Goal: Task Accomplishment & Management: Use online tool/utility

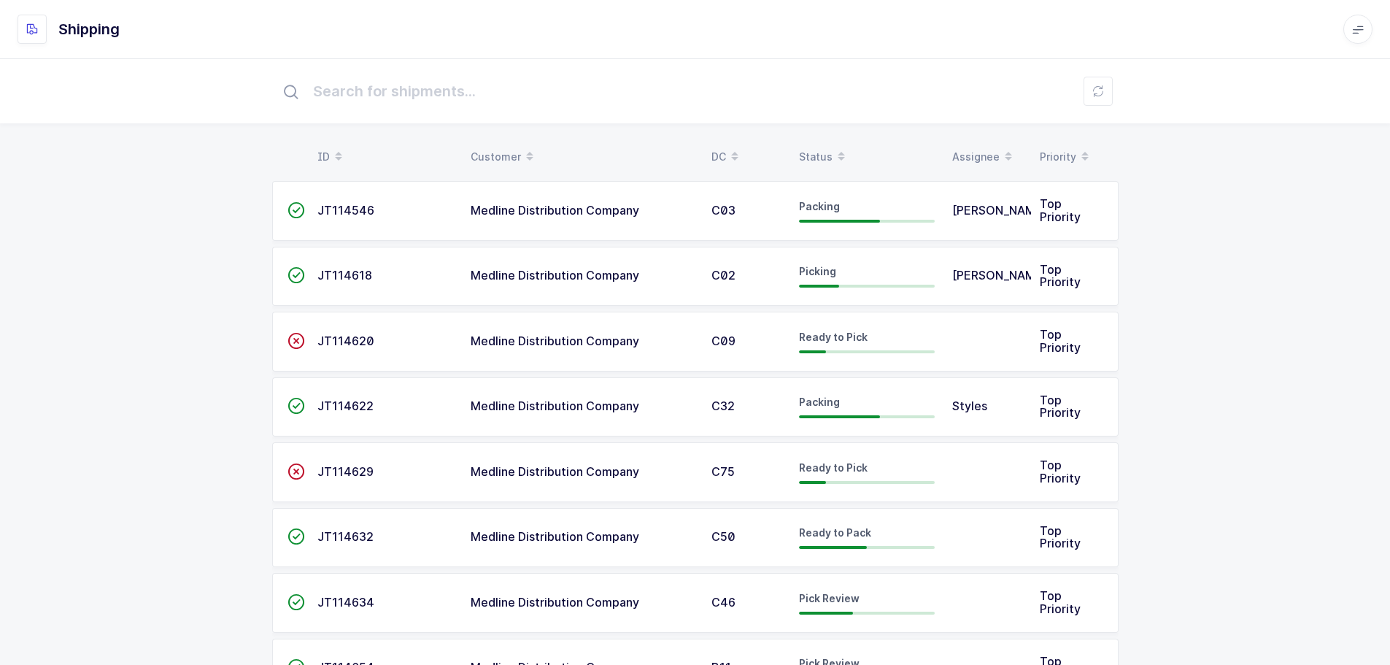
click at [800, 147] on div "Status" at bounding box center [867, 156] width 136 height 25
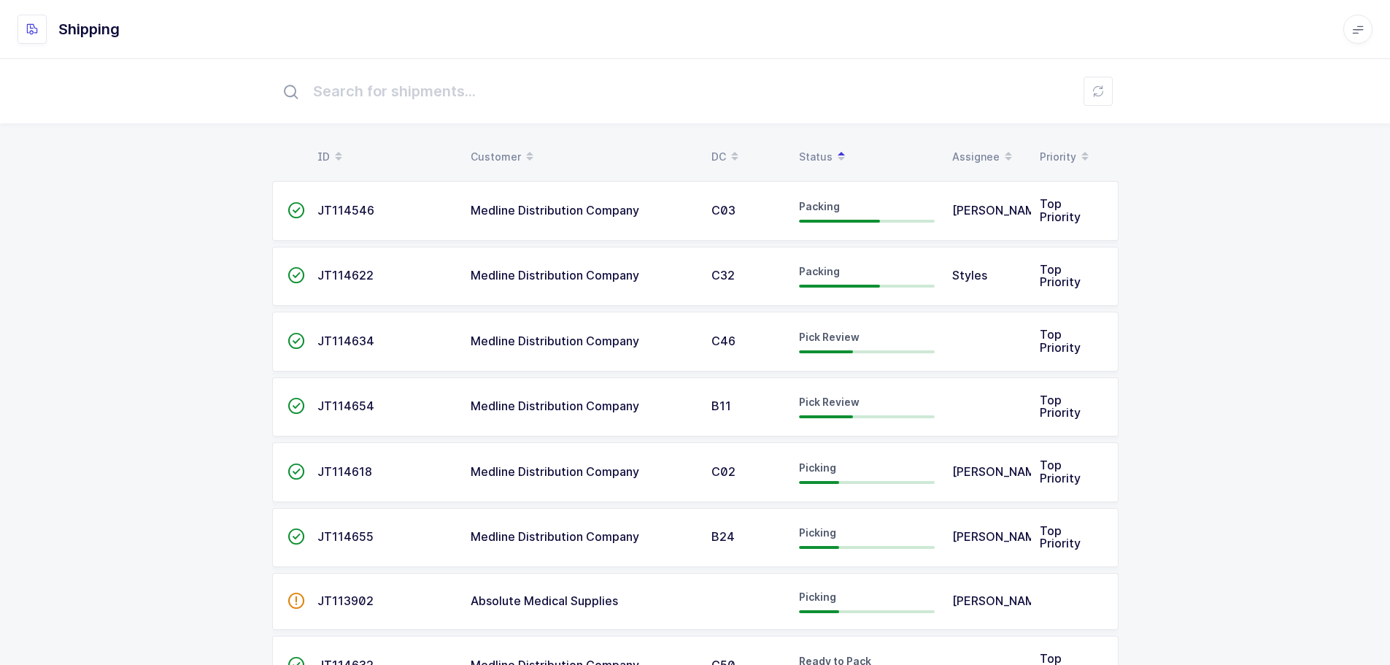
click at [491, 404] on span "Medline Distribution Company" at bounding box center [555, 405] width 169 height 15
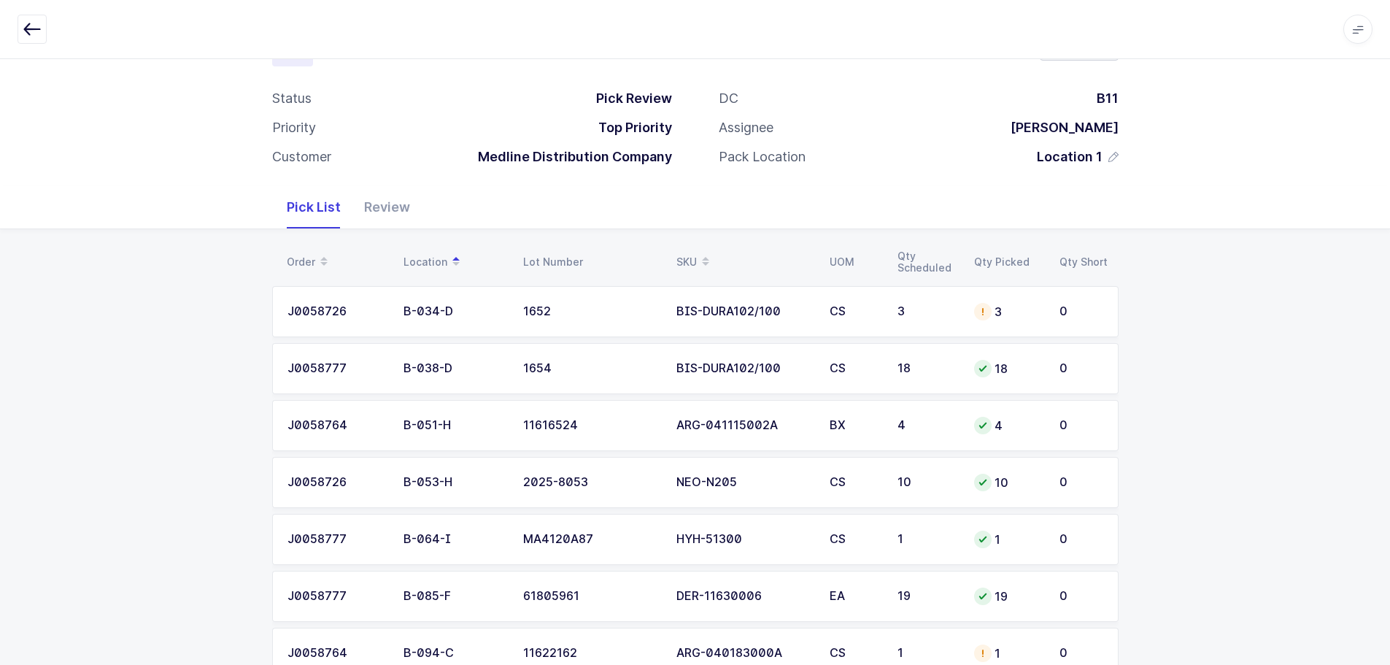
scroll to position [48, 0]
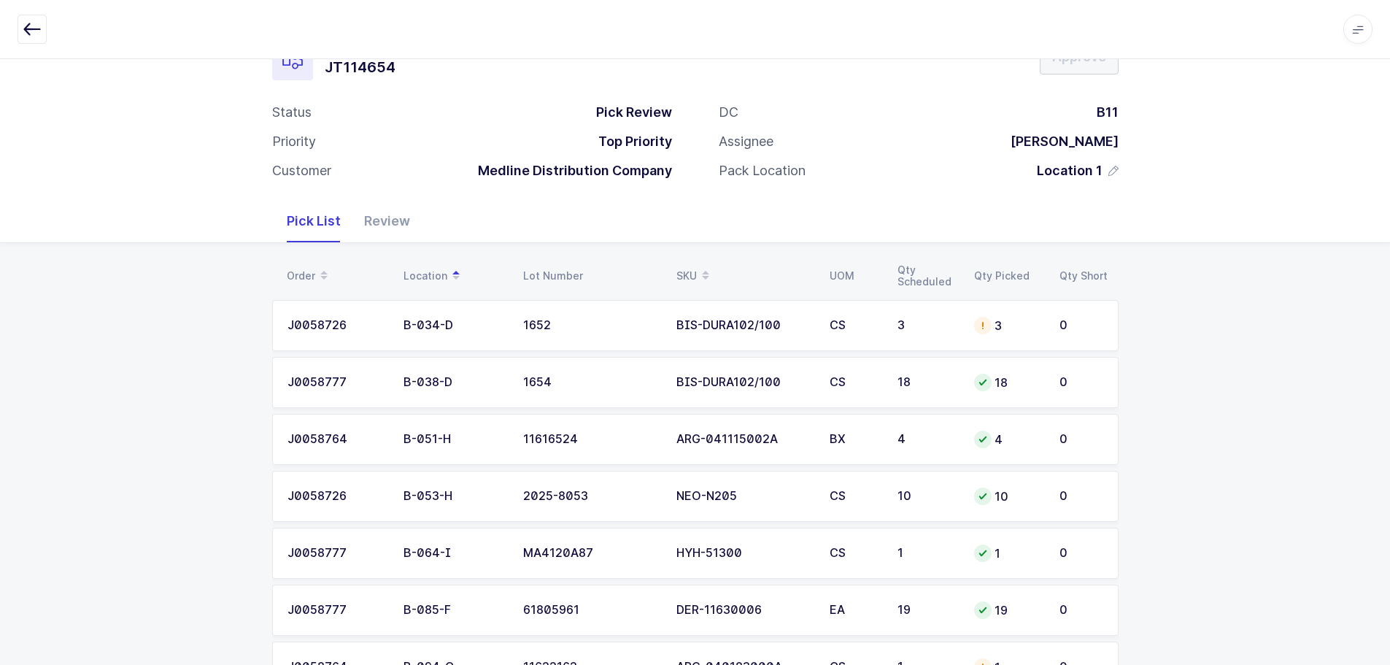
click at [387, 225] on div "Review" at bounding box center [386, 221] width 69 height 42
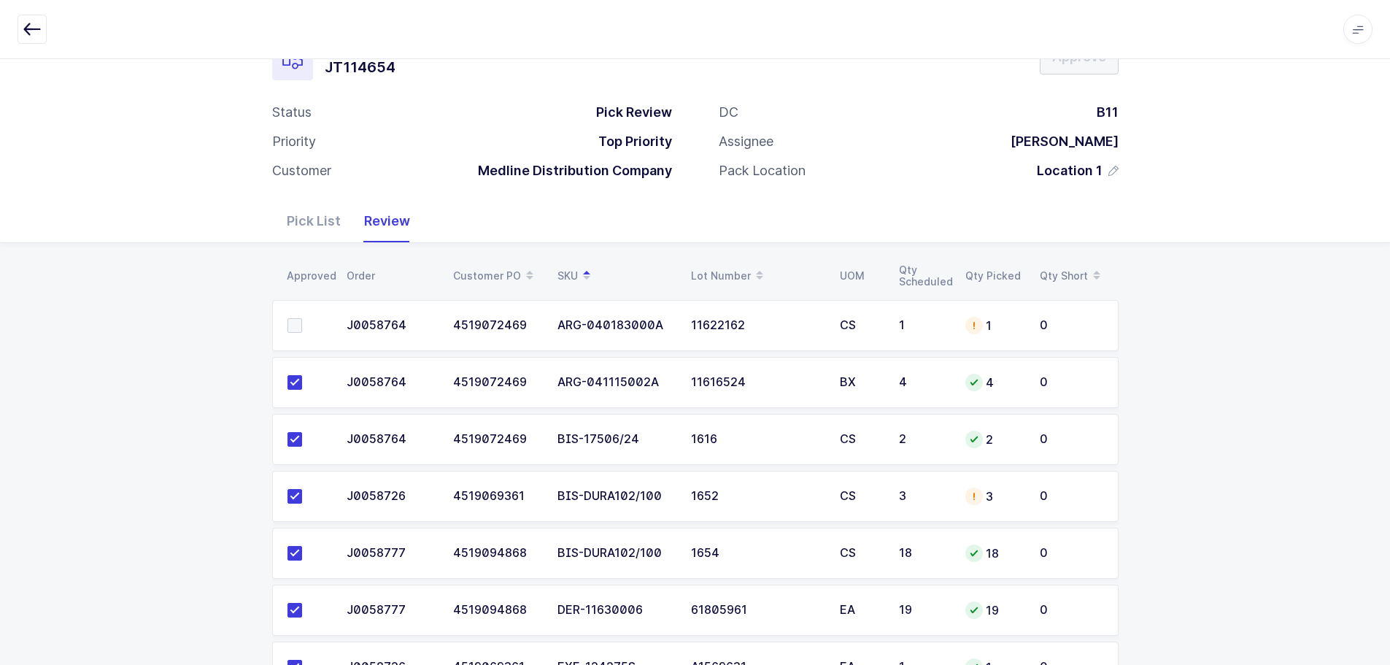
scroll to position [0, 0]
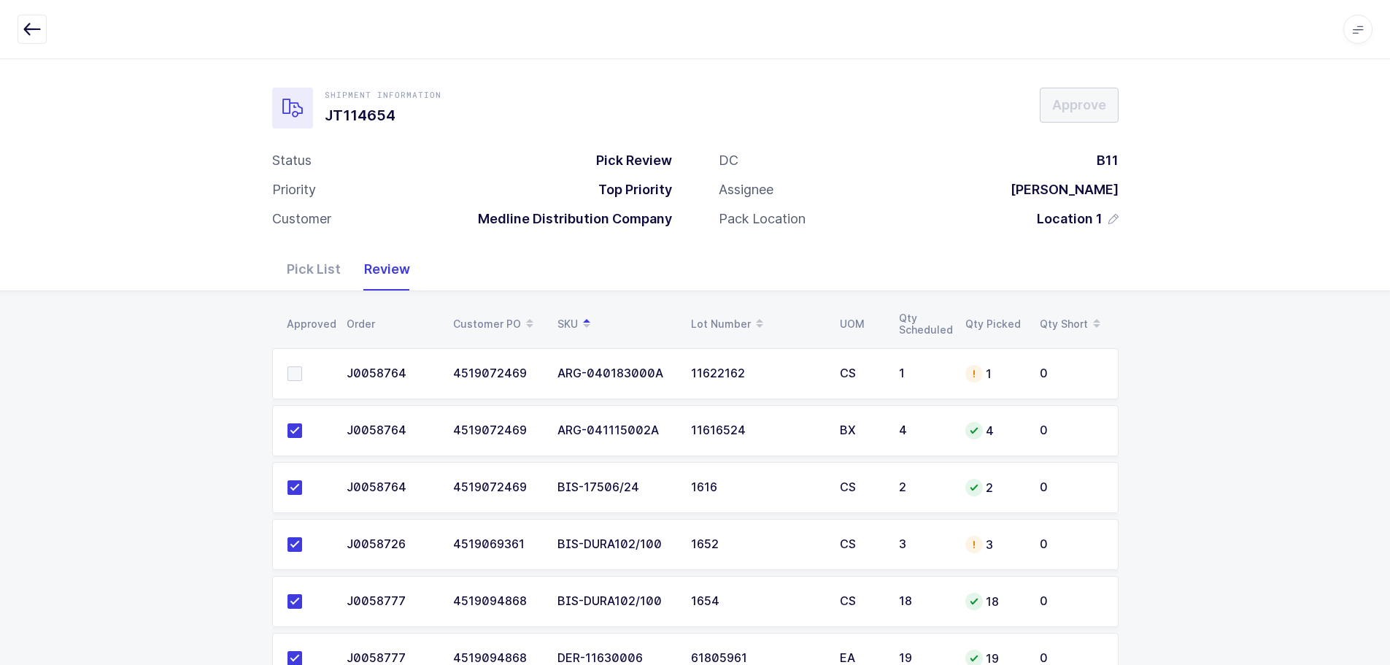
drag, startPoint x: 334, startPoint y: 268, endPoint x: 339, endPoint y: 274, distance: 7.9
click at [333, 270] on div "Pick List" at bounding box center [313, 269] width 77 height 42
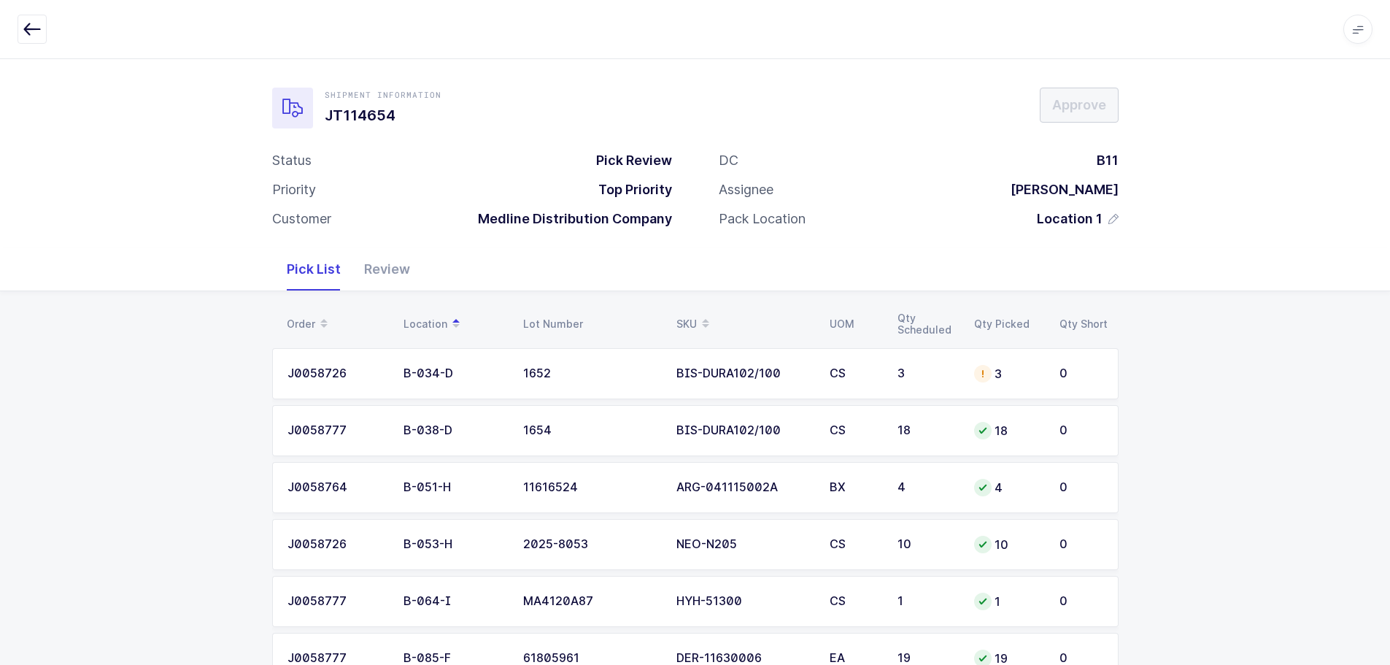
click at [724, 325] on div "SKU" at bounding box center [744, 324] width 136 height 25
click at [722, 367] on div "ARG-040183000A" at bounding box center [744, 373] width 136 height 13
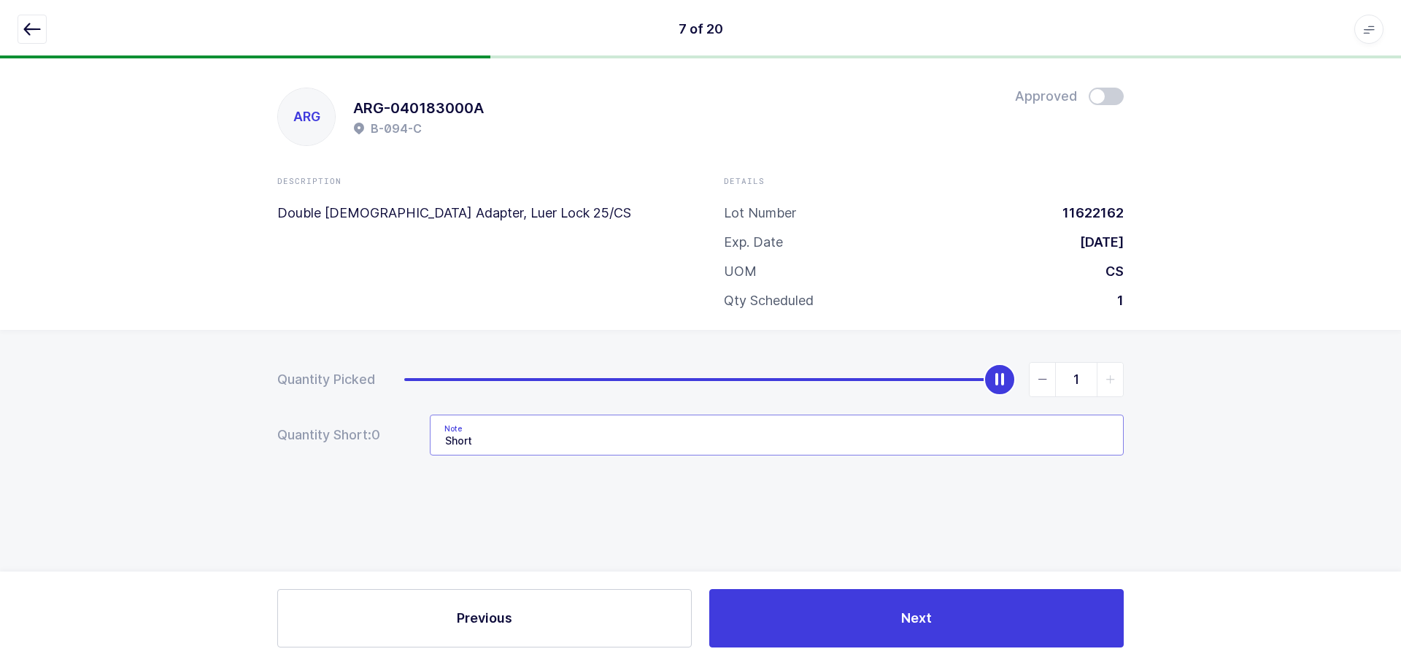
drag, startPoint x: 709, startPoint y: 446, endPoint x: 301, endPoint y: 442, distance: 407.2
click at [301, 442] on div "Quantity Short: 0 Note Short" at bounding box center [700, 434] width 846 height 41
click at [29, 23] on icon "button" at bounding box center [32, 29] width 18 height 18
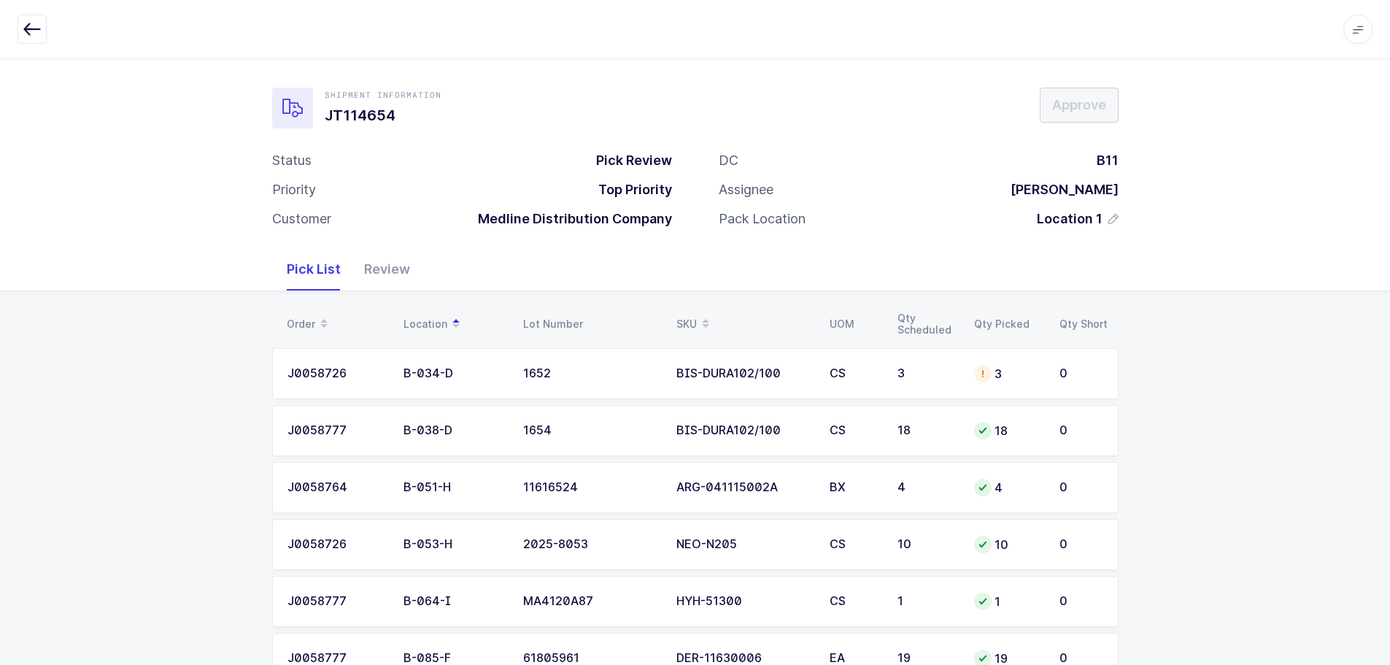
click at [394, 266] on div "Review" at bounding box center [386, 269] width 69 height 42
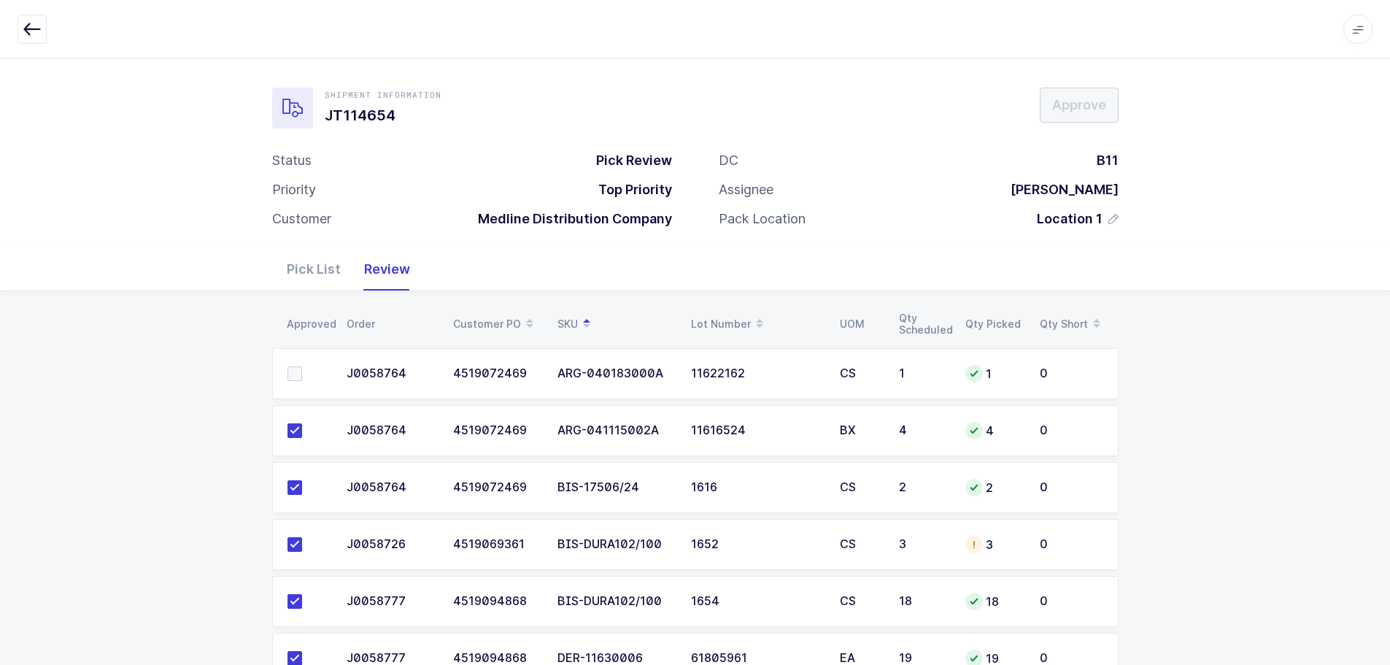
click at [293, 369] on span at bounding box center [295, 373] width 15 height 15
click at [302, 366] on input "checkbox" at bounding box center [302, 366] width 0 height 0
drag, startPoint x: 812, startPoint y: 541, endPoint x: 834, endPoint y: 541, distance: 21.9
click at [812, 541] on div "1652" at bounding box center [756, 544] width 131 height 13
click at [996, 548] on div "3" at bounding box center [993, 545] width 57 height 18
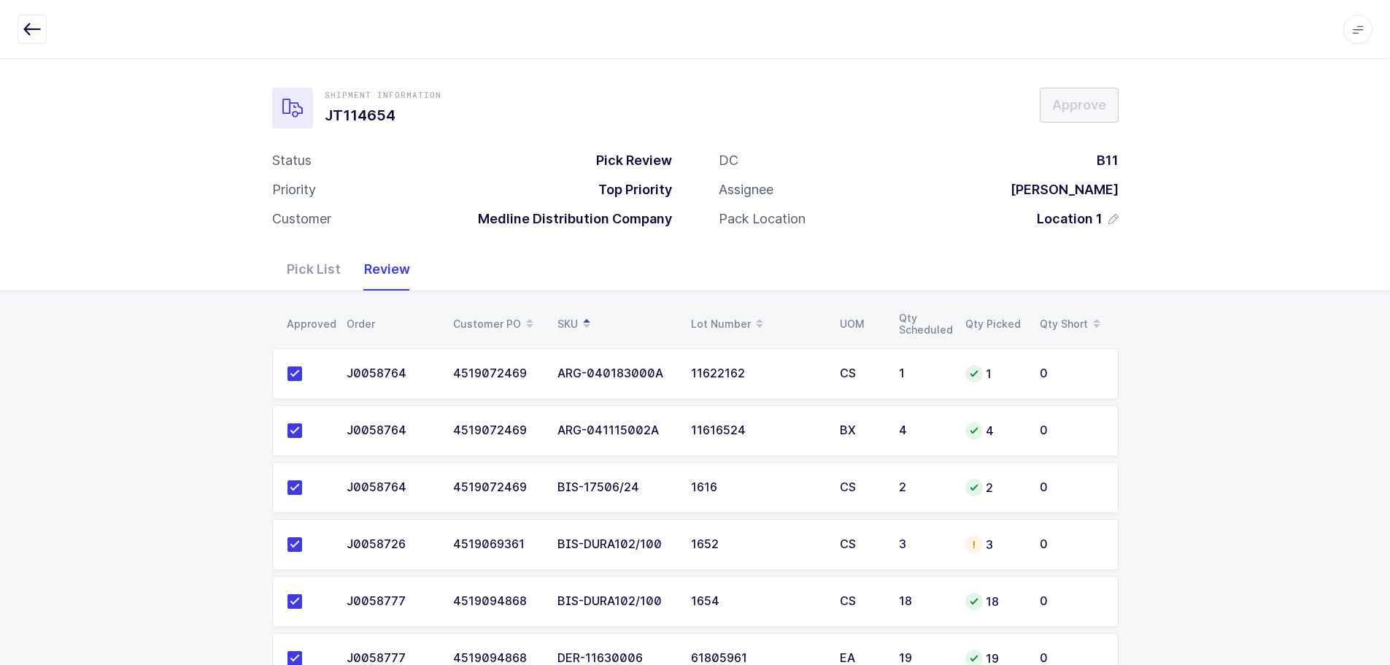
click at [300, 266] on div "Pick List" at bounding box center [313, 269] width 77 height 42
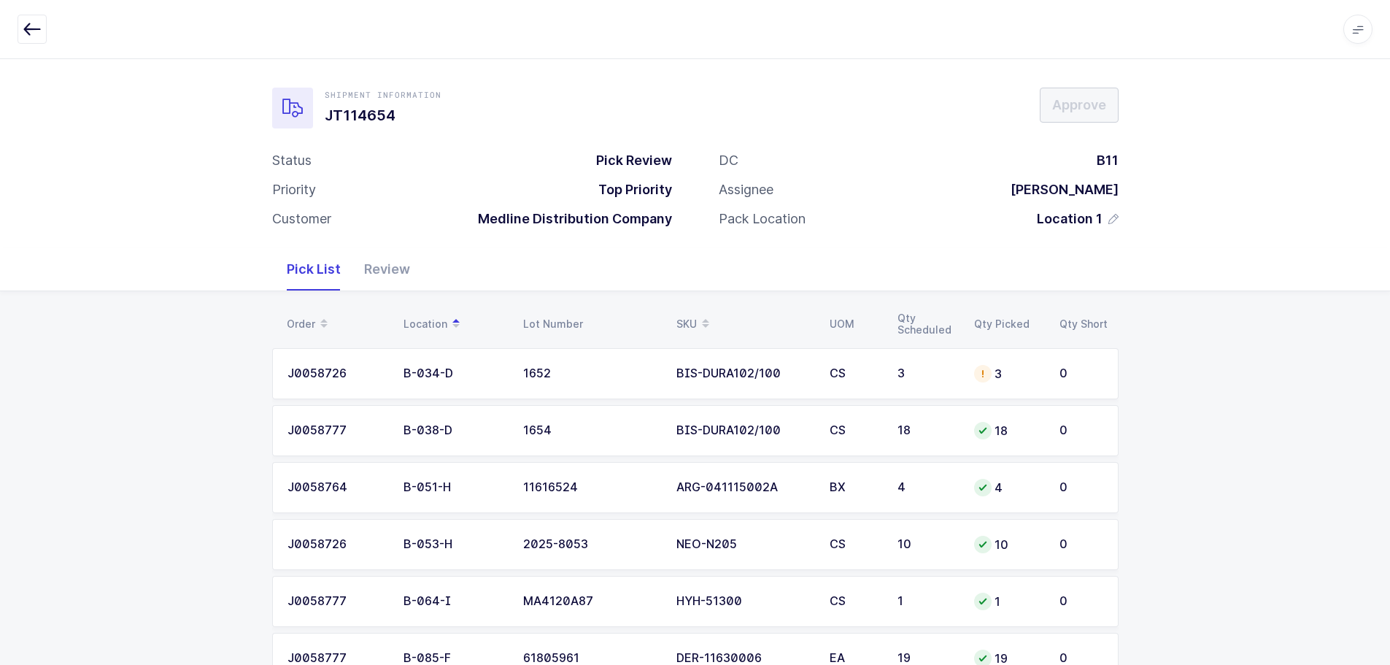
click at [698, 314] on span at bounding box center [706, 324] width 18 height 25
click at [919, 590] on td "3" at bounding box center [927, 601] width 77 height 51
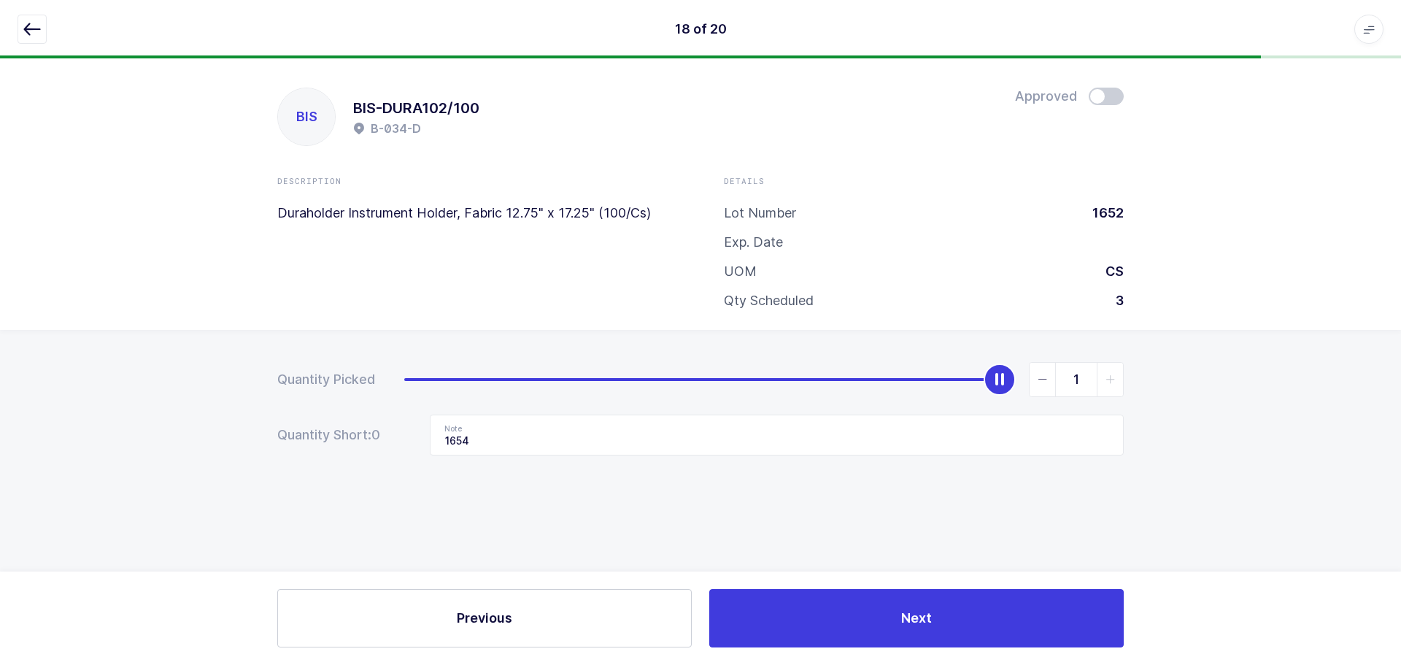
type input "0"
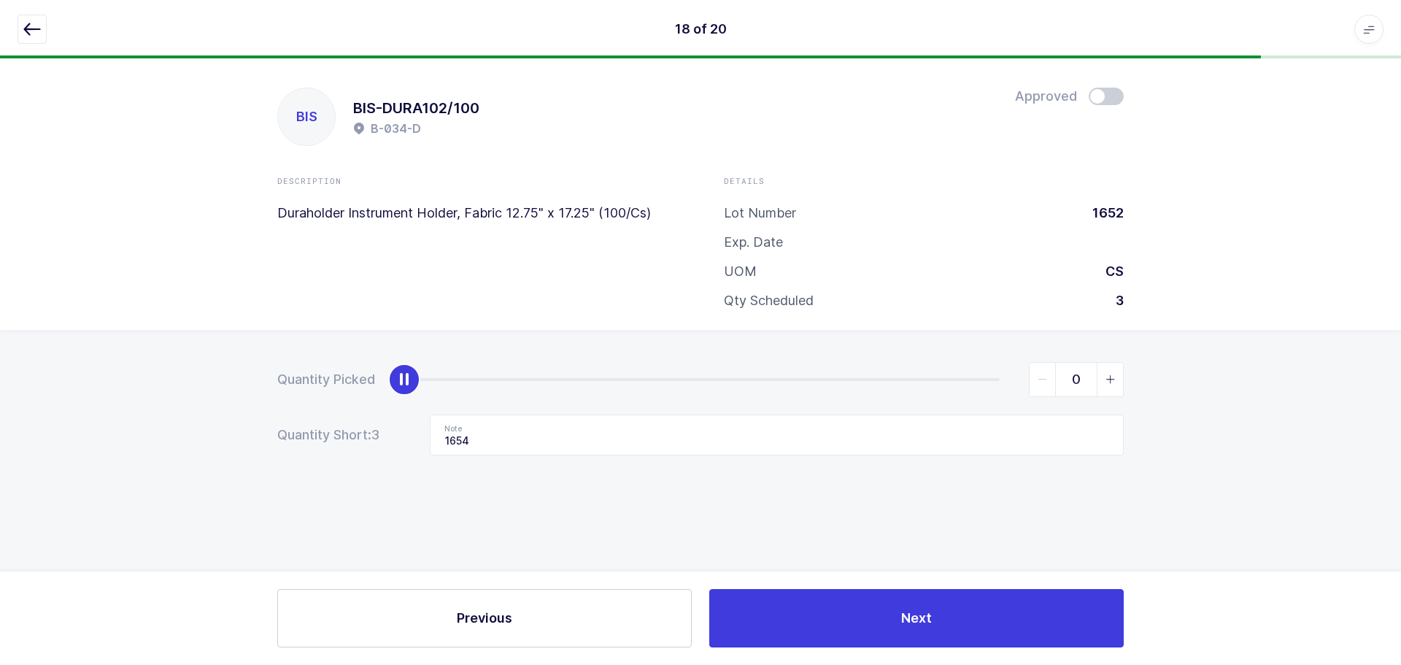
drag, startPoint x: 1006, startPoint y: 375, endPoint x: 108, endPoint y: 371, distance: 897.6
click at [108, 371] on div "Quantity Picked 0 Quantity Short: 3 Note 1654" at bounding box center [700, 460] width 1401 height 260
drag, startPoint x: 493, startPoint y: 439, endPoint x: 415, endPoint y: 439, distance: 78.1
click at [415, 439] on div "Quantity Short: 3 Note 1654" at bounding box center [700, 434] width 846 height 41
click at [32, 24] on icon "button" at bounding box center [32, 29] width 18 height 18
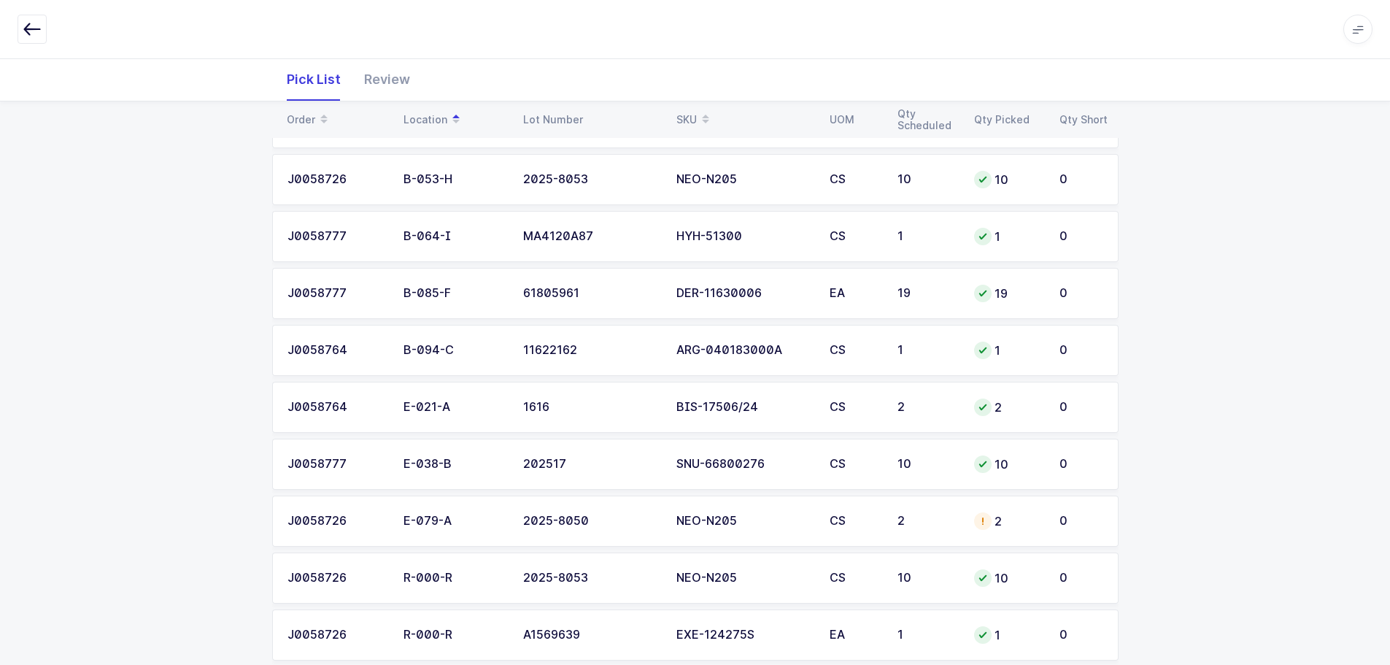
scroll to position [438, 0]
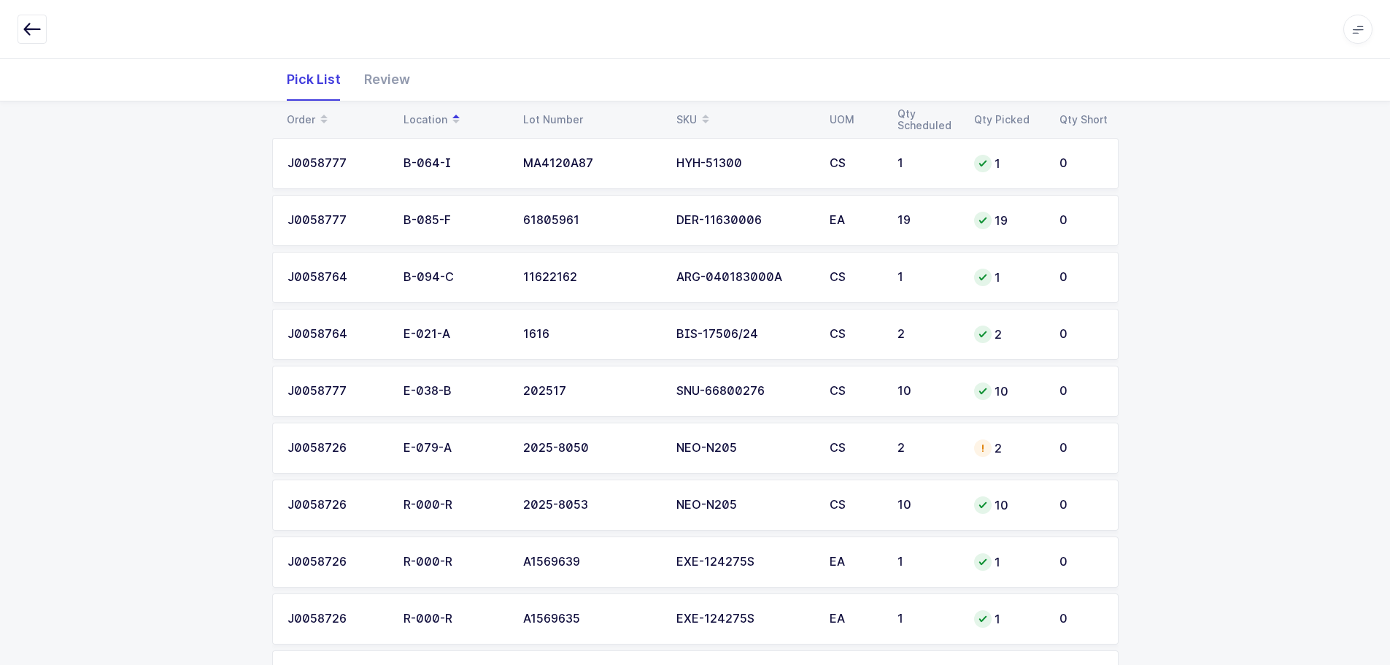
click at [950, 450] on div "2" at bounding box center [927, 447] width 59 height 13
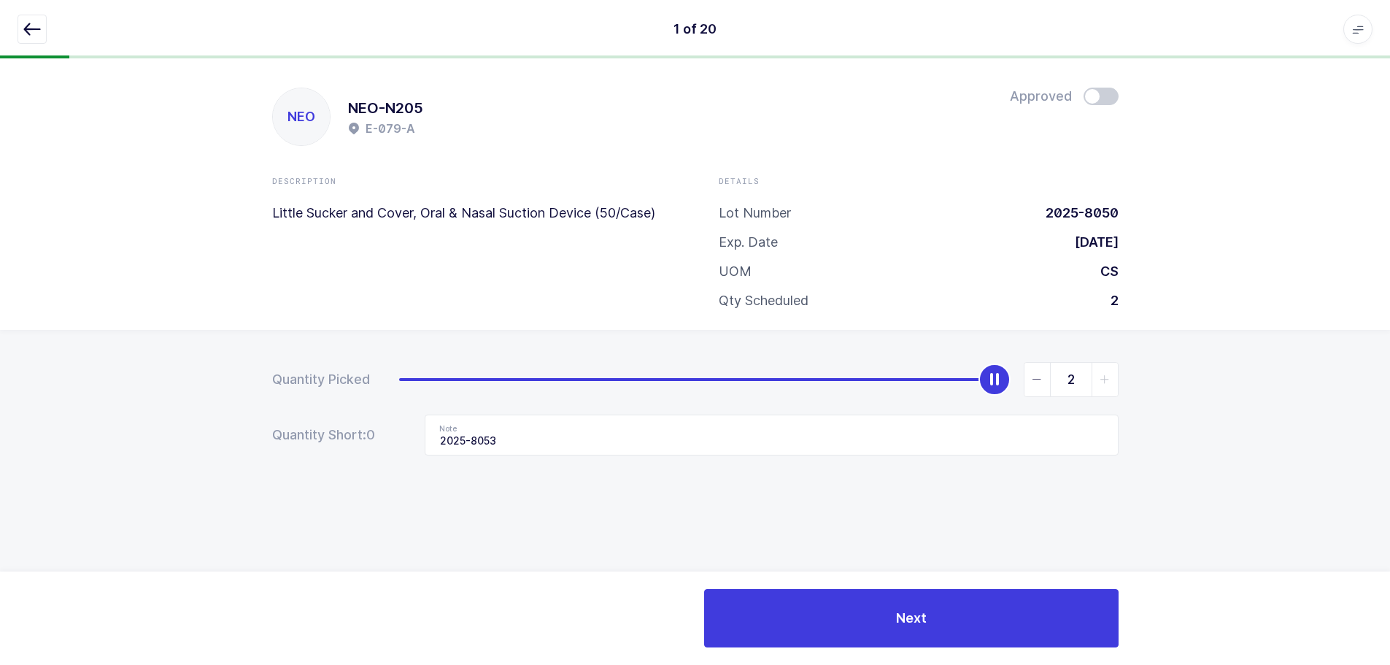
scroll to position [0, 0]
type input "0"
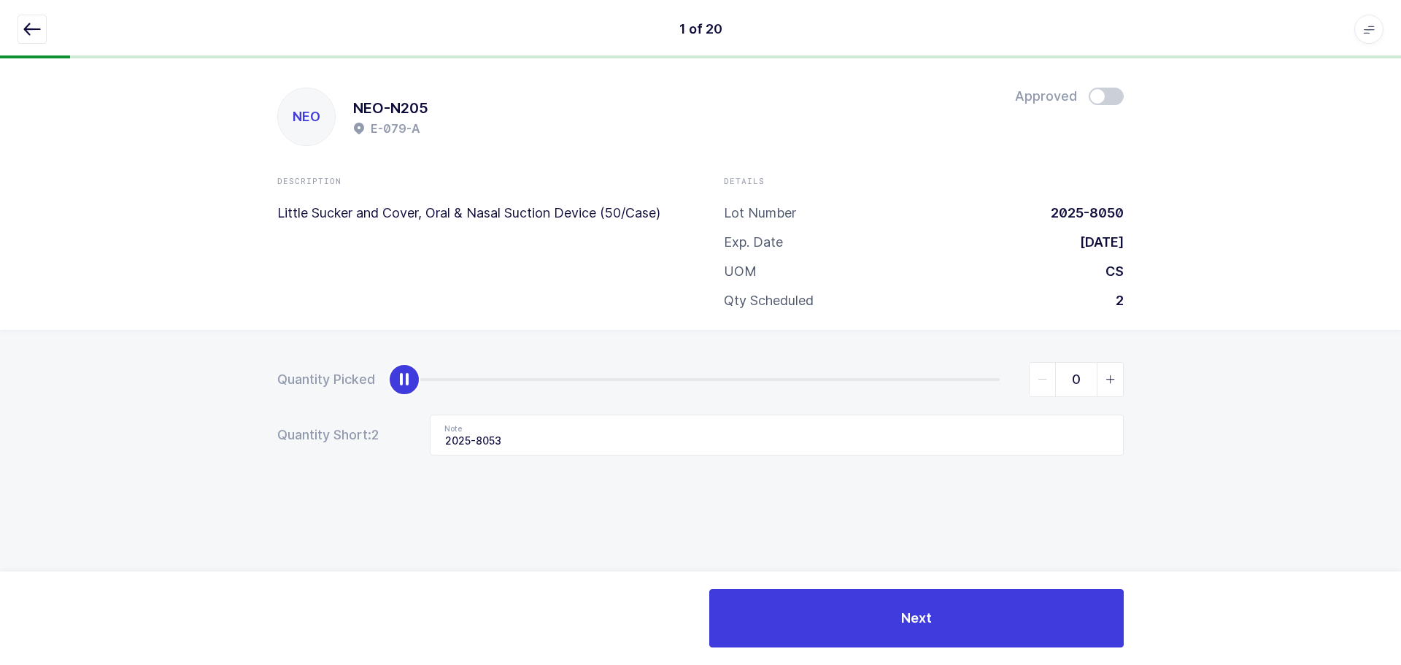
drag, startPoint x: 1000, startPoint y: 376, endPoint x: 56, endPoint y: 404, distance: 944.7
click at [56, 404] on div "Quantity Picked 0 Quantity Short: 2 Note 2025-8053" at bounding box center [700, 460] width 1401 height 260
drag, startPoint x: 582, startPoint y: 444, endPoint x: 245, endPoint y: 429, distance: 337.4
click at [244, 431] on div "Quantity Picked 0 Quantity Short: 2 Note 2025-8053" at bounding box center [700, 460] width 1401 height 260
drag, startPoint x: 12, startPoint y: 39, endPoint x: 20, endPoint y: 31, distance: 10.8
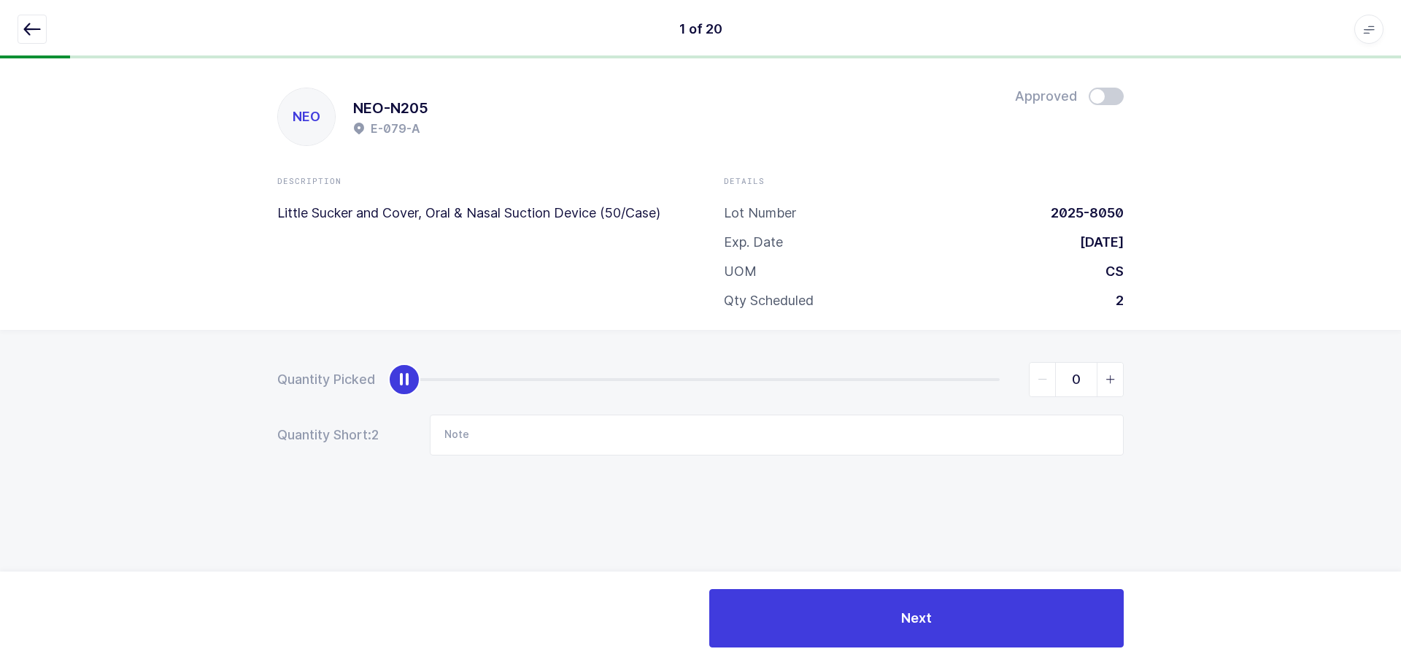
click at [12, 39] on div "1 of 20 Apps Core Warehouse Admin Mission Control Purchasing Baltazar N. Logout…" at bounding box center [700, 29] width 1401 height 58
click at [25, 23] on icon "button" at bounding box center [32, 29] width 18 height 18
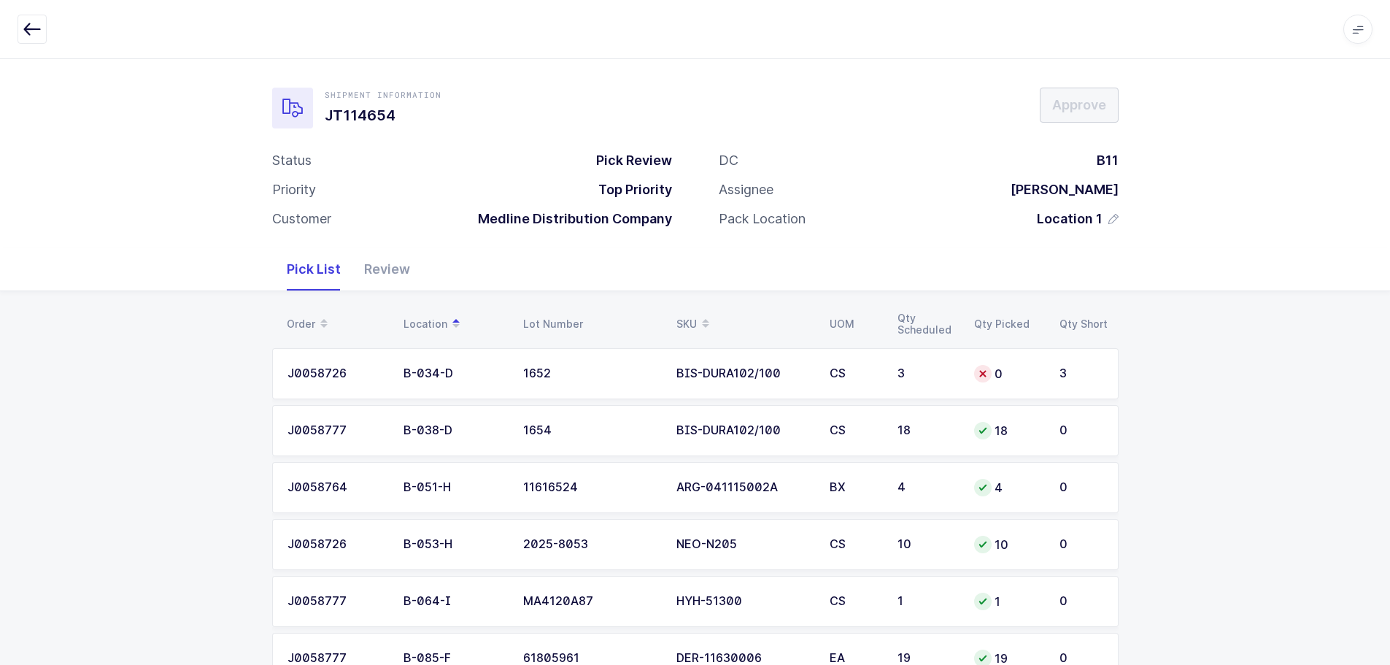
click at [687, 312] on div "SKU" at bounding box center [744, 324] width 136 height 25
click at [317, 325] on span at bounding box center [324, 324] width 18 height 25
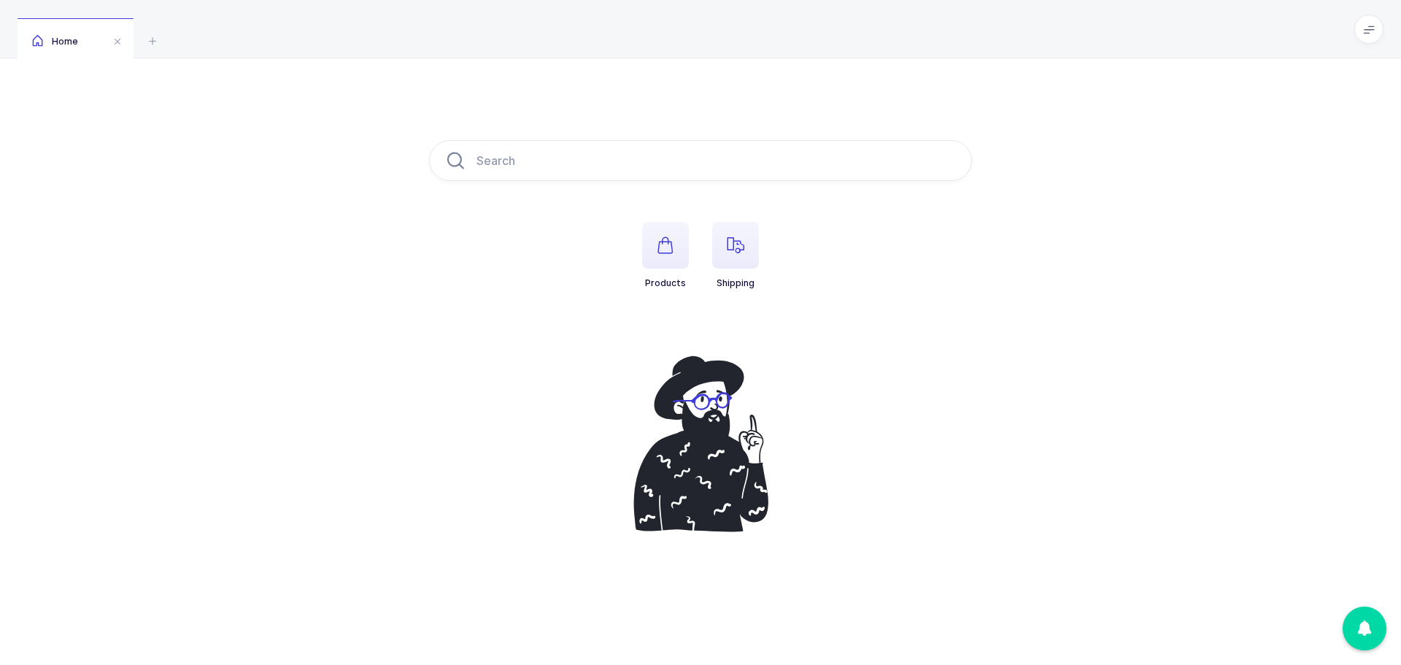
click at [740, 247] on icon "button" at bounding box center [736, 245] width 18 height 18
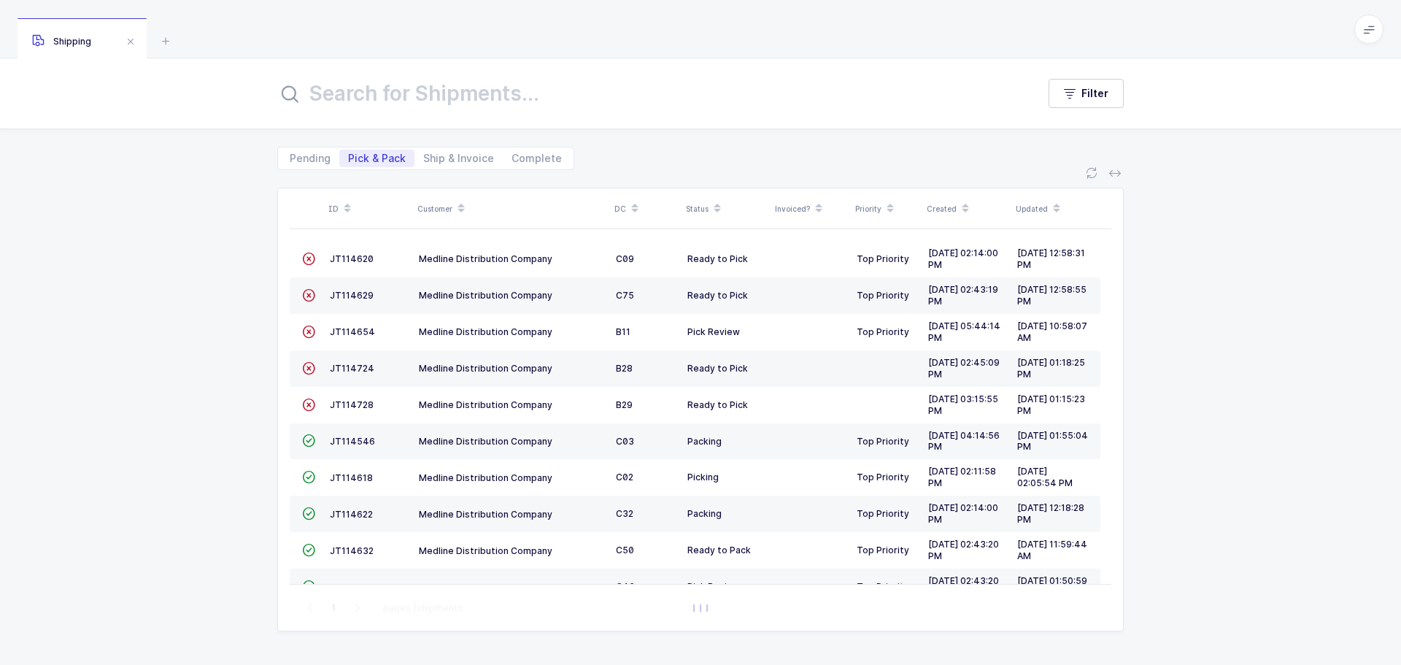
click at [361, 337] on link "JT114654" at bounding box center [352, 332] width 45 height 12
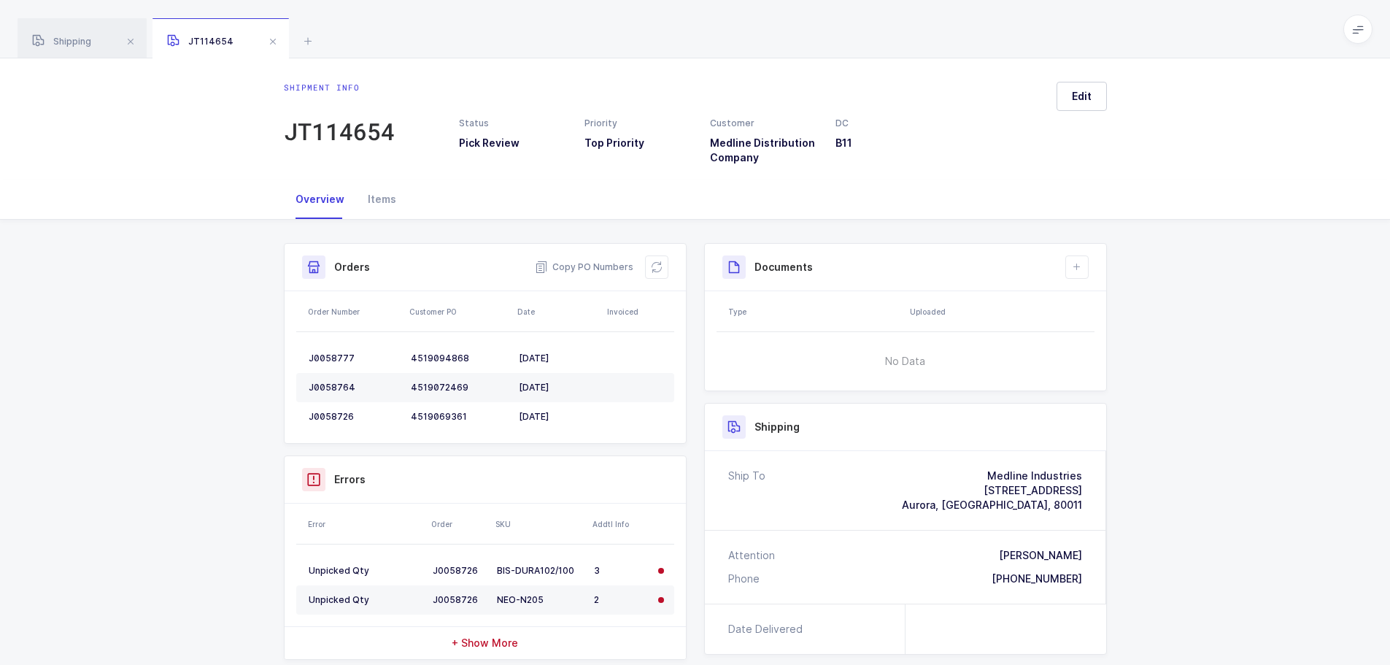
click at [654, 267] on icon at bounding box center [657, 267] width 12 height 12
click at [265, 35] on span at bounding box center [273, 42] width 18 height 18
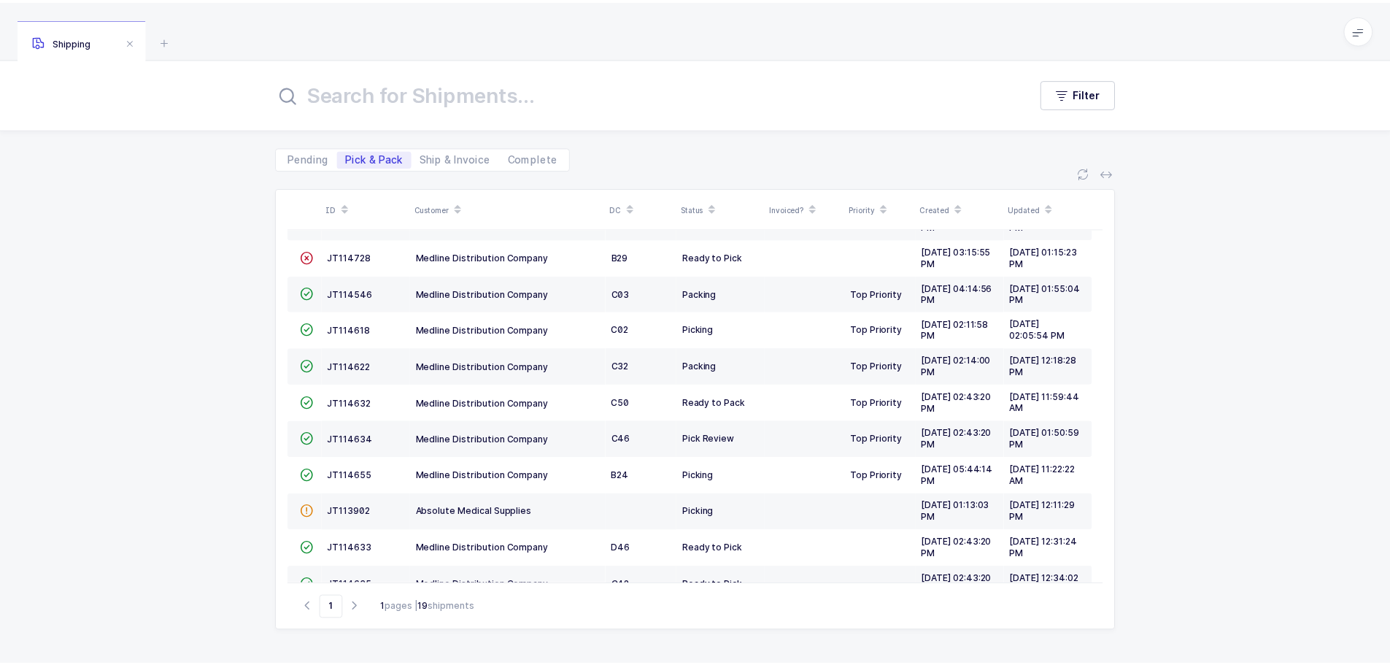
scroll to position [219, 0]
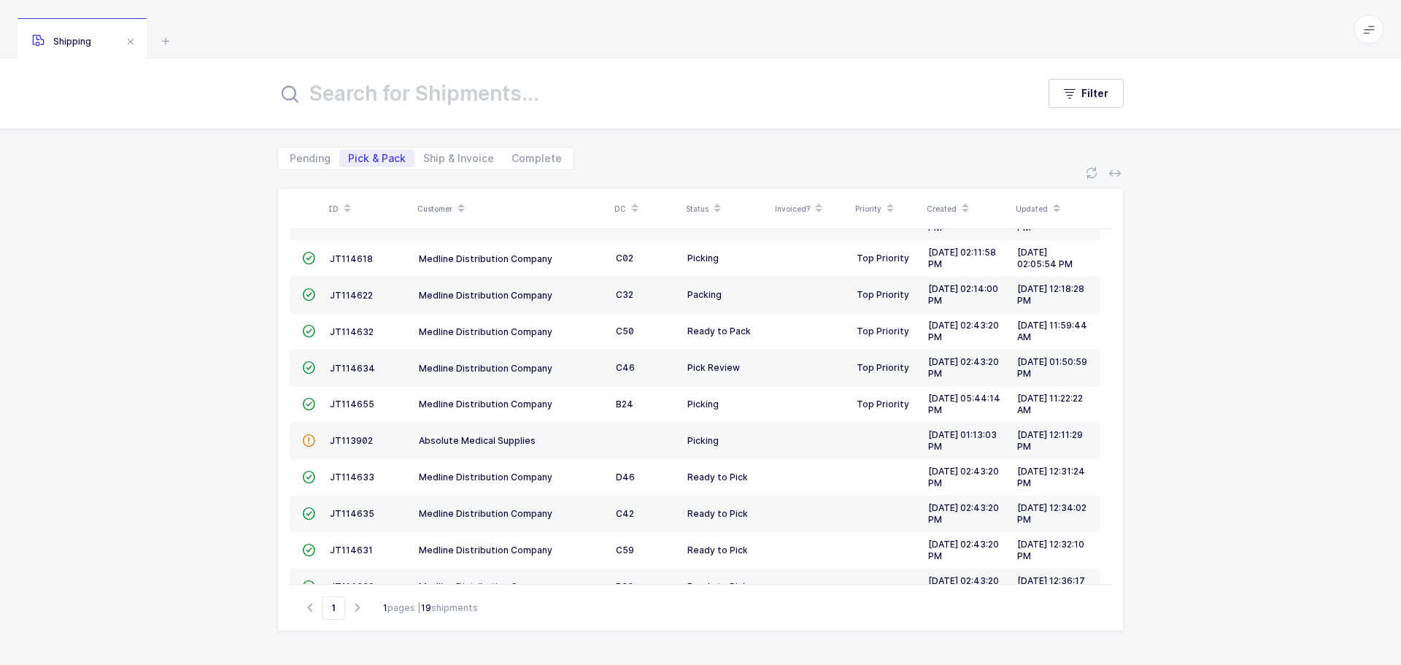
click at [339, 368] on span "JT114634" at bounding box center [352, 368] width 45 height 11
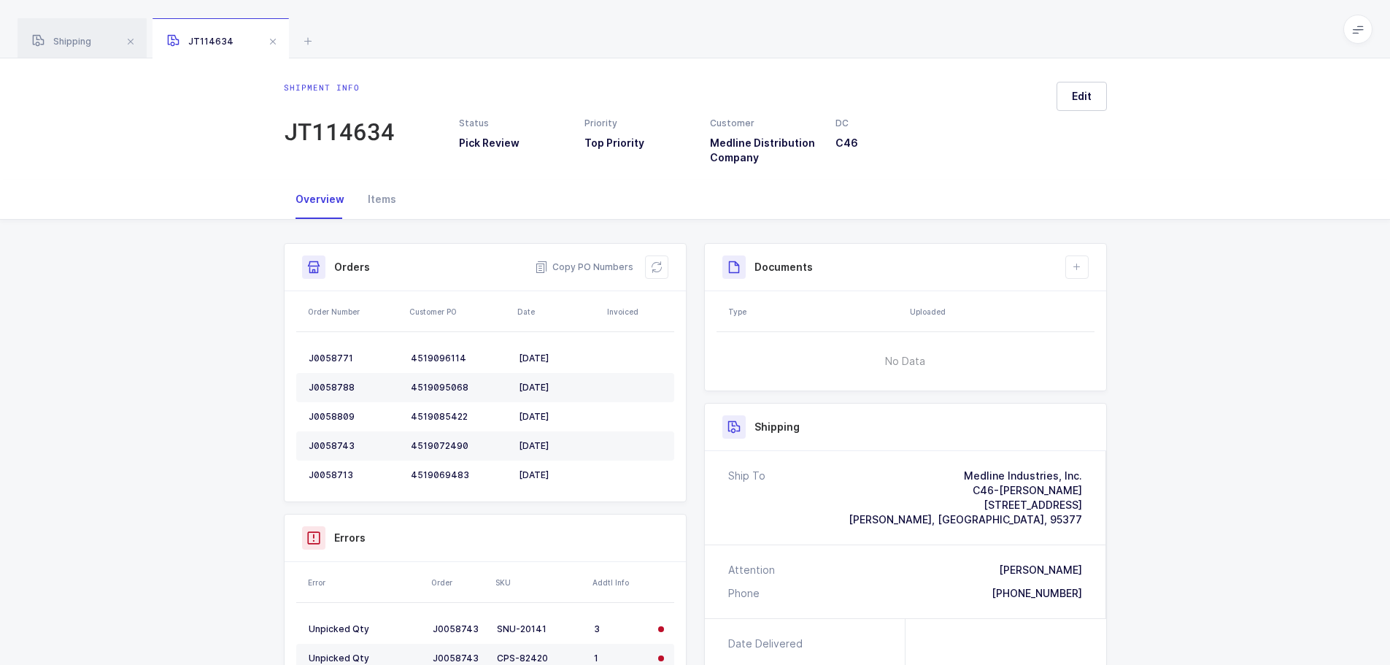
click at [660, 264] on icon at bounding box center [657, 267] width 12 height 12
click at [652, 265] on icon at bounding box center [657, 267] width 12 height 12
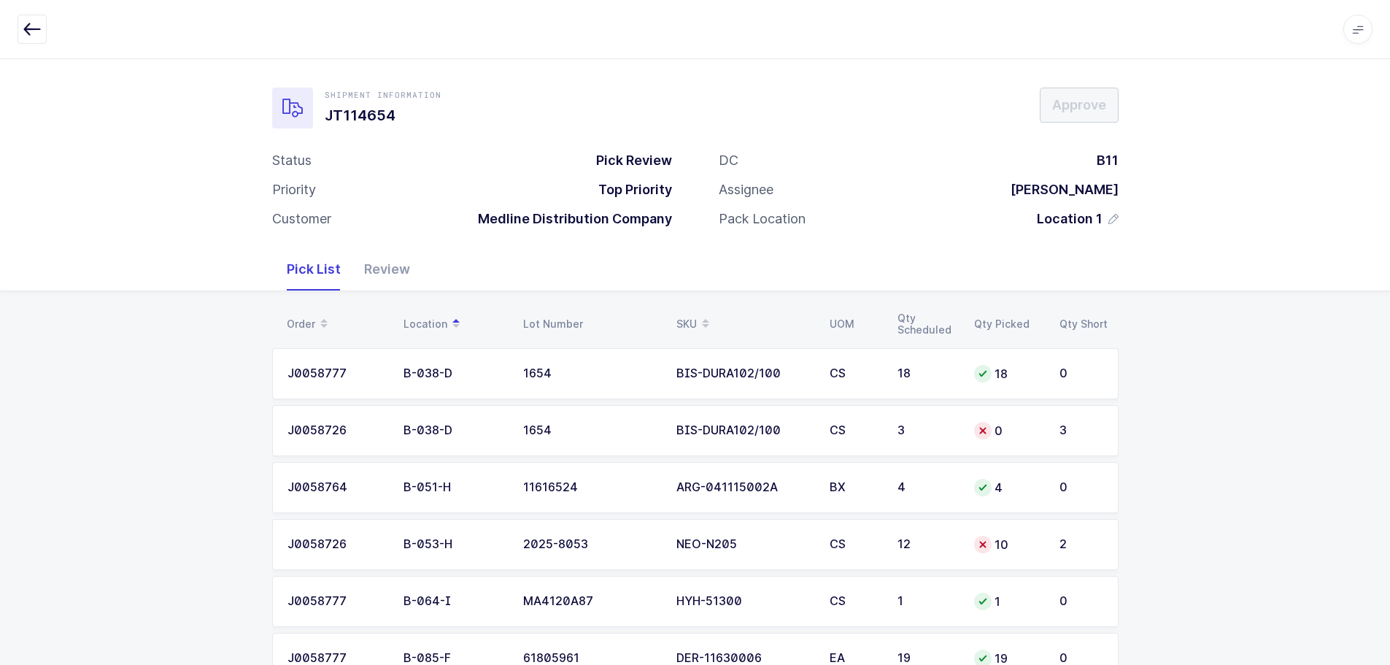
click at [989, 436] on div at bounding box center [983, 431] width 18 height 18
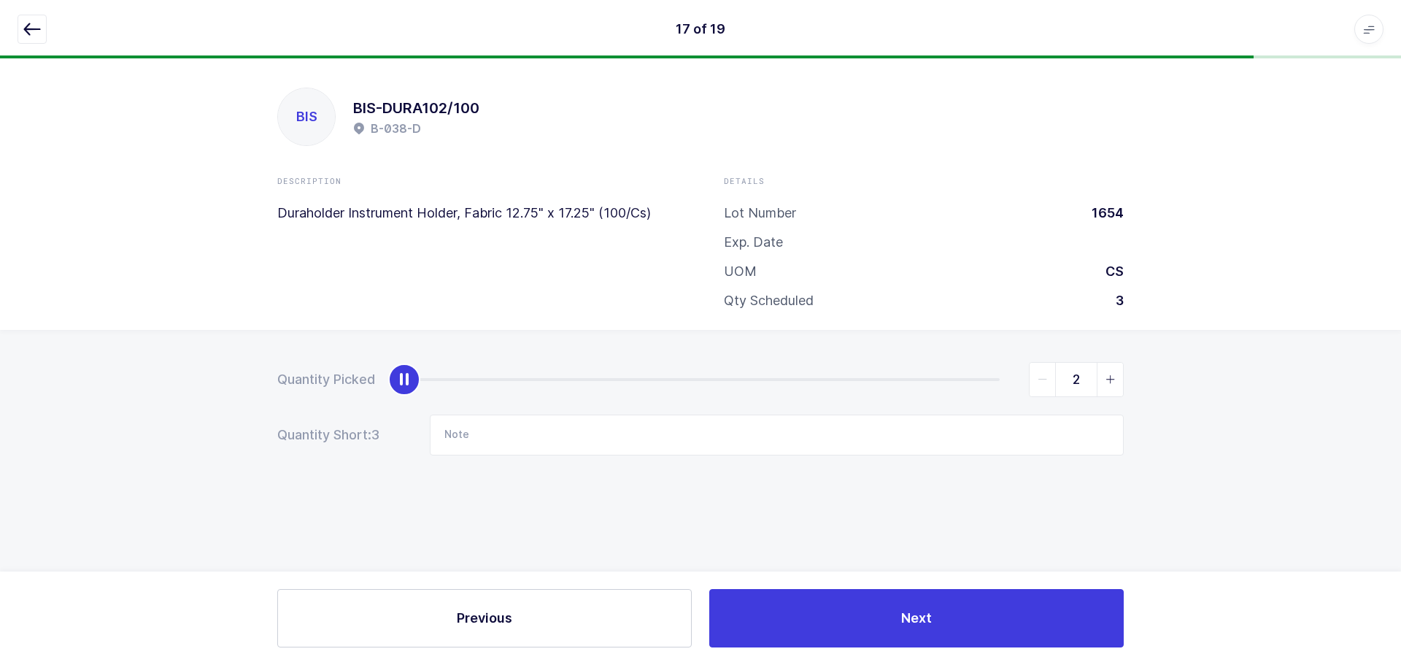
type input "3"
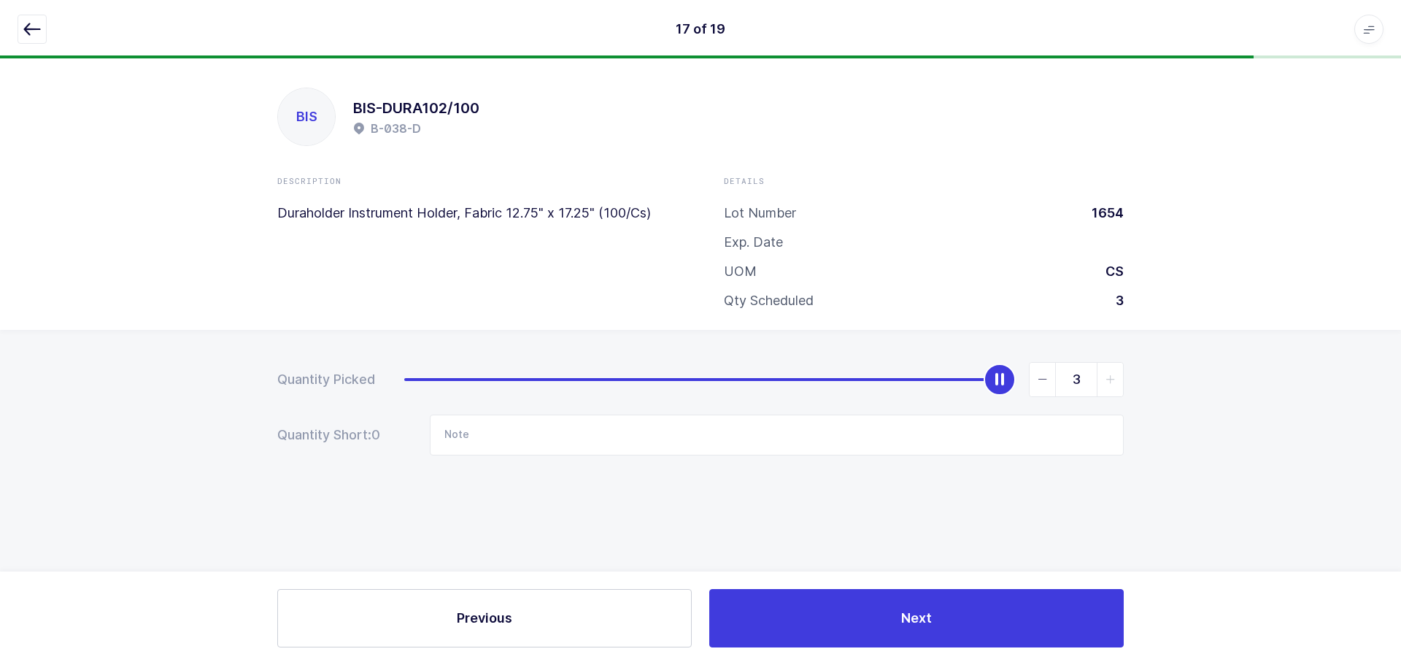
drag, startPoint x: 404, startPoint y: 381, endPoint x: 732, endPoint y: 223, distance: 363.9
click at [1060, 363] on div "3" at bounding box center [764, 379] width 720 height 35
click at [42, 28] on button "button" at bounding box center [32, 29] width 29 height 29
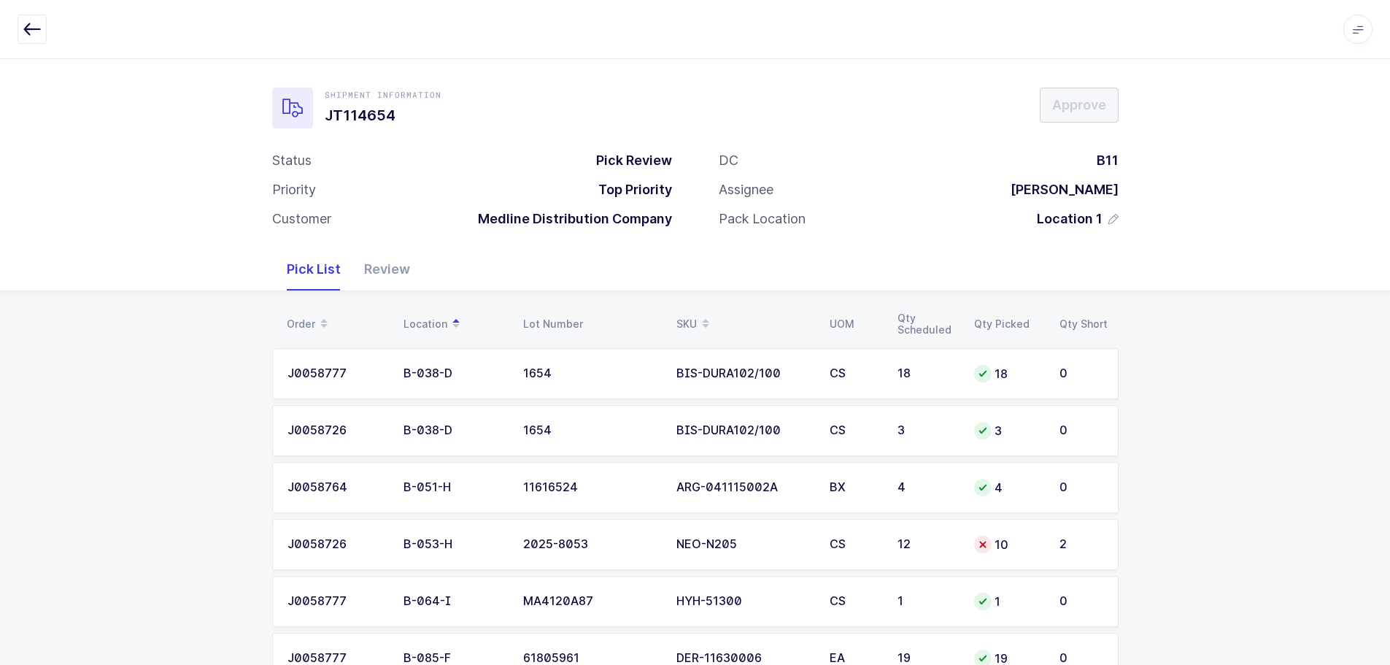
click at [995, 539] on div "10" at bounding box center [1008, 545] width 68 height 18
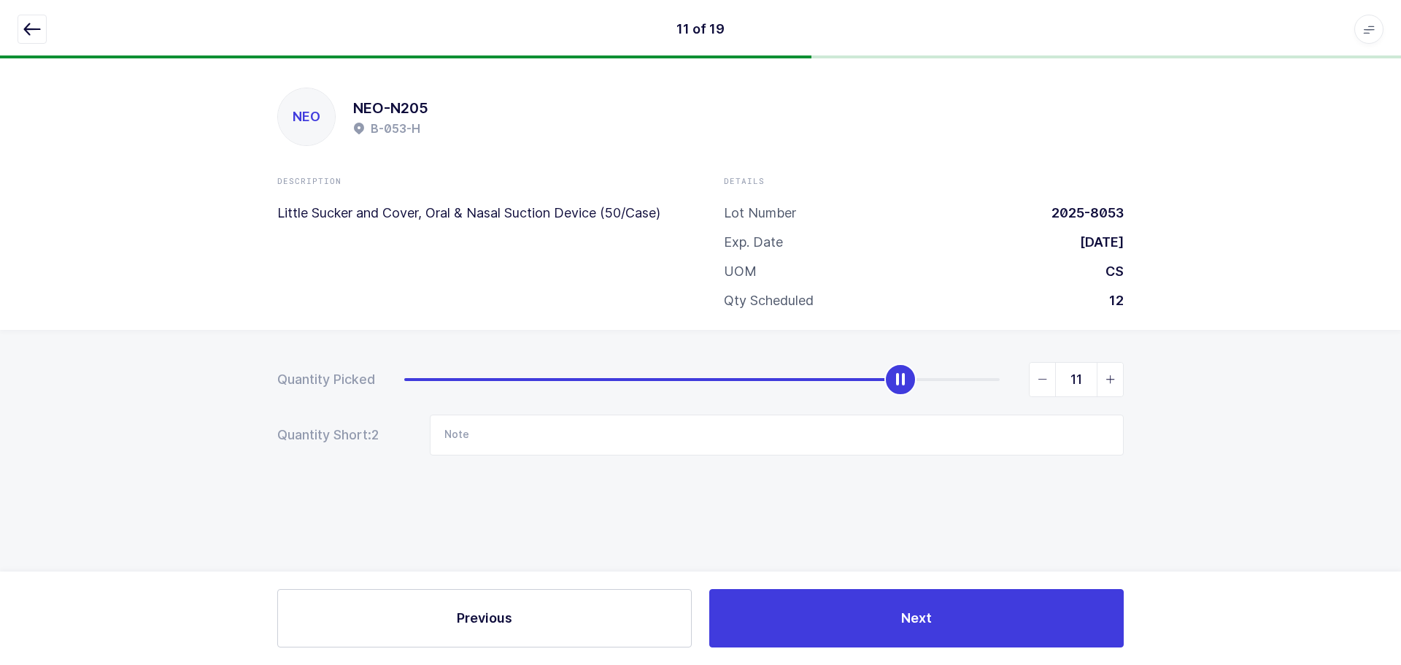
type input "12"
drag, startPoint x: 1103, startPoint y: 392, endPoint x: 420, endPoint y: 112, distance: 738.0
click at [1102, 389] on span "slider between 0 and 12" at bounding box center [1110, 380] width 26 height 34
click at [19, 22] on button "button" at bounding box center [32, 29] width 29 height 29
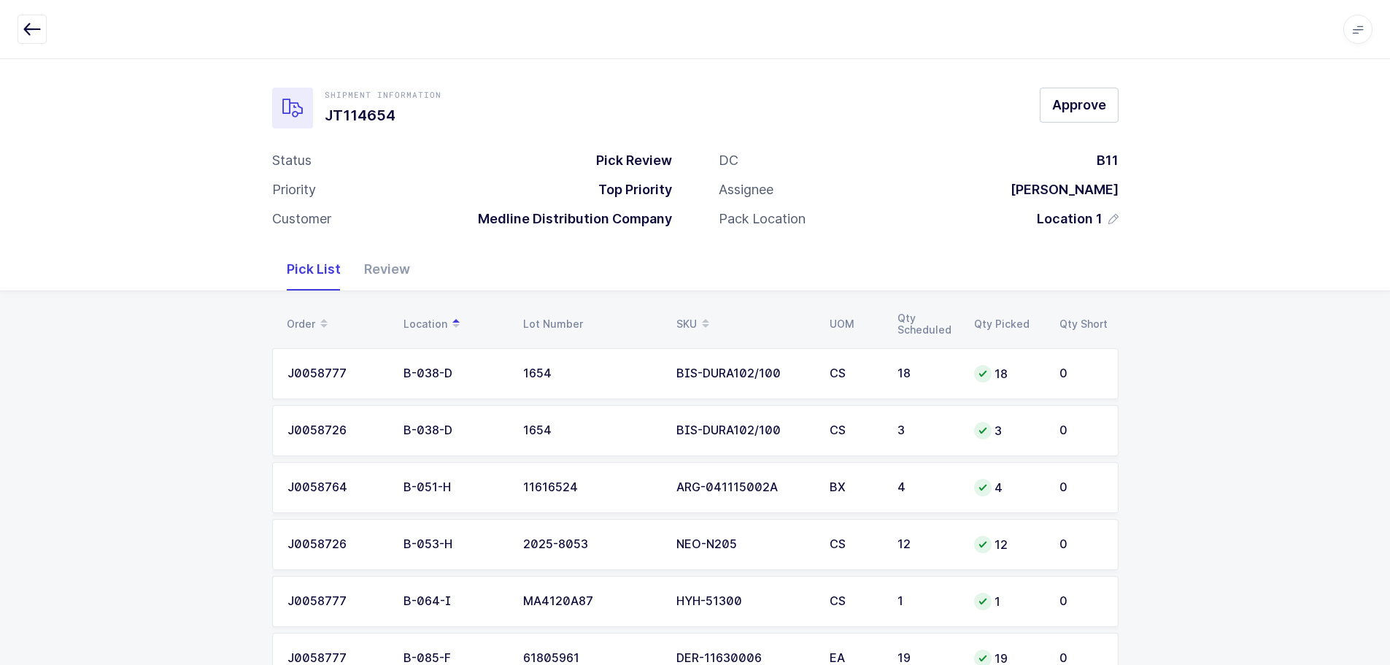
click at [392, 274] on div "Review" at bounding box center [386, 269] width 69 height 42
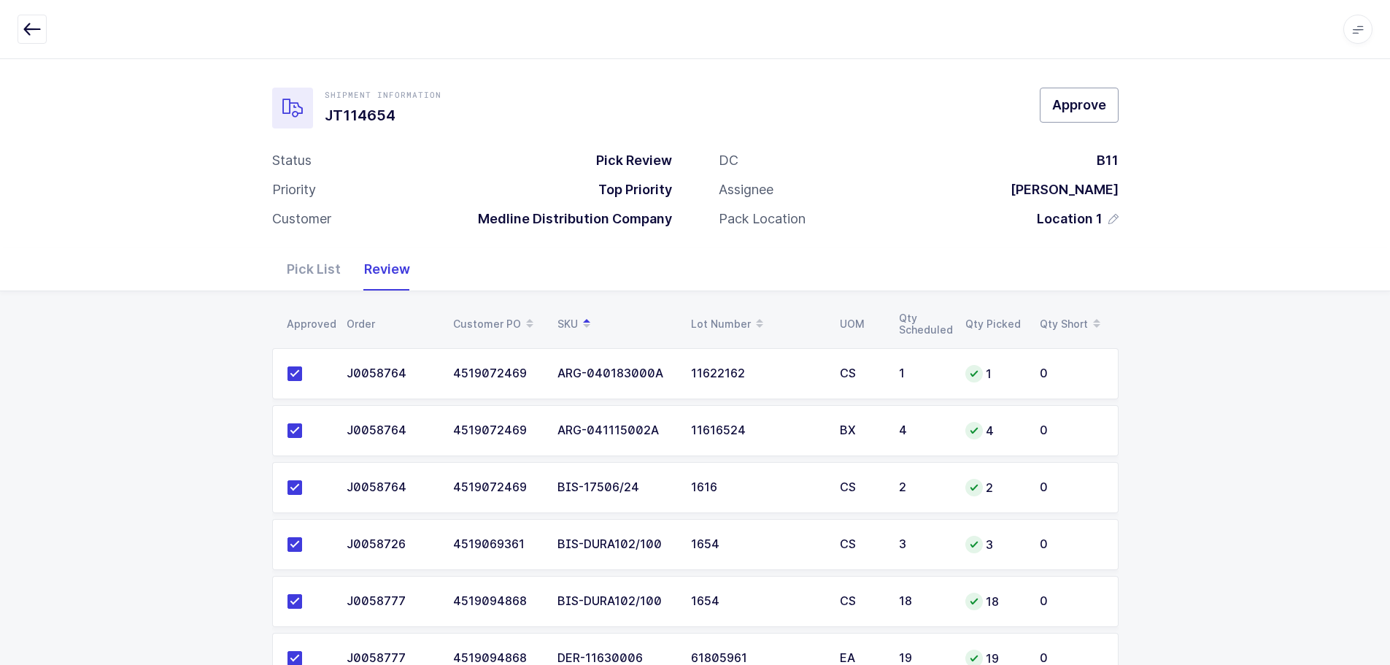
click at [1049, 96] on button "Approve" at bounding box center [1079, 105] width 79 height 35
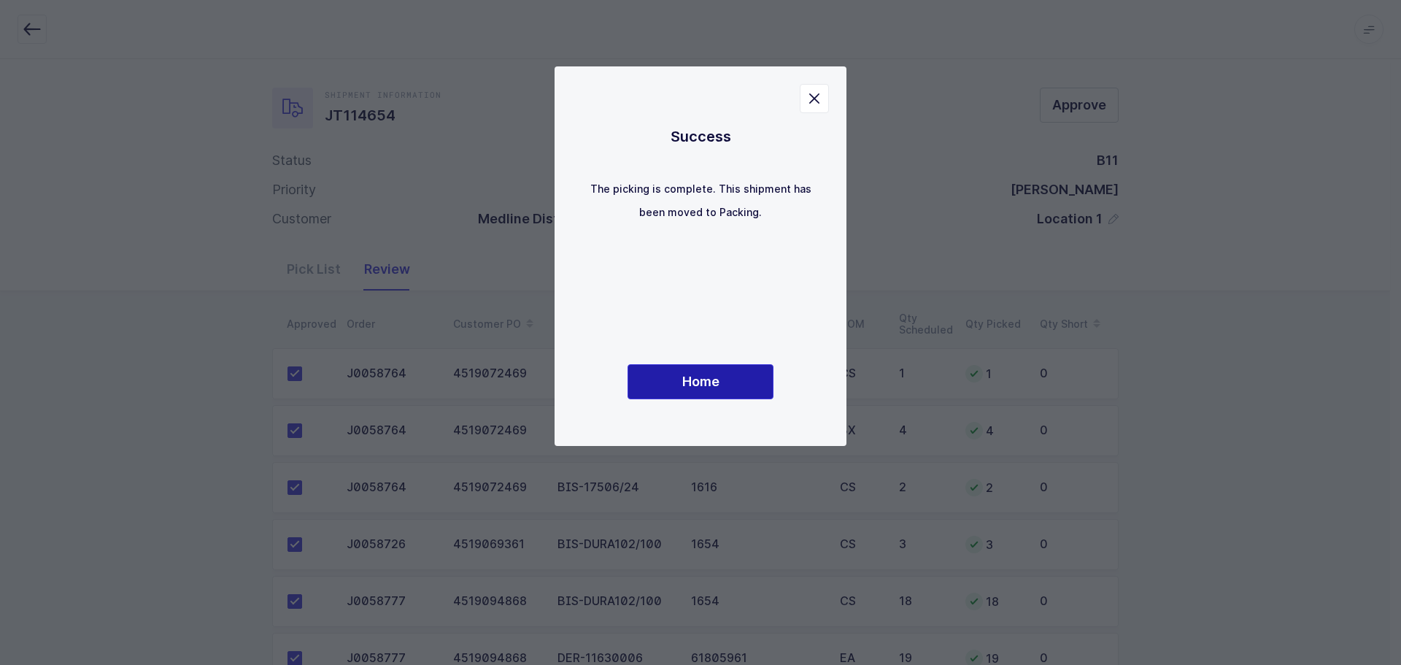
click at [682, 385] on span "Home" at bounding box center [700, 381] width 37 height 18
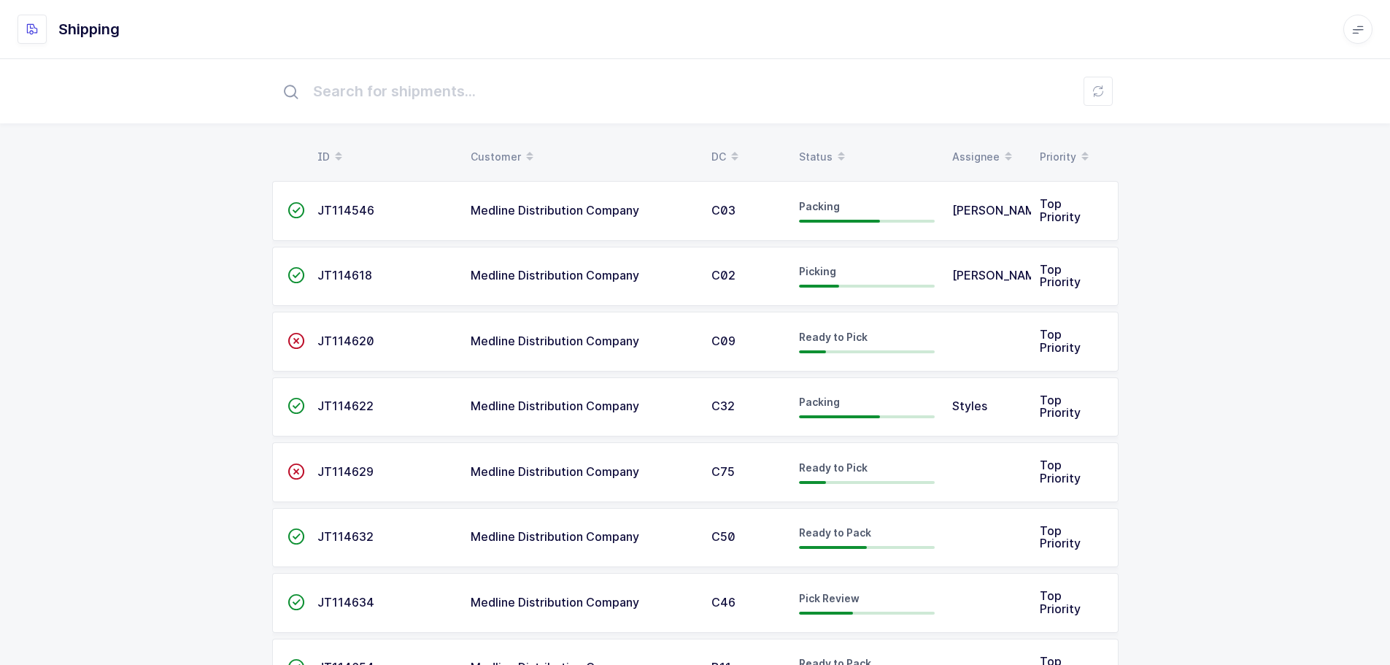
click at [838, 152] on icon at bounding box center [841, 151] width 7 height 7
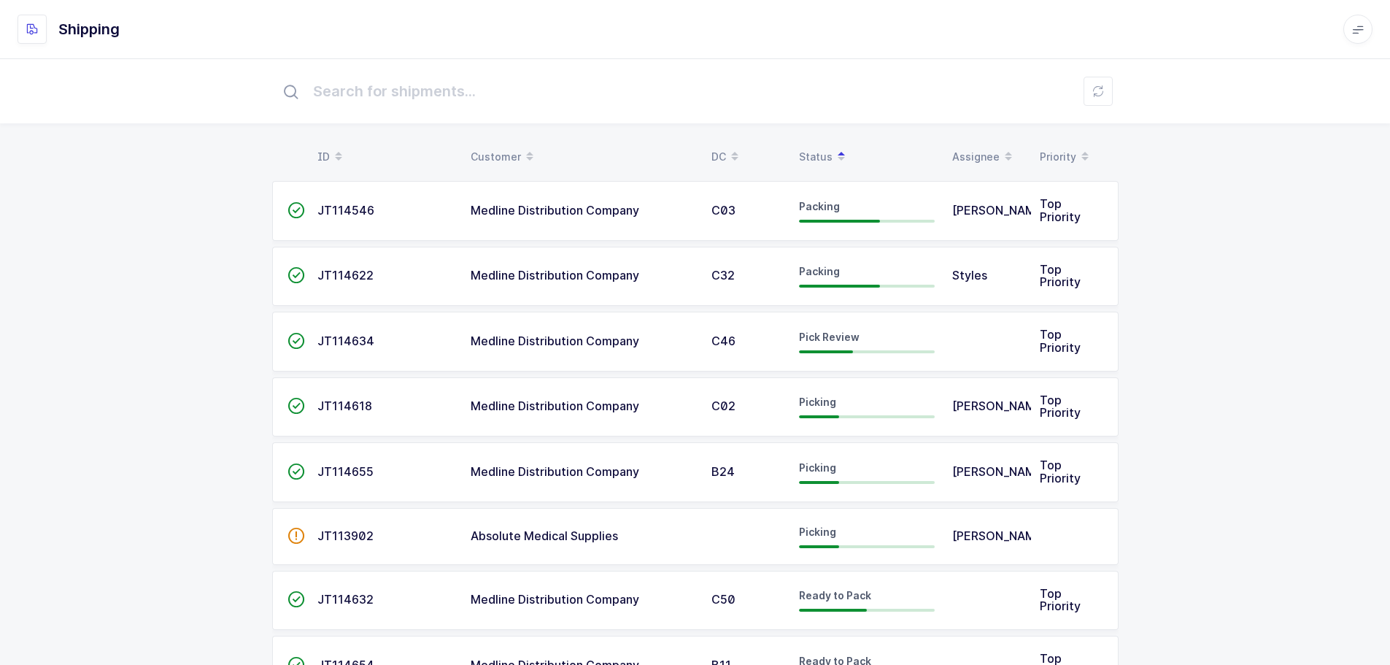
click at [371, 347] on span "JT114634" at bounding box center [345, 340] width 57 height 15
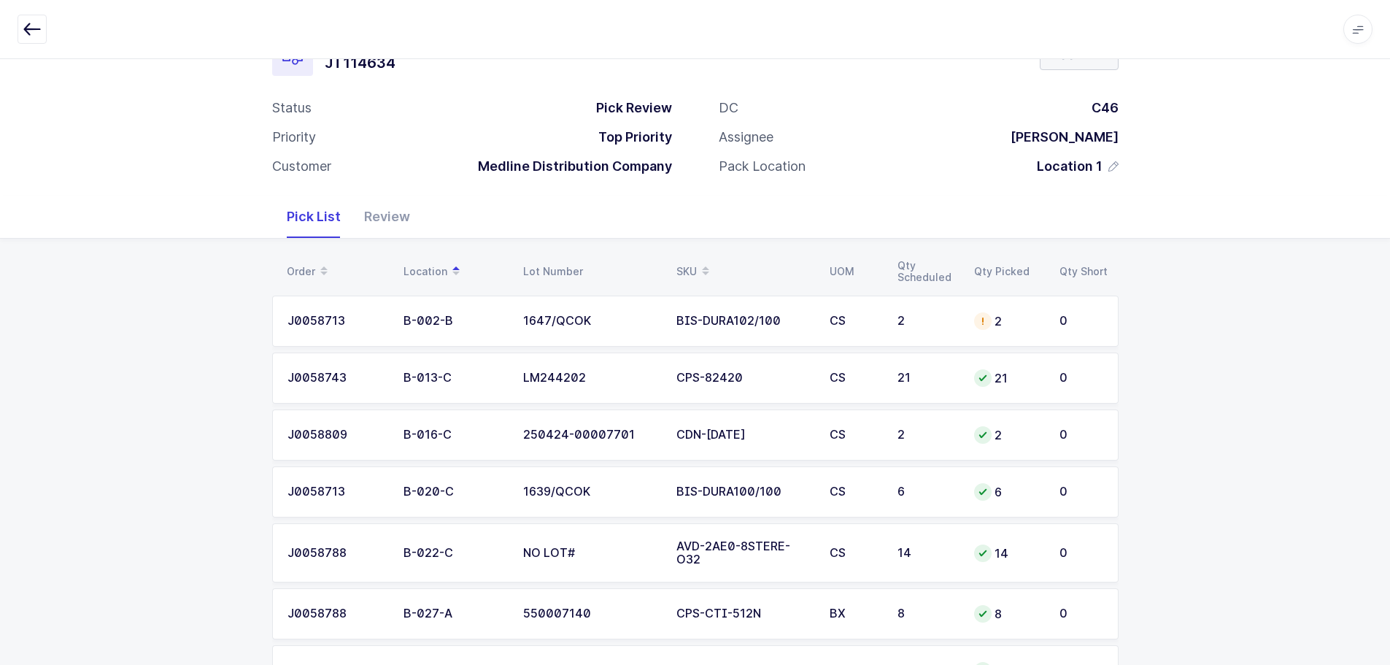
scroll to position [73, 0]
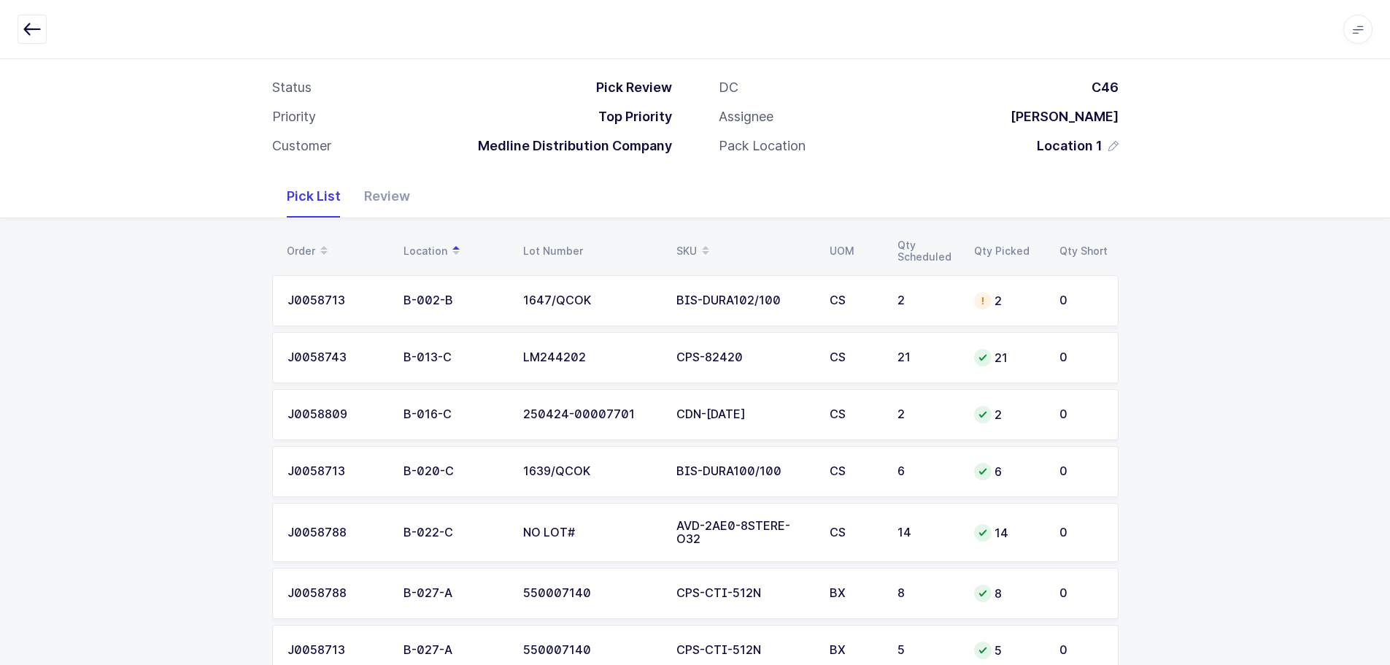
click at [977, 283] on td "2" at bounding box center [1007, 300] width 85 height 51
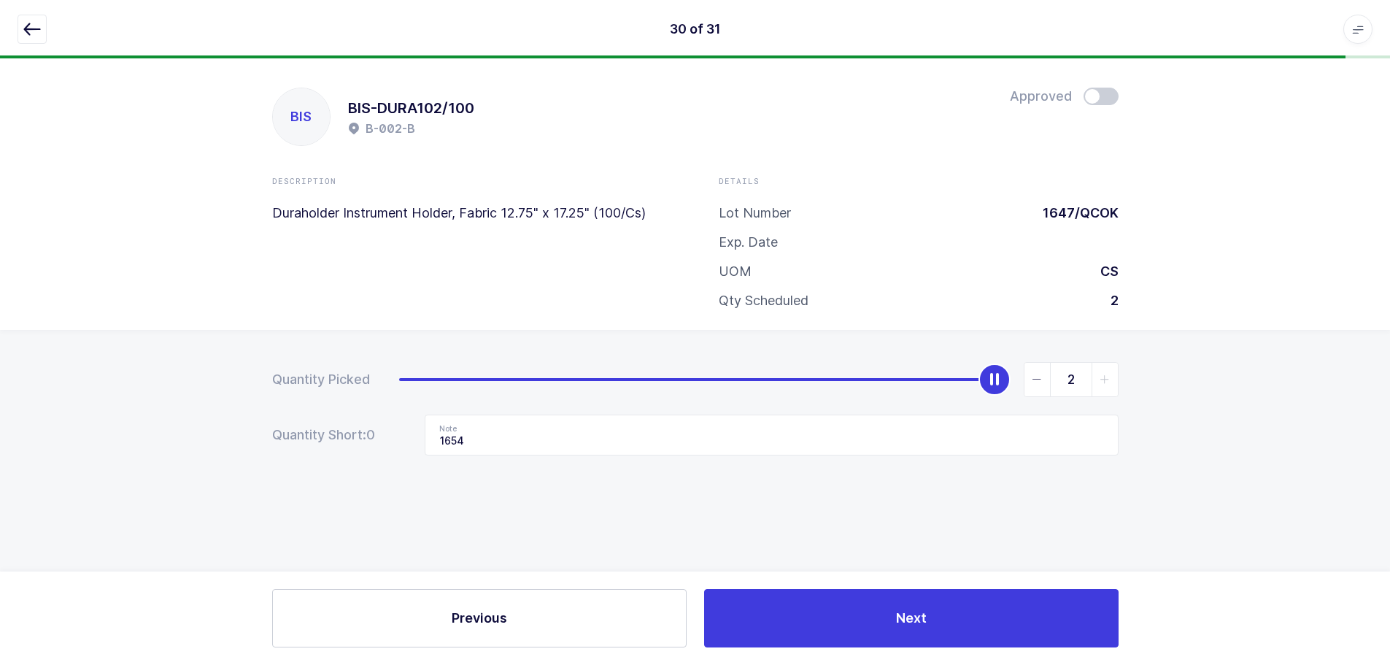
scroll to position [0, 0]
type input "0"
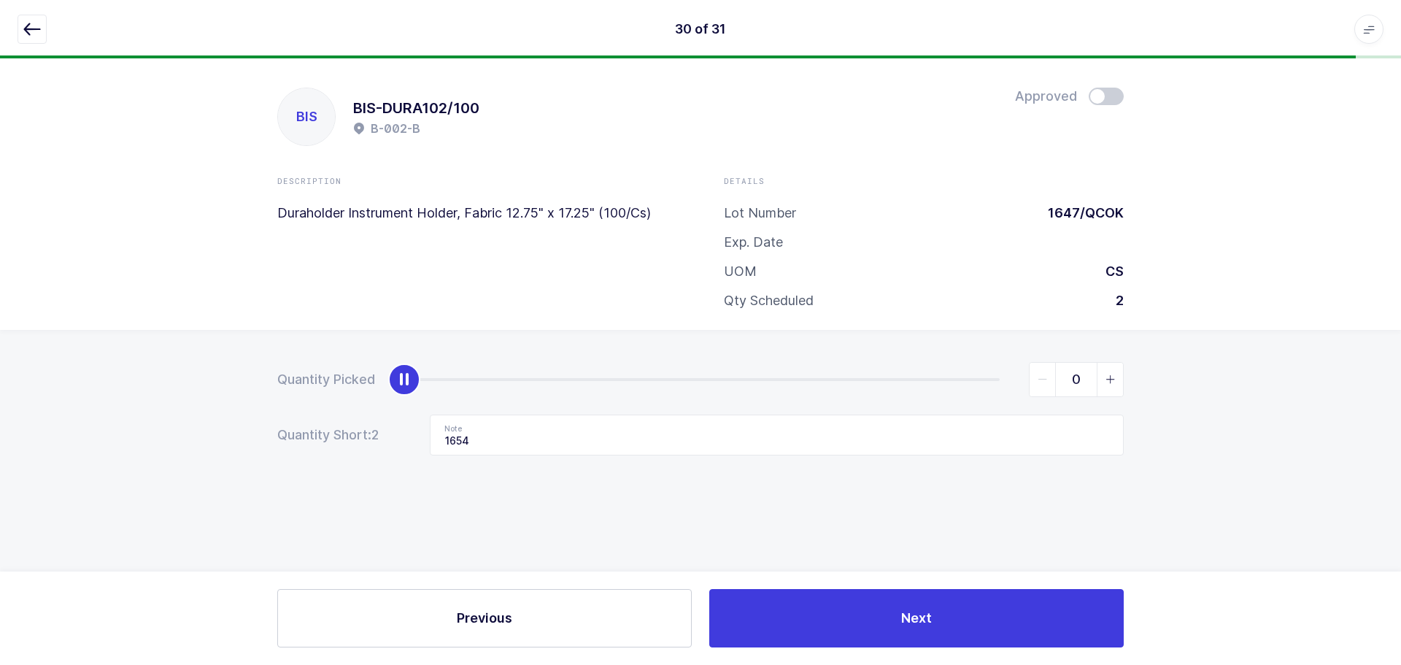
drag, startPoint x: 1001, startPoint y: 377, endPoint x: 53, endPoint y: 423, distance: 949.8
click at [53, 423] on div "Quantity Picked 0 Quantity Short: 2 Note 1654" at bounding box center [700, 460] width 1401 height 260
drag, startPoint x: 489, startPoint y: 436, endPoint x: 333, endPoint y: 439, distance: 156.2
click at [331, 439] on div "Quantity Short: 2 Note 1654" at bounding box center [700, 434] width 846 height 41
click at [26, 27] on icon "button" at bounding box center [32, 29] width 18 height 18
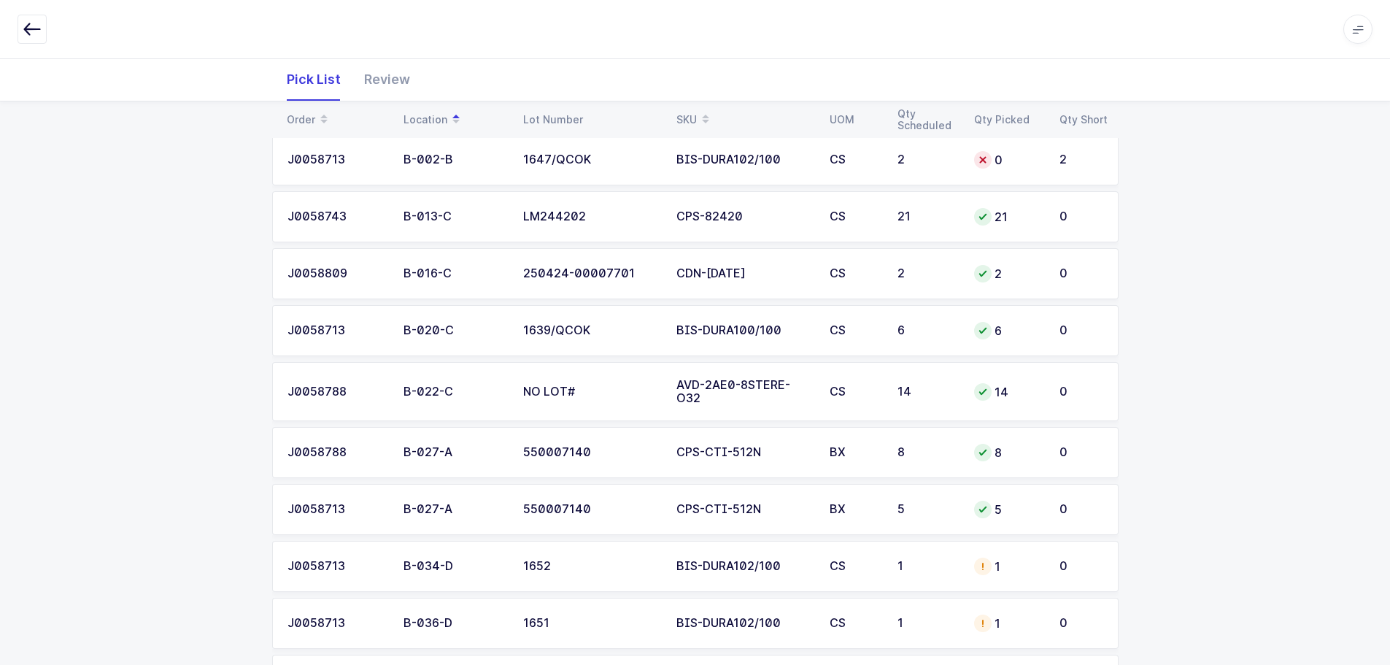
scroll to position [292, 0]
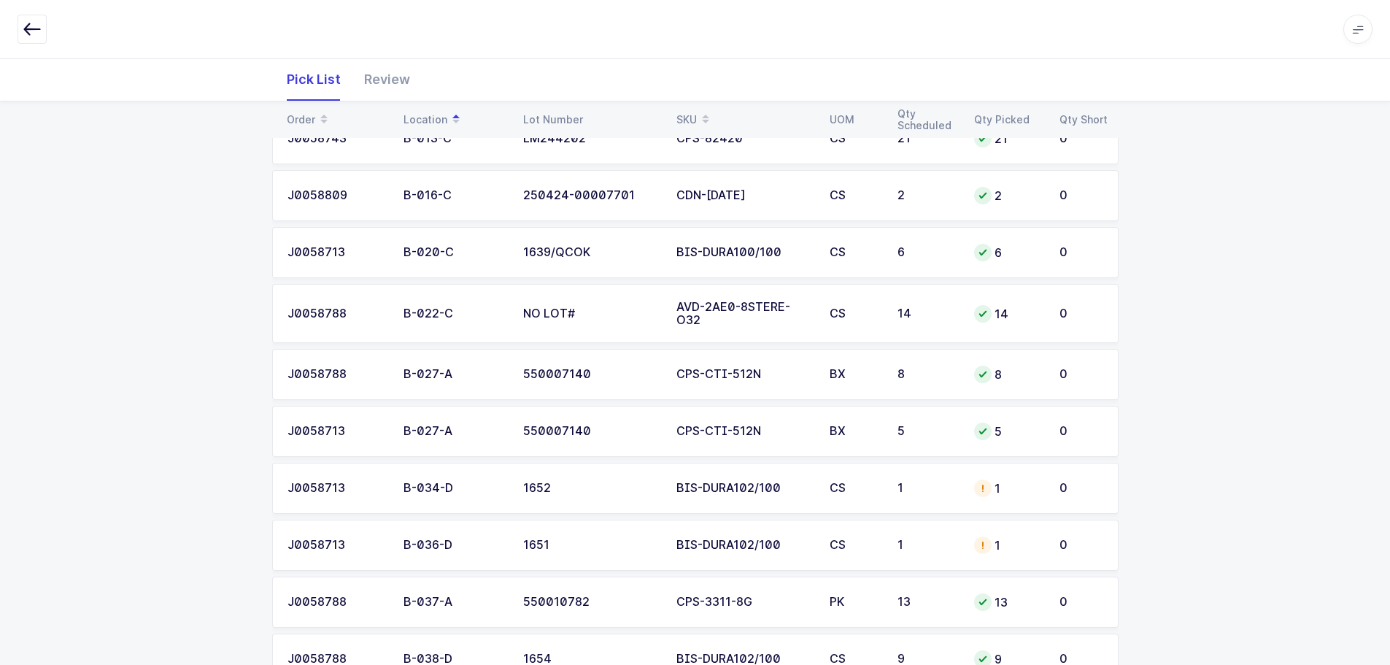
click at [587, 463] on td "1652" at bounding box center [590, 488] width 153 height 51
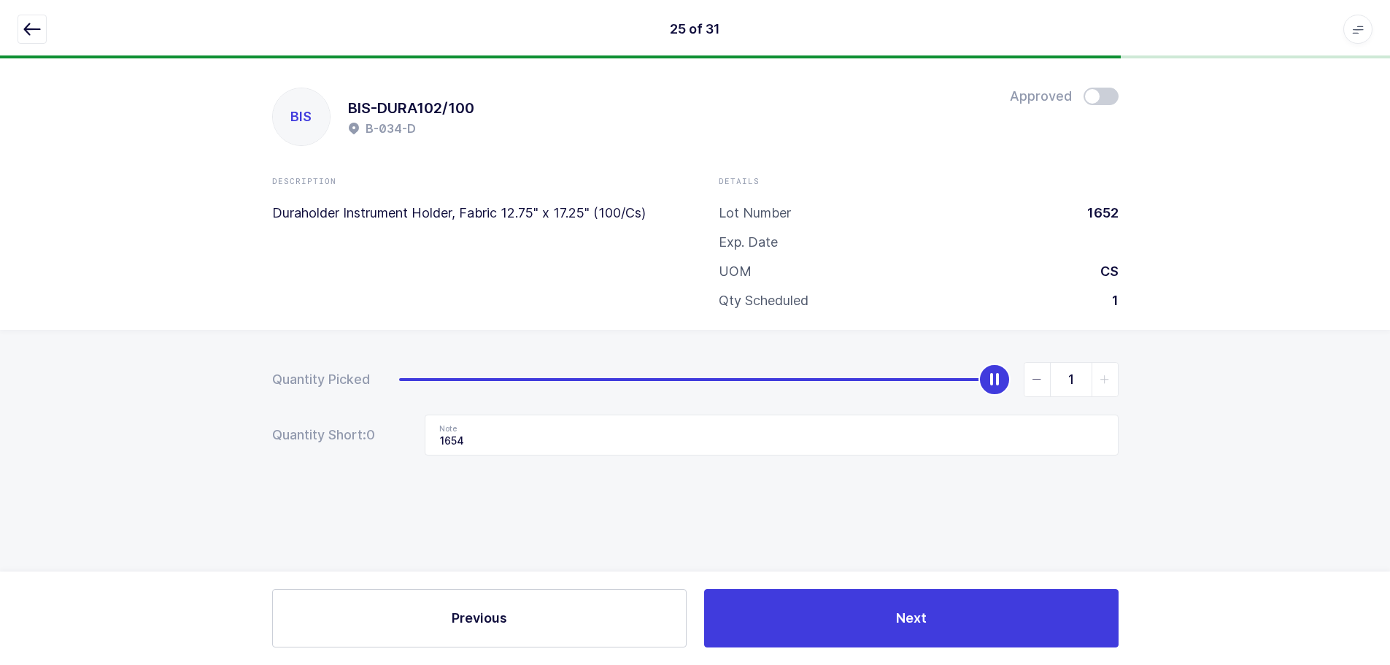
scroll to position [0, 0]
drag, startPoint x: 607, startPoint y: 442, endPoint x: 116, endPoint y: 439, distance: 491.1
click at [80, 449] on div "Quantity Picked 1 Quantity Short: 0 Note 1654" at bounding box center [700, 460] width 1401 height 260
click at [1003, 386] on div "slider between 0 and 1" at bounding box center [1000, 379] width 32 height 32
click at [1048, 379] on span "slider between 0 and 1" at bounding box center [1043, 380] width 26 height 34
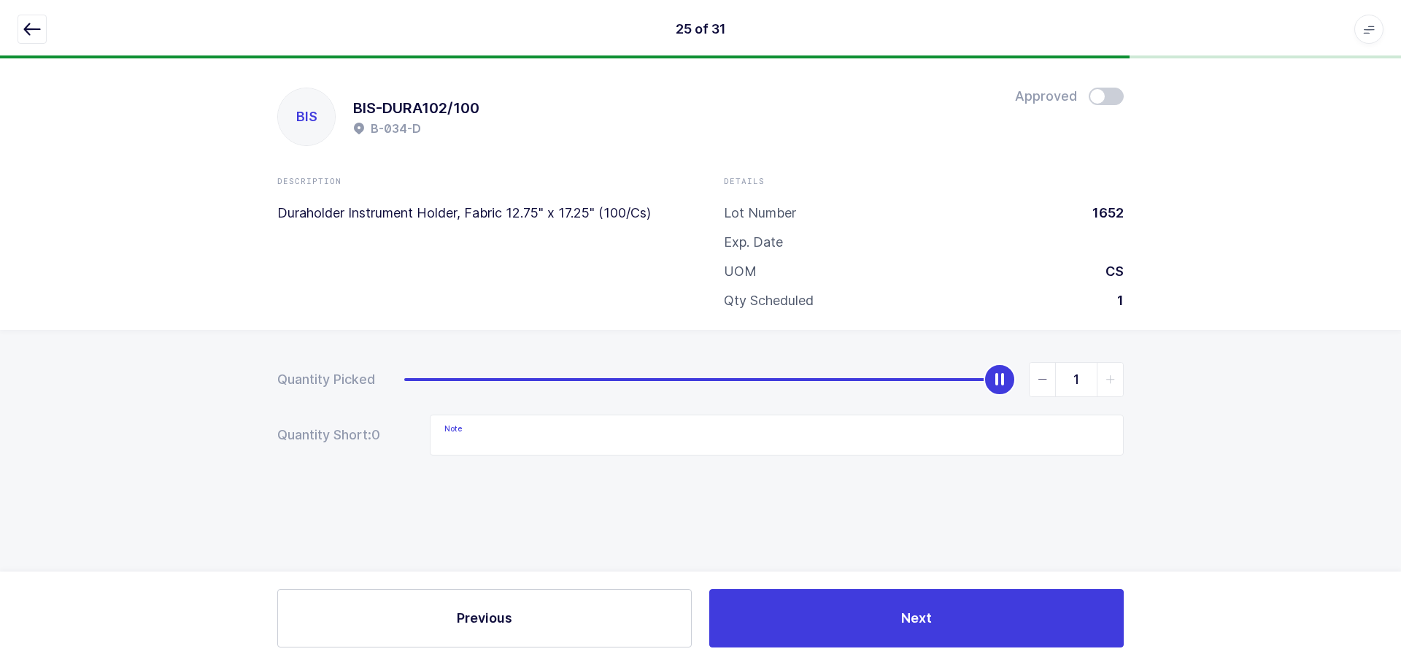
type input "0"
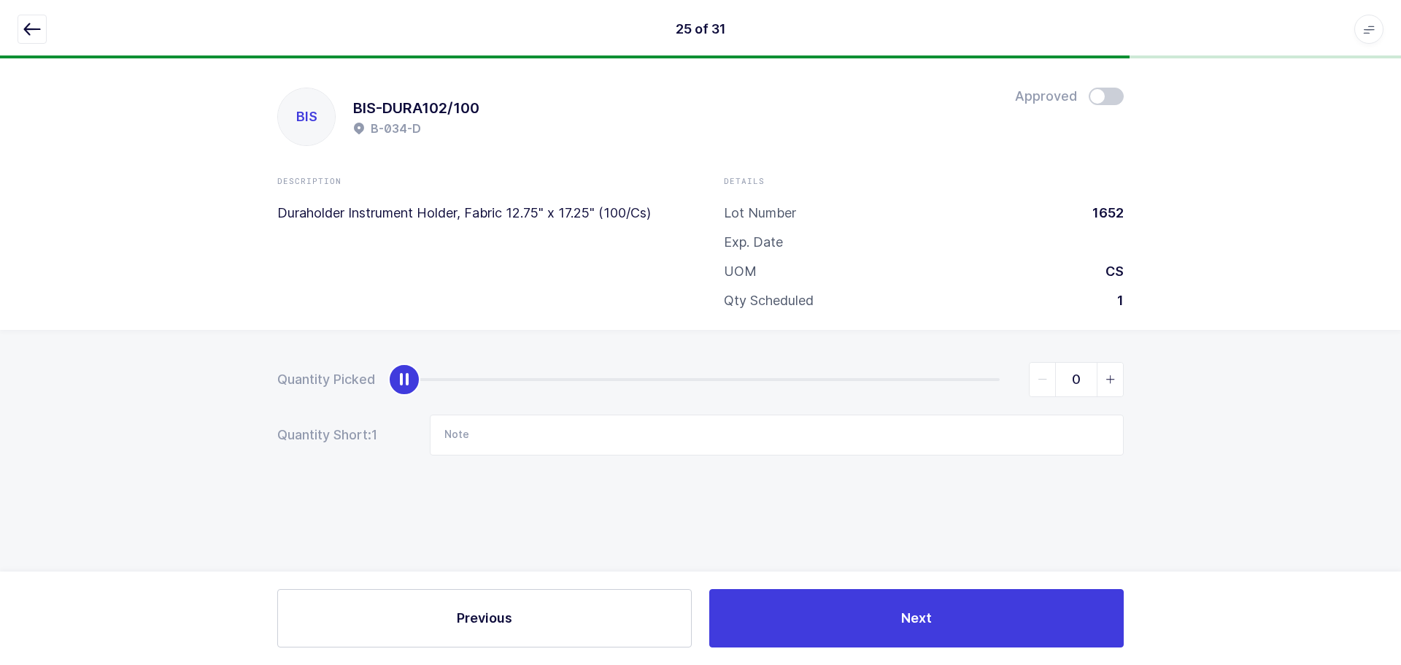
drag, startPoint x: 31, startPoint y: 30, endPoint x: 40, endPoint y: 29, distance: 8.8
click at [31, 29] on icon "button" at bounding box center [32, 29] width 18 height 18
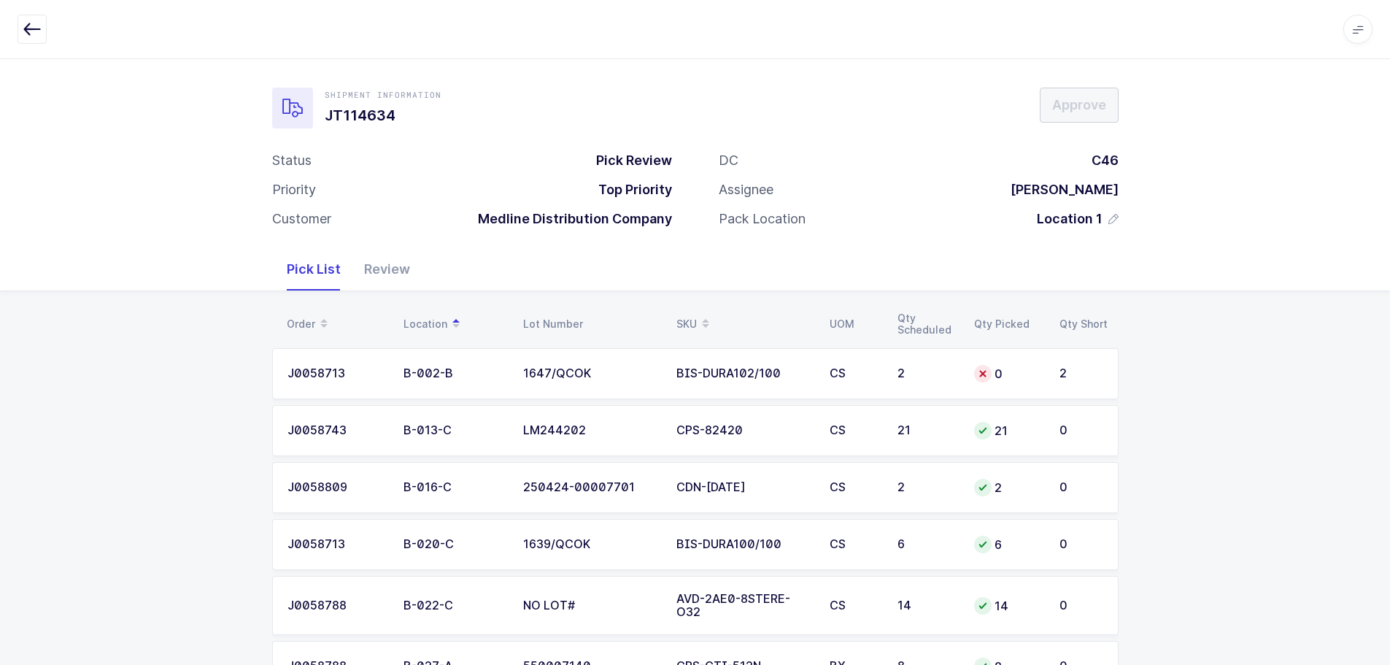
click at [694, 320] on div "SKU" at bounding box center [744, 324] width 136 height 25
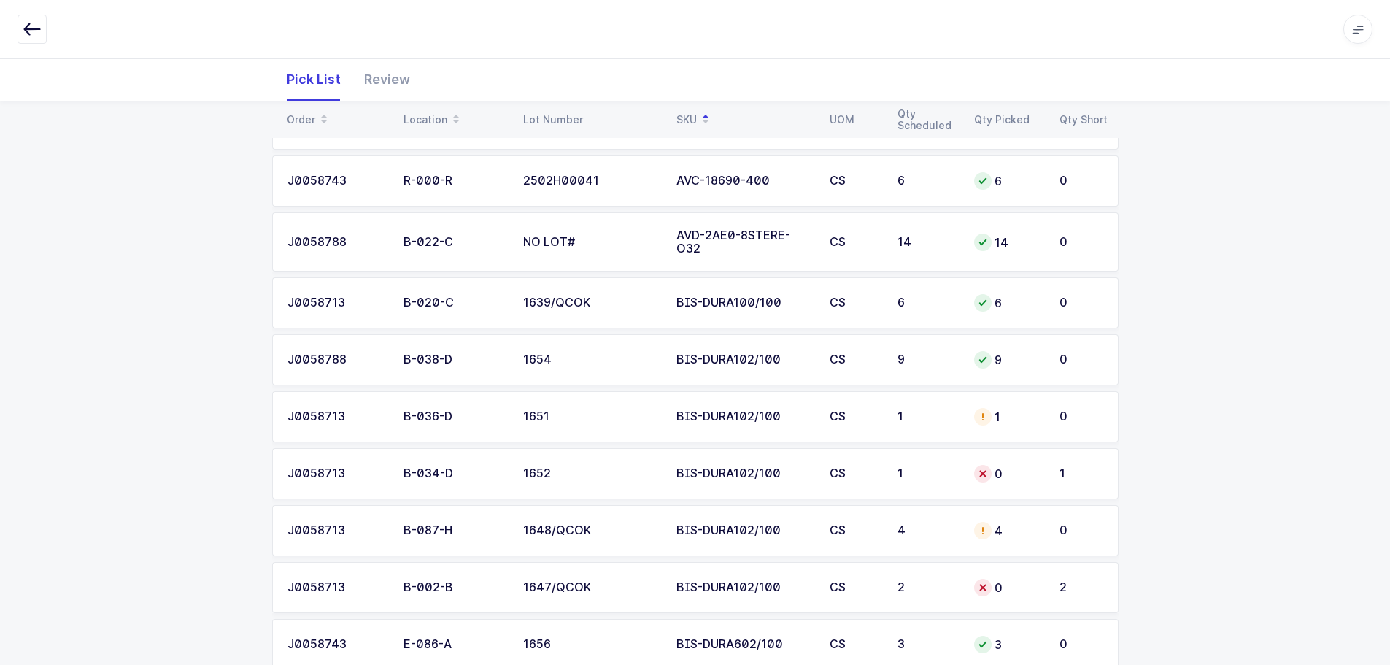
scroll to position [365, 0]
click at [1021, 413] on div "1" at bounding box center [1008, 415] width 68 height 18
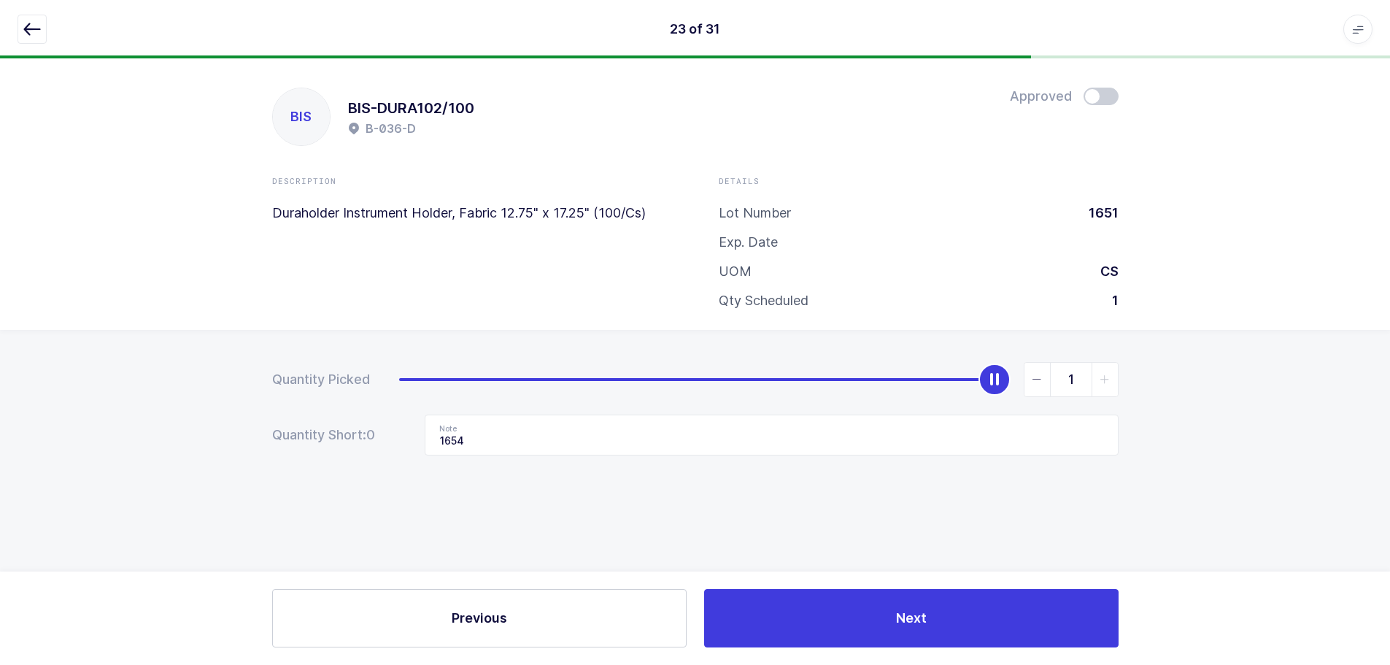
scroll to position [0, 0]
type input "0"
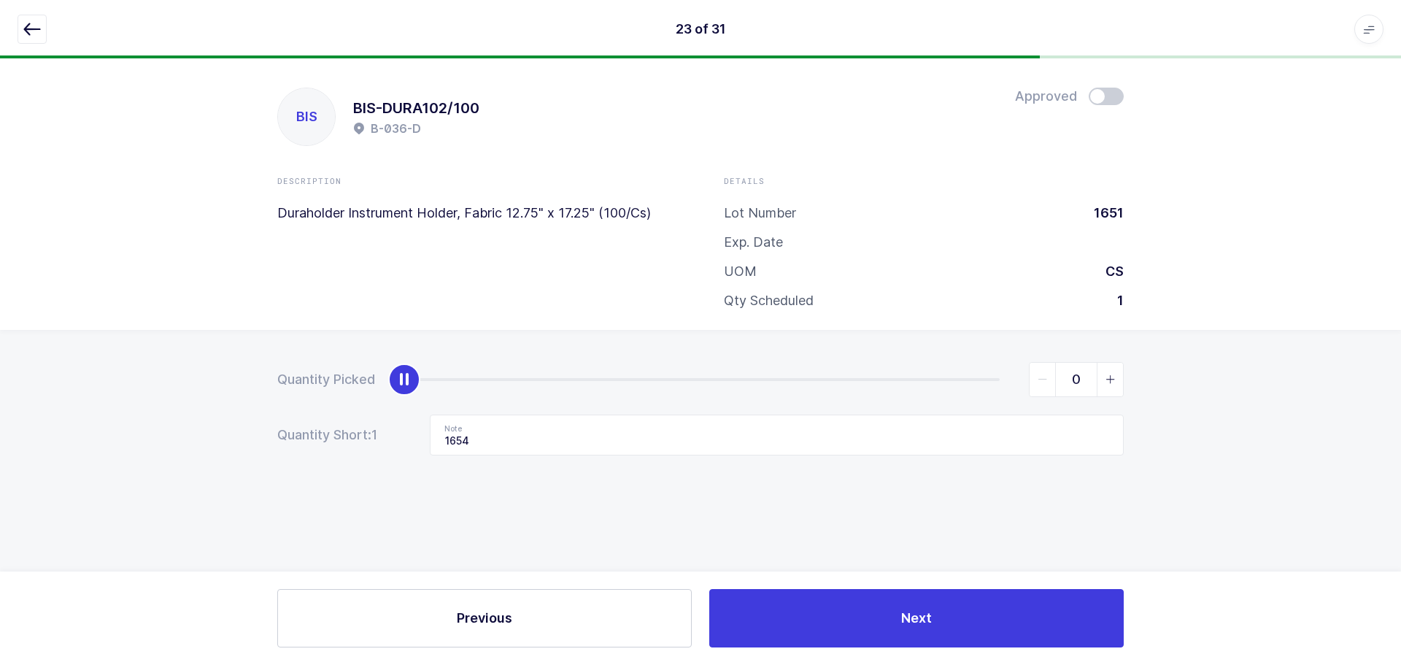
drag, startPoint x: 990, startPoint y: 374, endPoint x: -223, endPoint y: 423, distance: 1214.5
click at [0, 423] on html "23 of 31 Apps Core Warehouse Admin Mission Control Purchasing Baltazar N. Logou…" at bounding box center [700, 332] width 1401 height 665
click at [545, 428] on input "1654" at bounding box center [777, 434] width 694 height 41
drag, startPoint x: 539, startPoint y: 432, endPoint x: 351, endPoint y: 423, distance: 187.7
click at [351, 423] on div "Quantity Short: 1 Note 1654" at bounding box center [700, 434] width 846 height 41
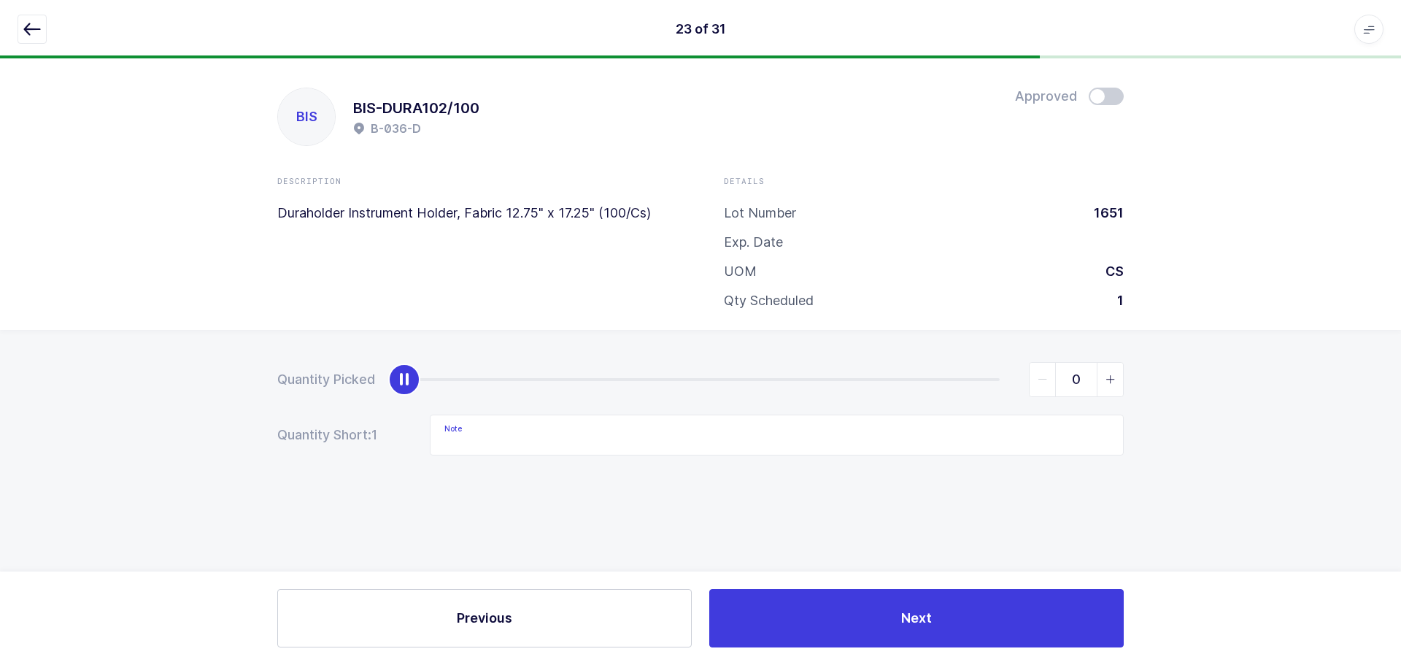
click at [23, 21] on icon "button" at bounding box center [32, 29] width 18 height 18
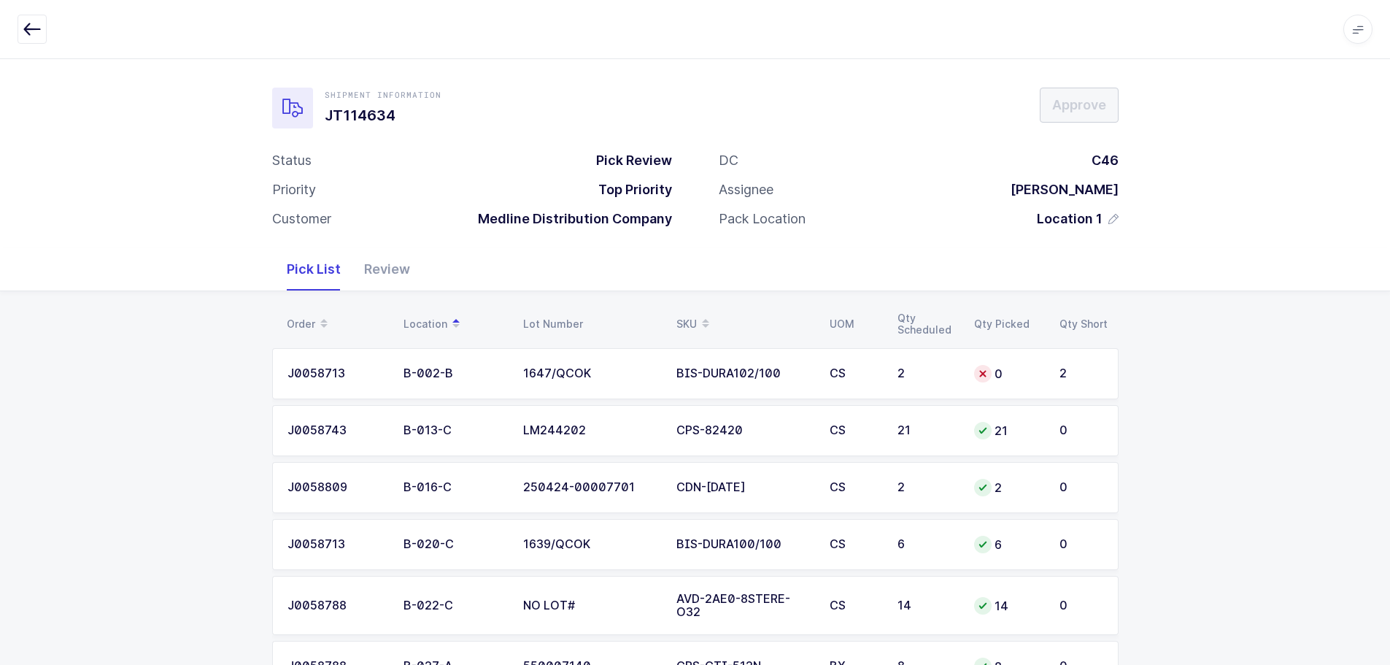
drag, startPoint x: 693, startPoint y: 304, endPoint x: 693, endPoint y: 312, distance: 8.0
click at [684, 319] on div "SKU" at bounding box center [744, 324] width 136 height 25
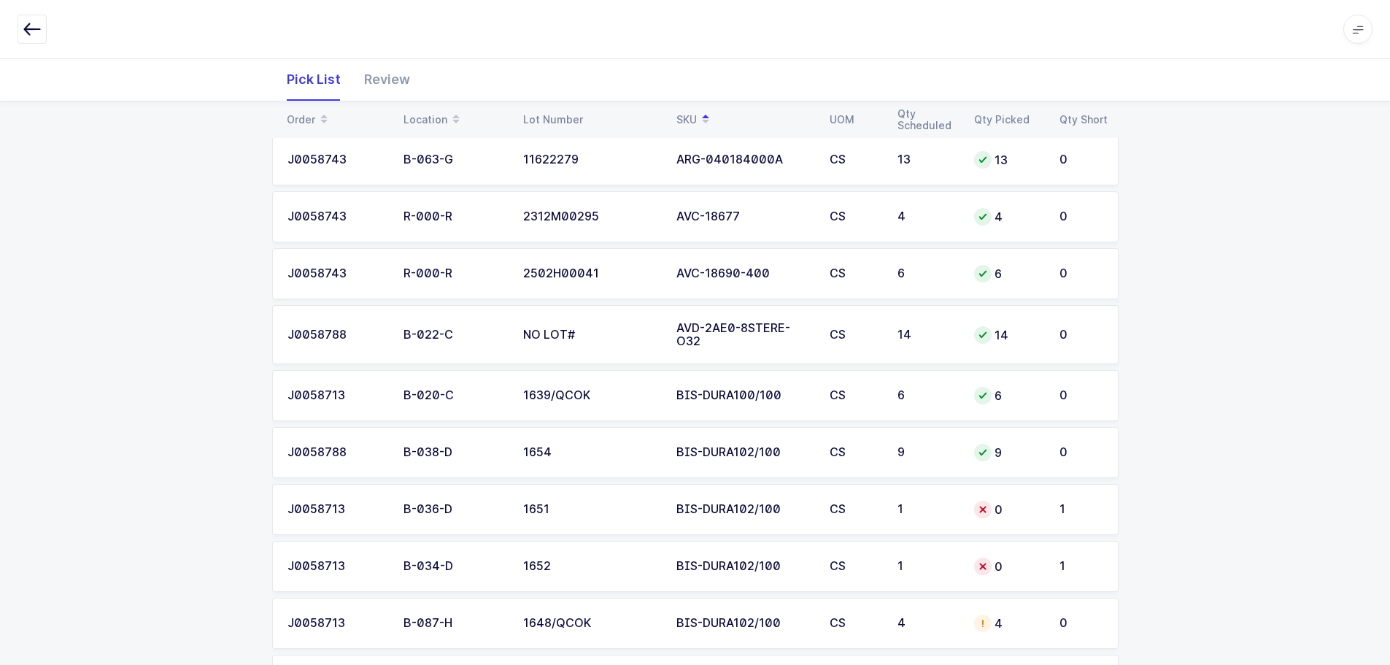
scroll to position [438, 0]
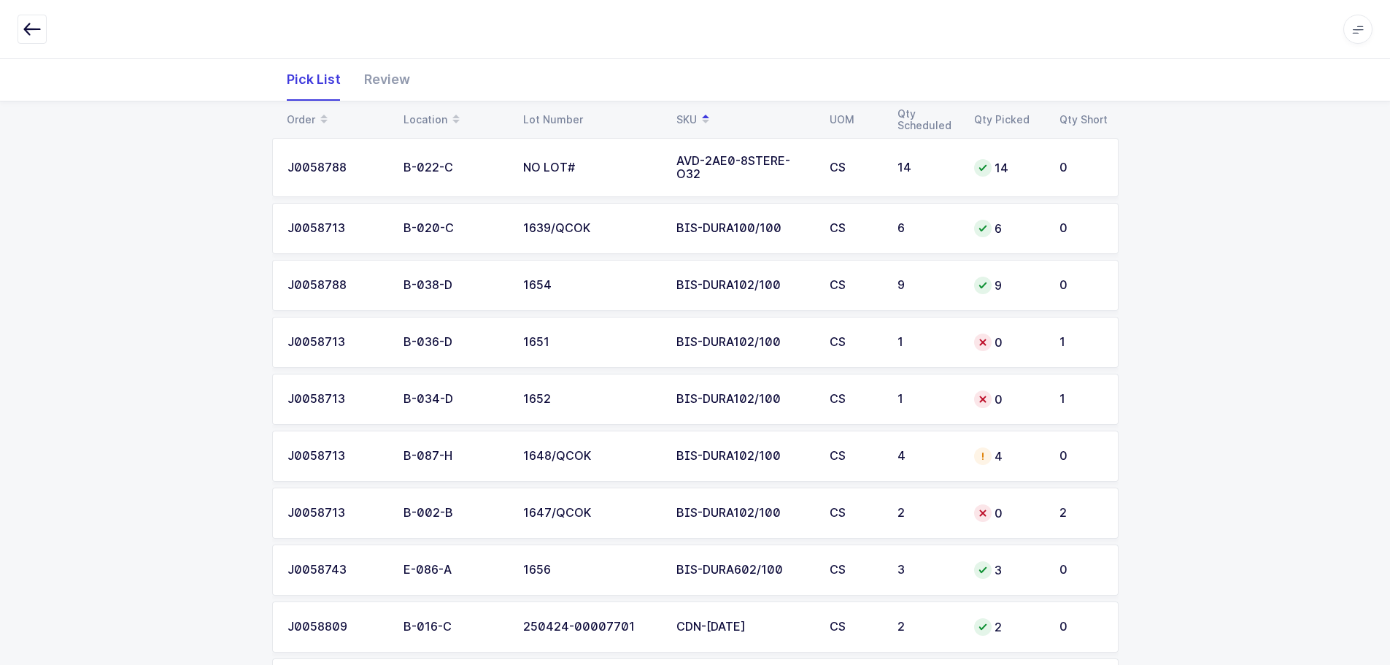
click at [954, 463] on div "4" at bounding box center [927, 456] width 59 height 13
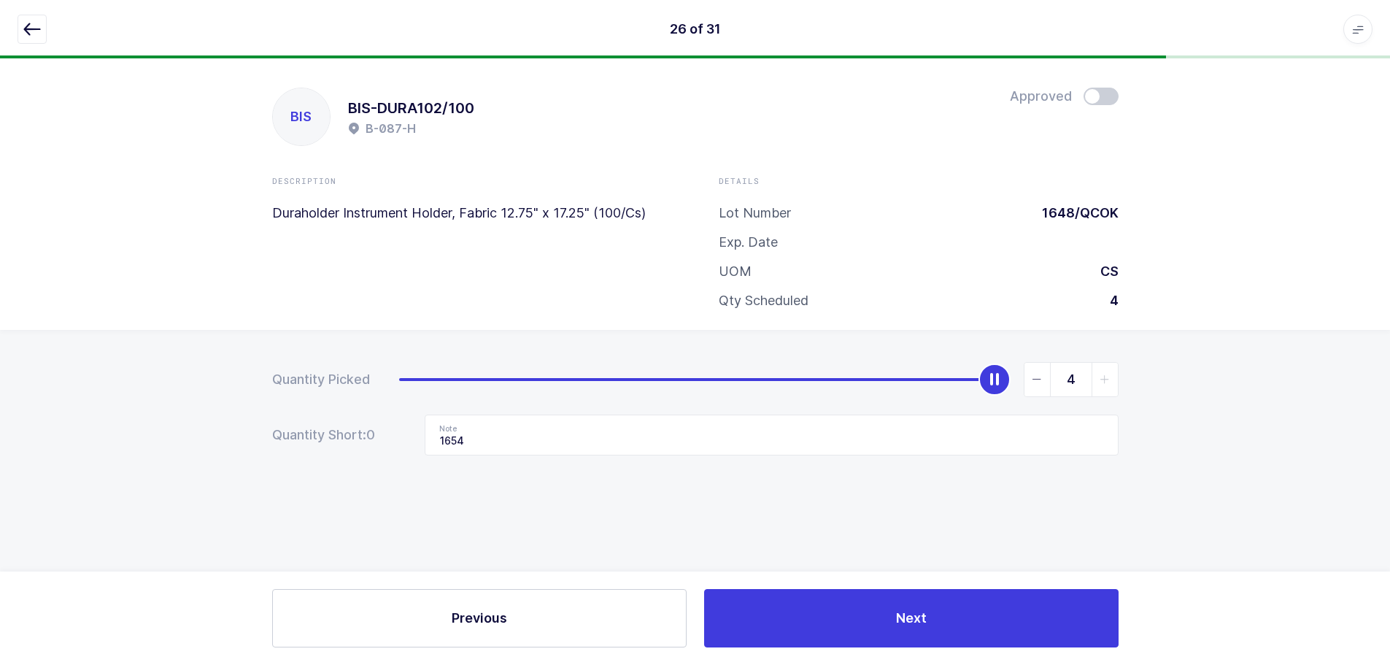
scroll to position [0, 0]
type input "0"
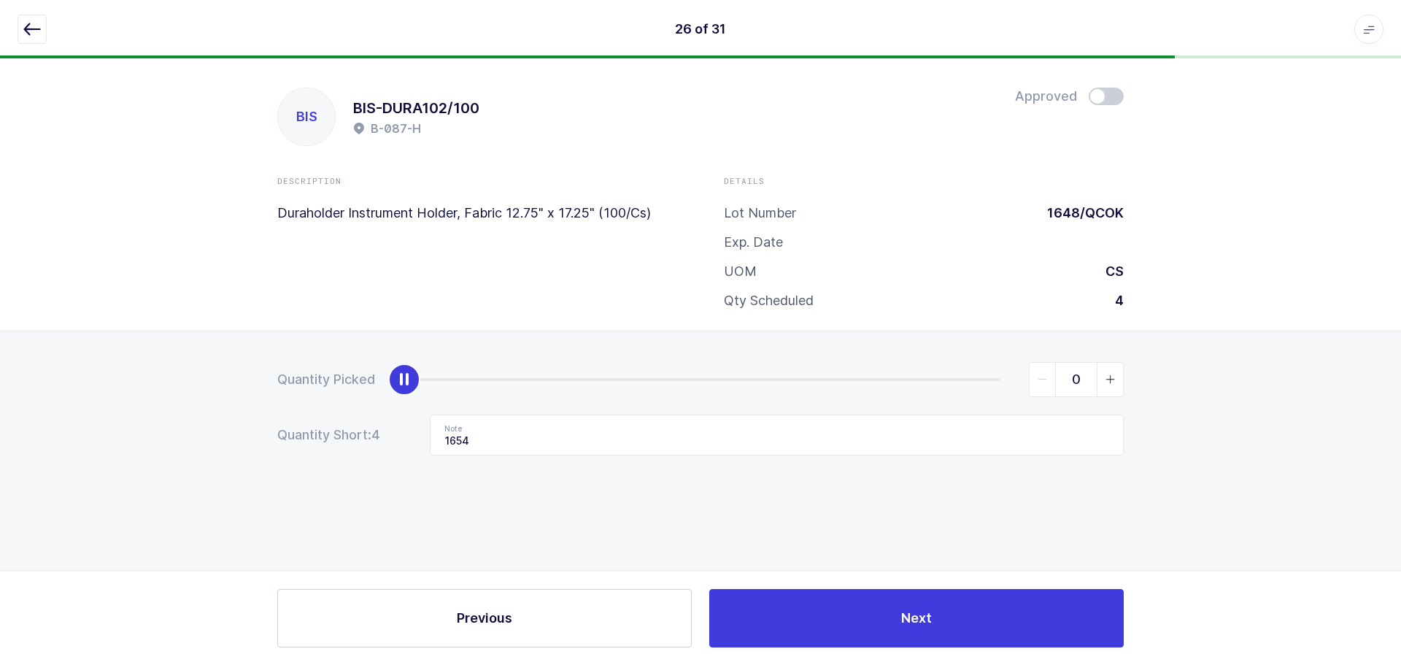
drag, startPoint x: 997, startPoint y: 390, endPoint x: 39, endPoint y: 433, distance: 959.1
click at [39, 433] on div "Quantity Picked 0 Quantity Short: 4 Note 1654" at bounding box center [700, 460] width 1401 height 260
drag, startPoint x: 462, startPoint y: 439, endPoint x: 430, endPoint y: 438, distance: 32.1
click at [430, 438] on div "Quantity Short: 4 Note 1654" at bounding box center [700, 434] width 846 height 41
click at [39, 20] on icon "button" at bounding box center [32, 29] width 18 height 18
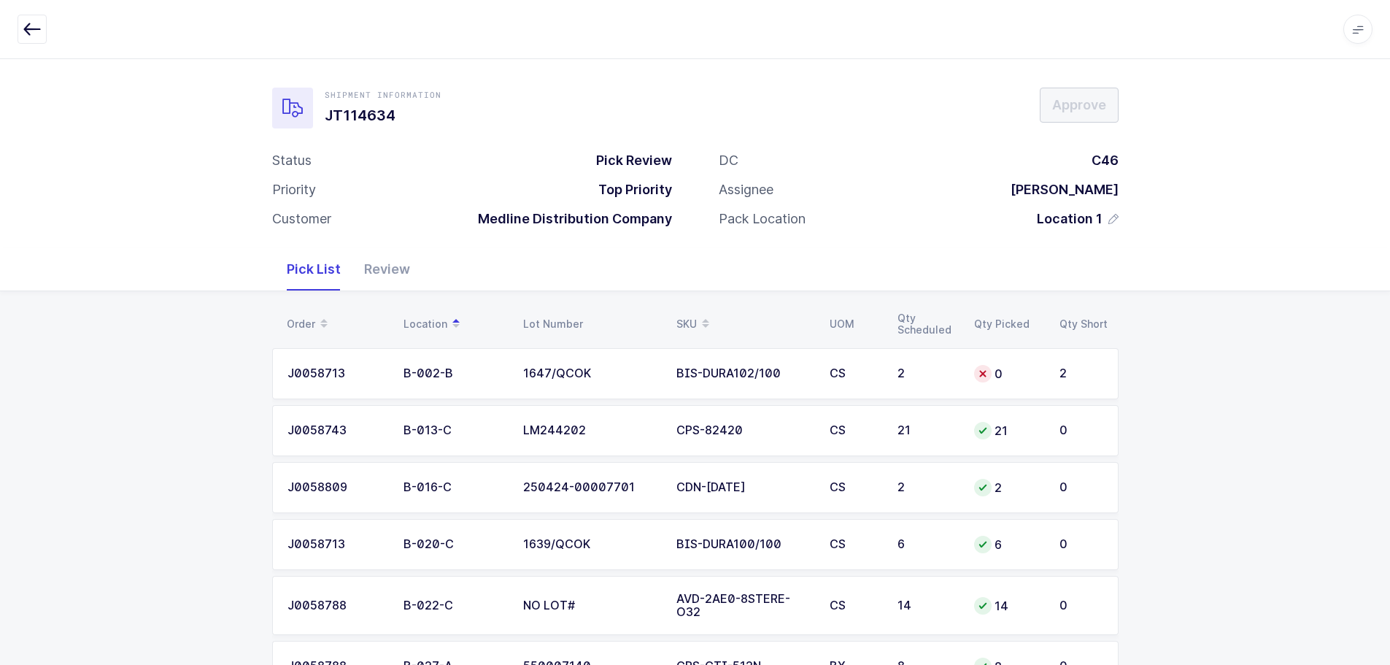
click at [694, 320] on div "SKU" at bounding box center [744, 324] width 136 height 25
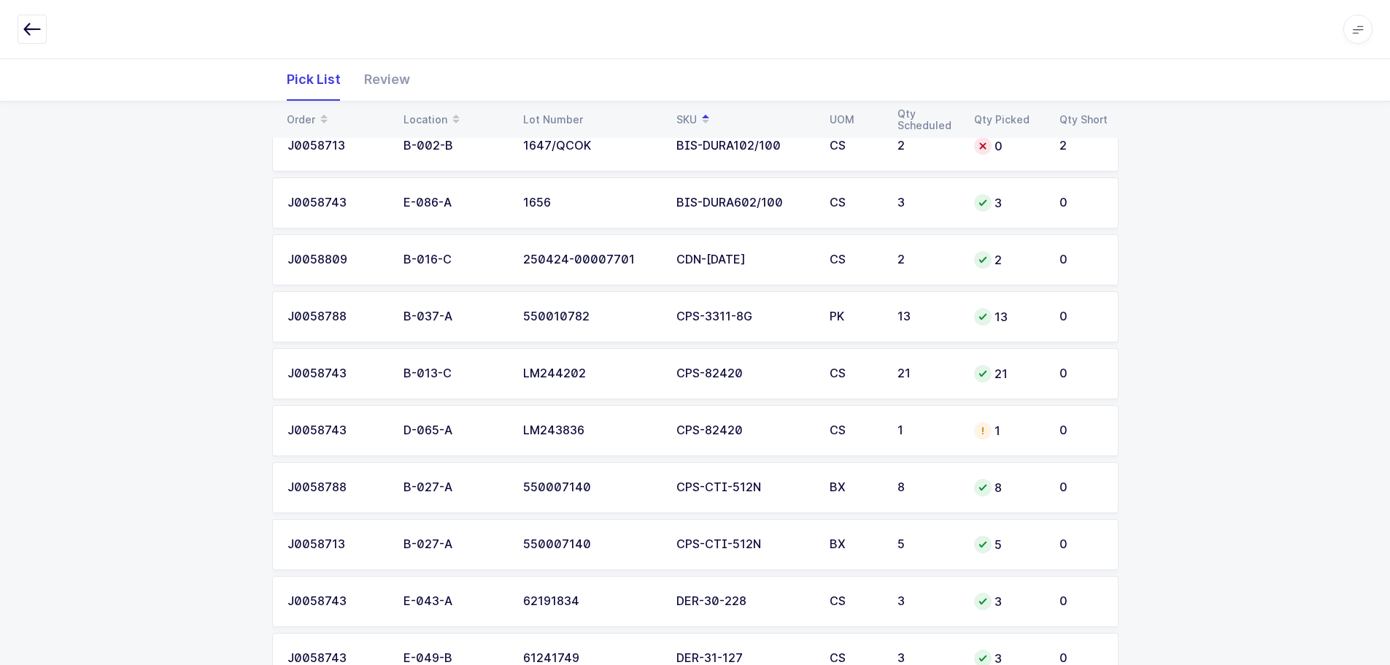
scroll to position [803, 0]
click at [785, 439] on div "CPS-82420" at bounding box center [744, 432] width 136 height 13
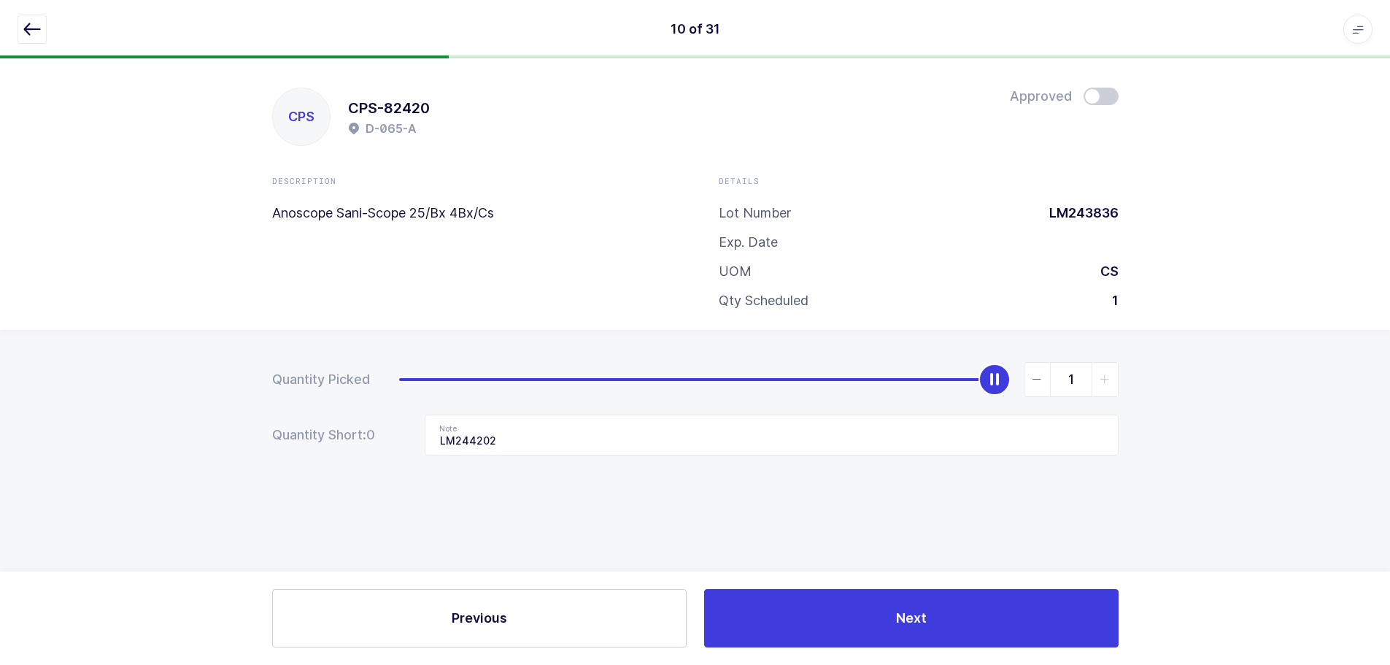
scroll to position [0, 0]
click at [291, 420] on div "Quantity Short: 0 Note LM244202" at bounding box center [700, 434] width 846 height 41
type input "0"
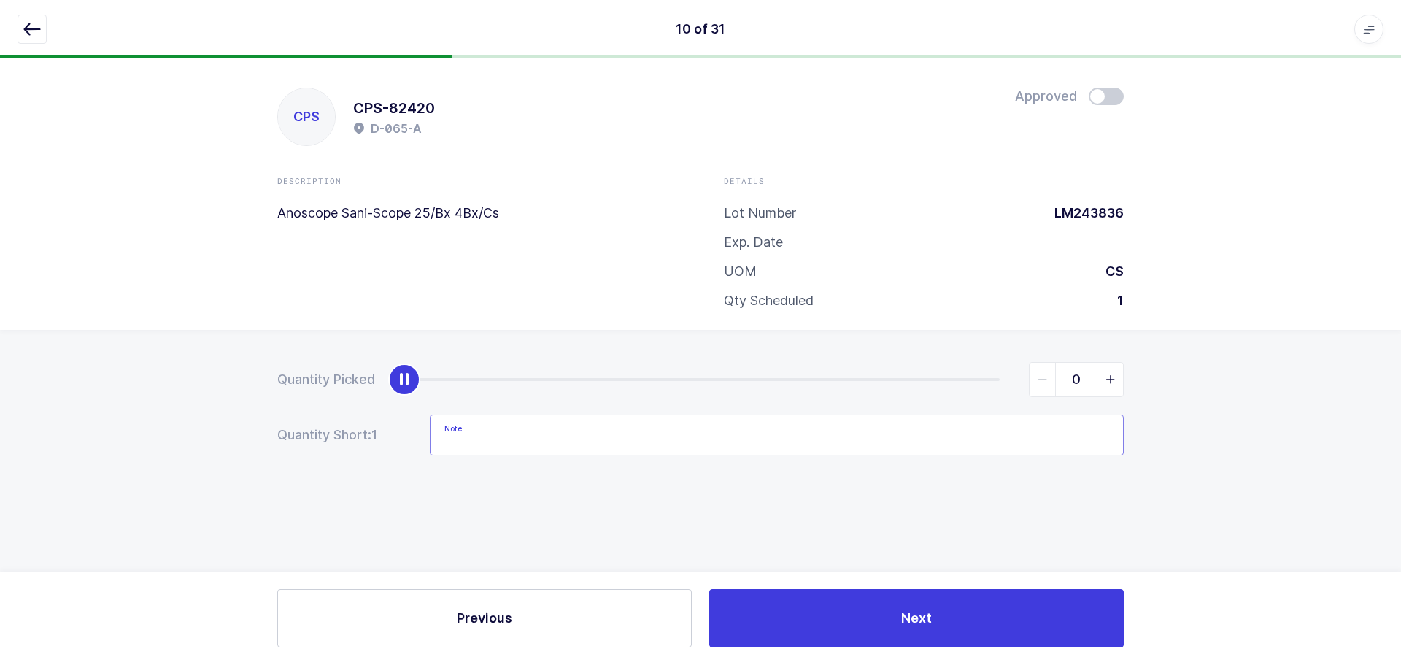
drag, startPoint x: 999, startPoint y: 377, endPoint x: 5, endPoint y: 404, distance: 994.2
click at [5, 404] on div "Quantity Picked 0 Quantity Short: 1 Note" at bounding box center [700, 460] width 1401 height 260
click at [32, 27] on icon "button" at bounding box center [32, 29] width 18 height 18
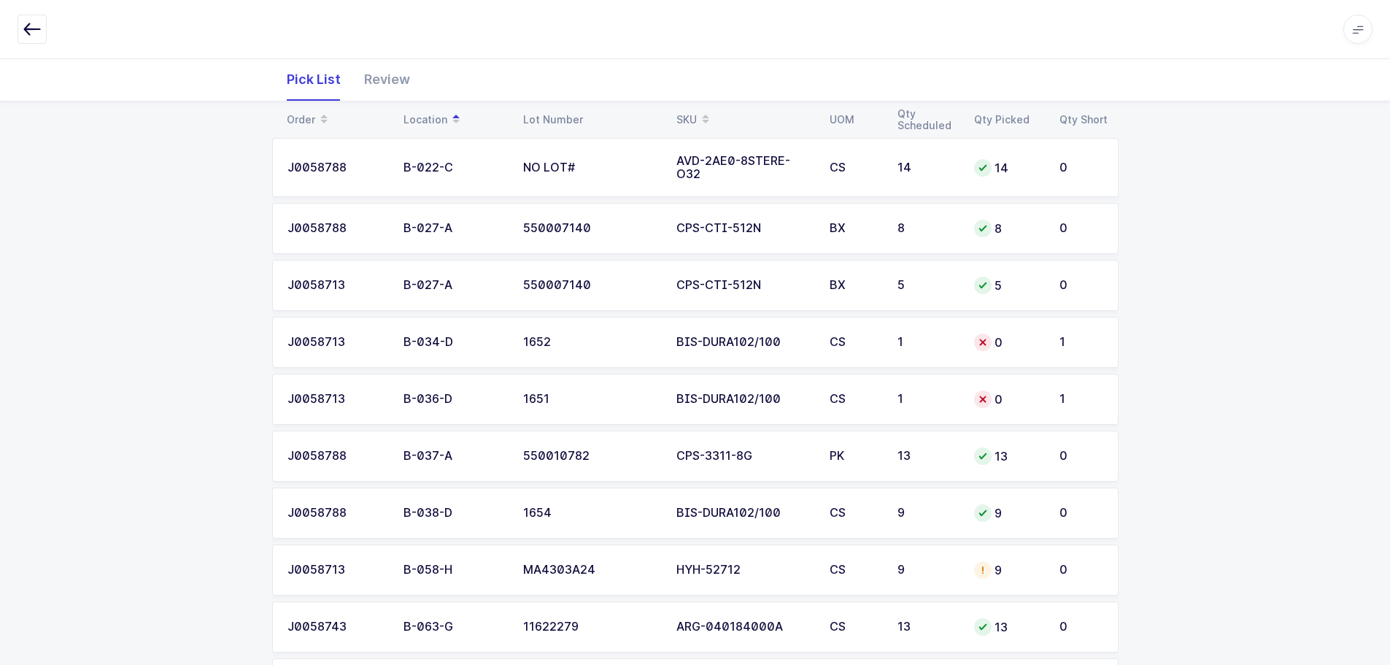
scroll to position [584, 0]
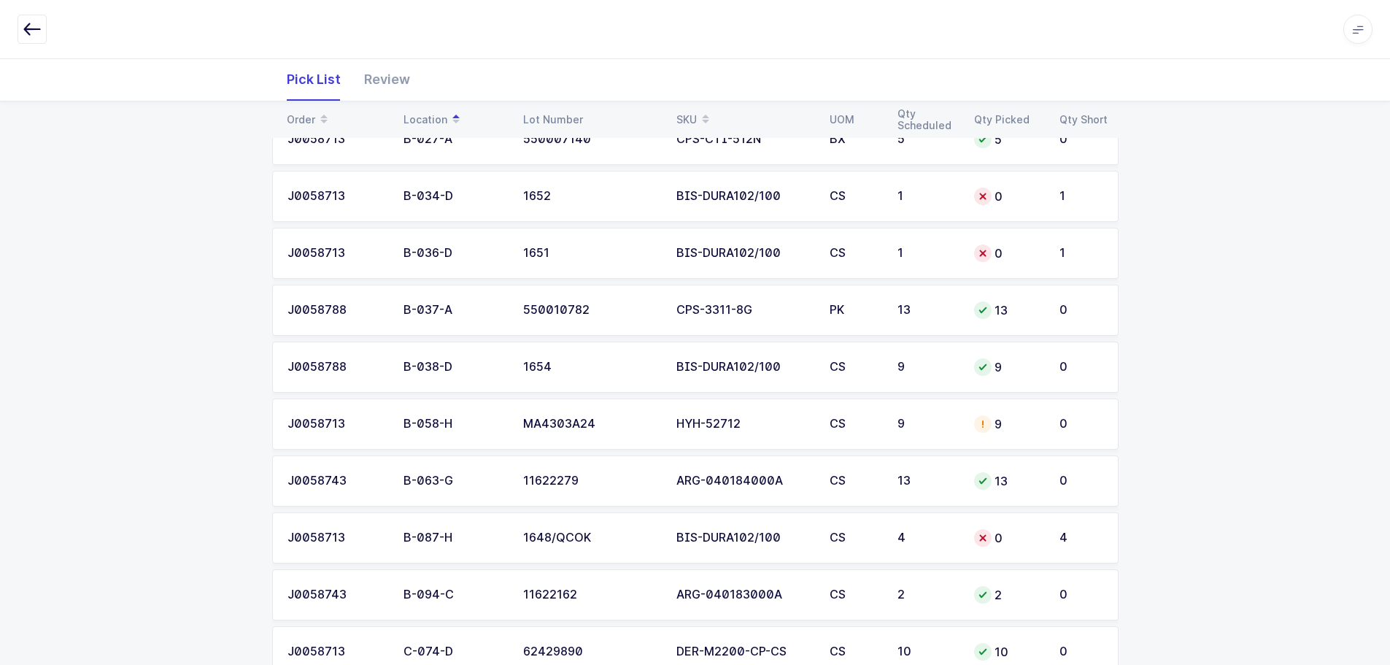
click at [902, 425] on div "9" at bounding box center [927, 423] width 59 height 13
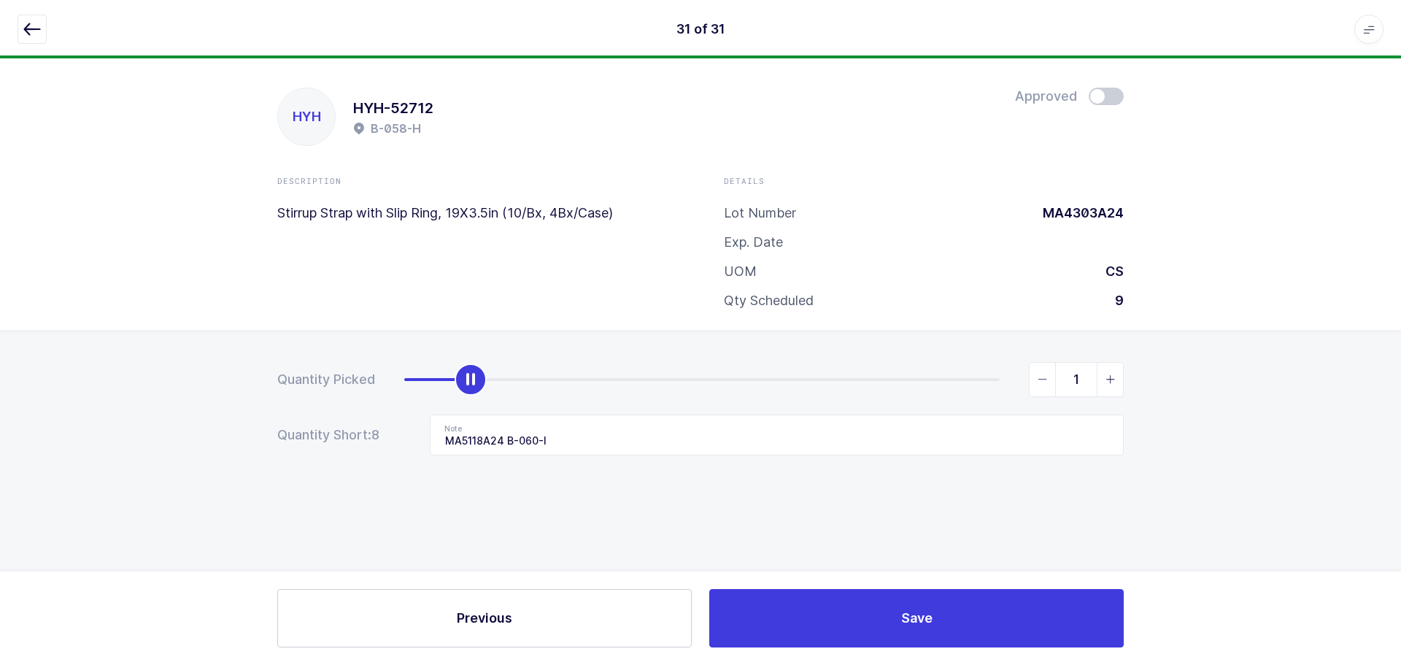
type input "0"
drag, startPoint x: 995, startPoint y: 382, endPoint x: -6, endPoint y: 437, distance: 1001.9
click at [0, 437] on html "31 of 31 Apps Core Warehouse Admin Mission Control Purchasing Baltazar N. Logou…" at bounding box center [700, 332] width 1401 height 665
drag, startPoint x: 622, startPoint y: 427, endPoint x: 385, endPoint y: 432, distance: 237.2
click at [385, 432] on div "Quantity Short: 9 Note MA5118A24 B-060-I" at bounding box center [700, 434] width 846 height 41
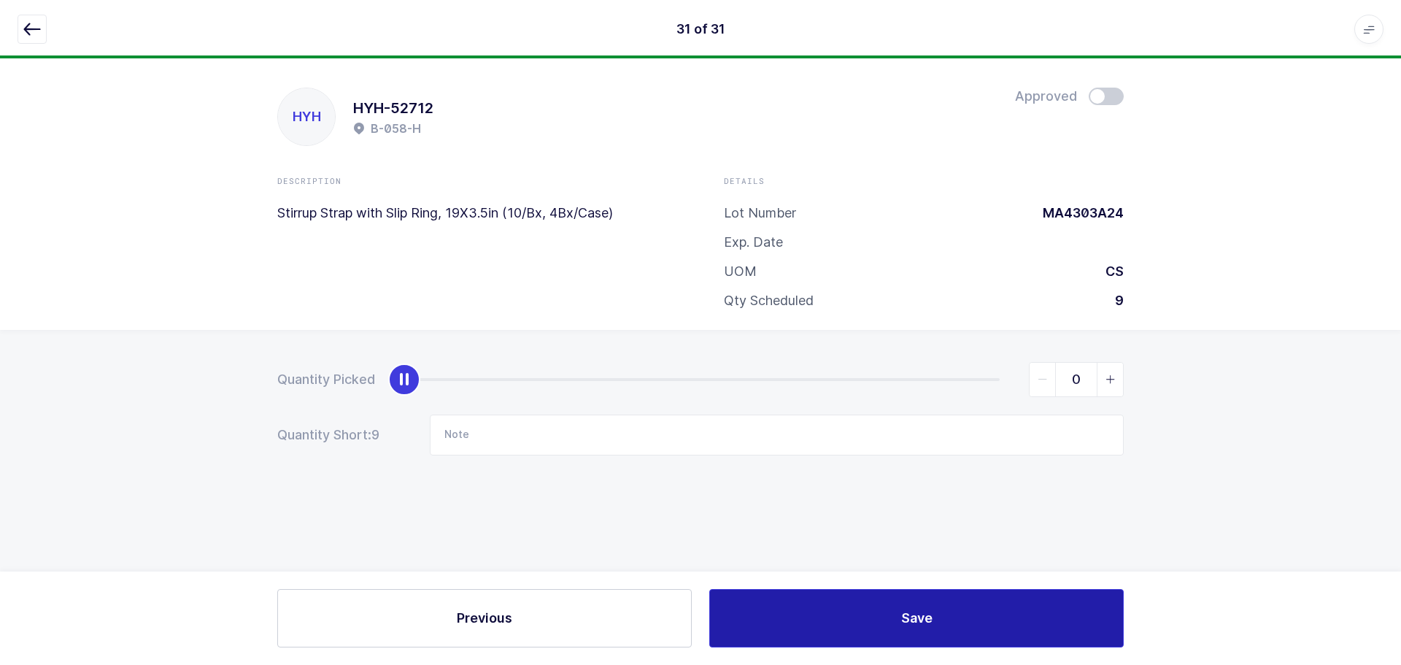
click at [846, 601] on button "Save" at bounding box center [916, 618] width 414 height 58
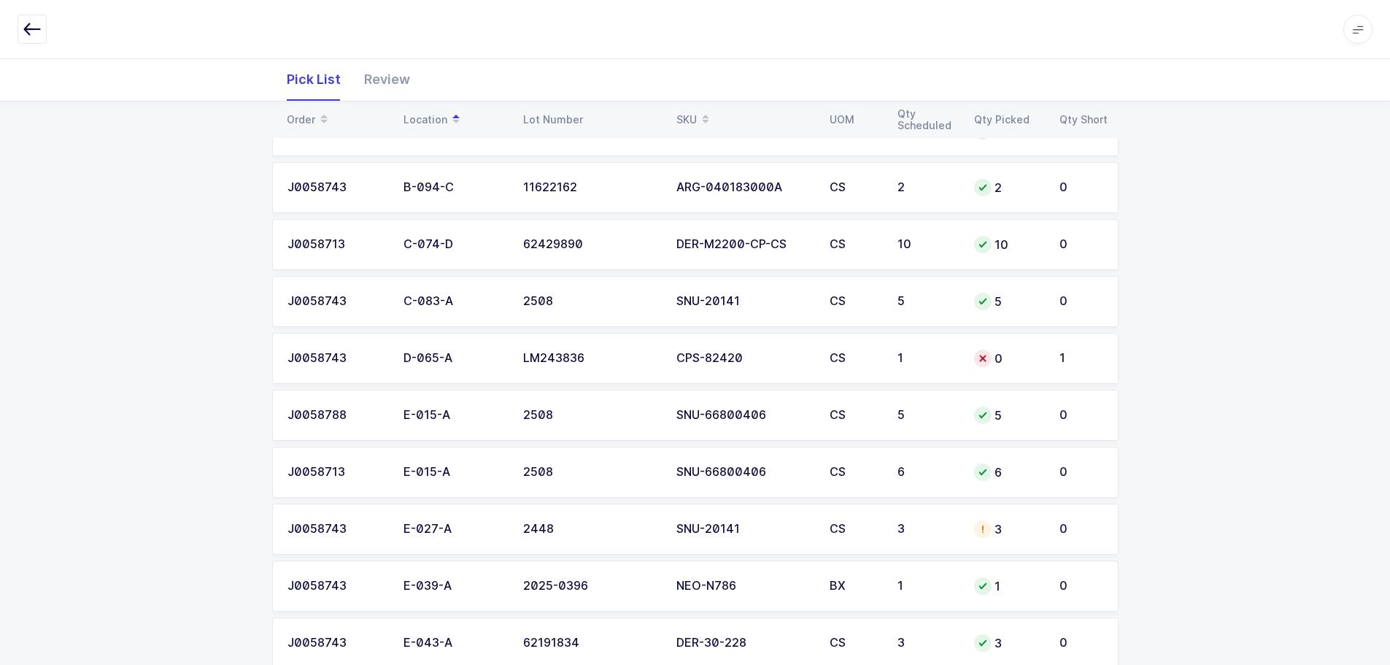
scroll to position [1022, 0]
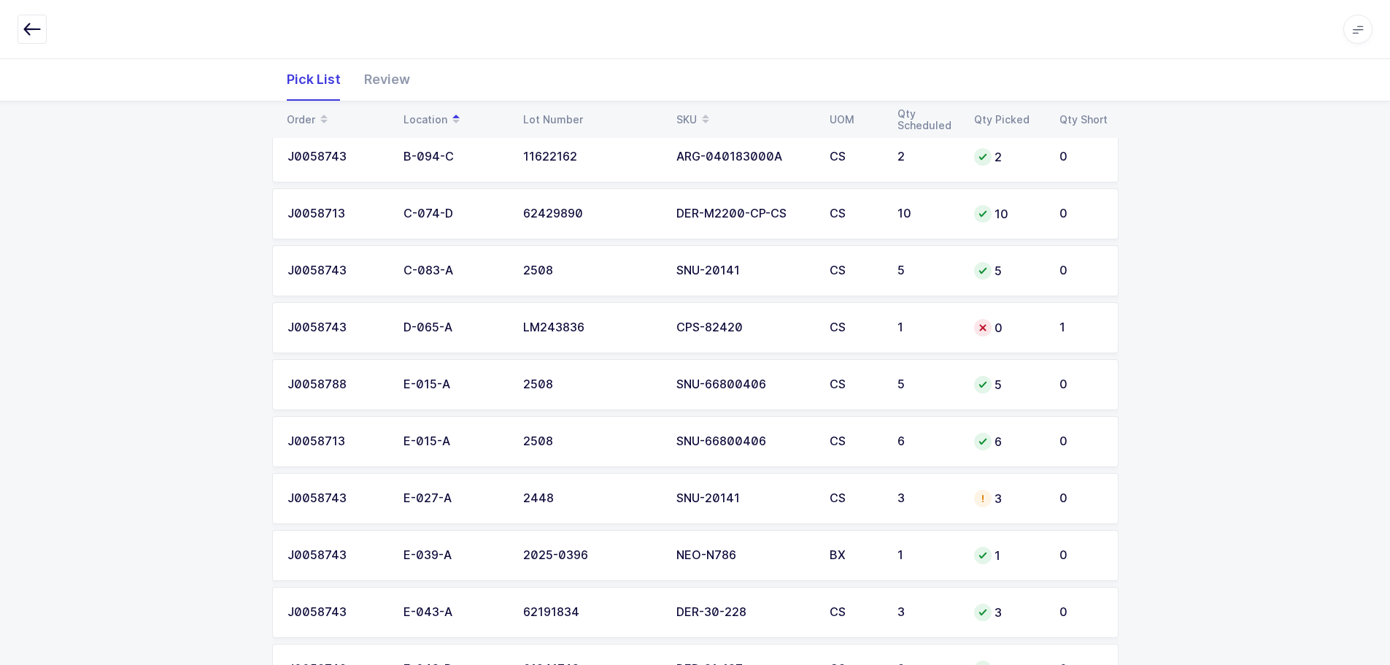
click at [847, 460] on td "CS" at bounding box center [855, 441] width 68 height 51
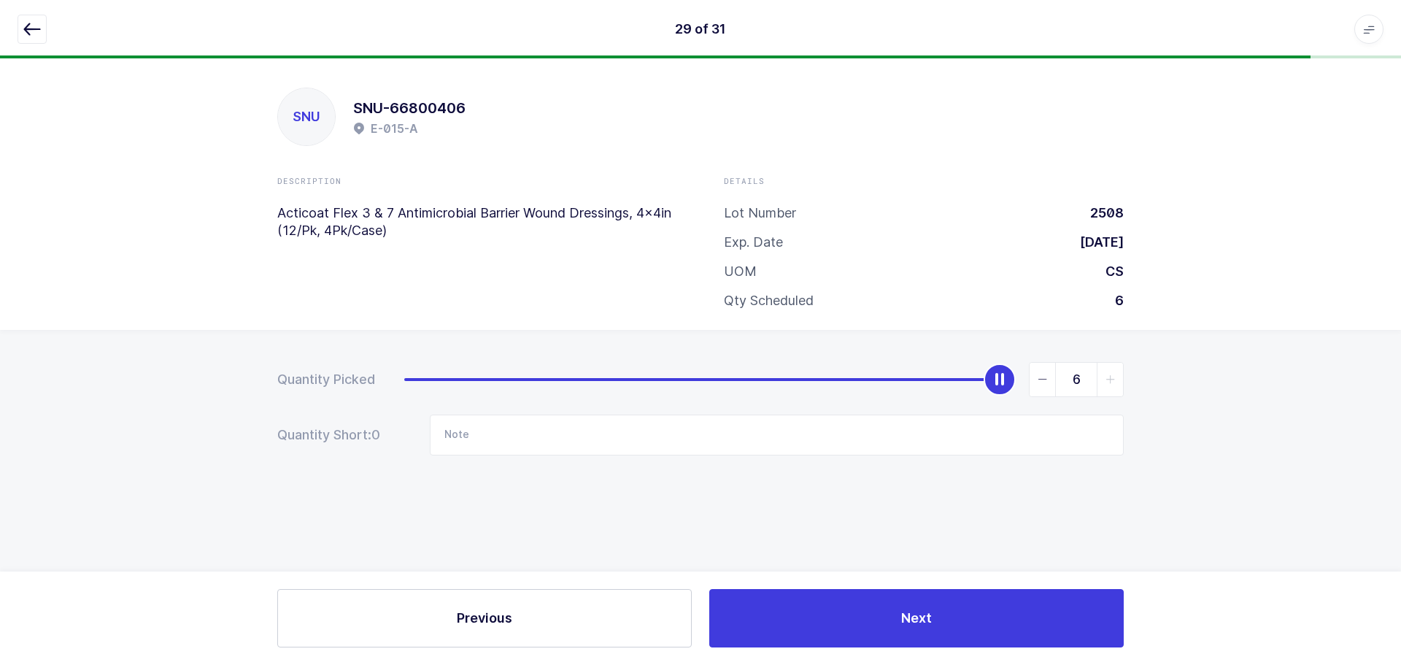
click at [22, 29] on button "button" at bounding box center [32, 29] width 29 height 29
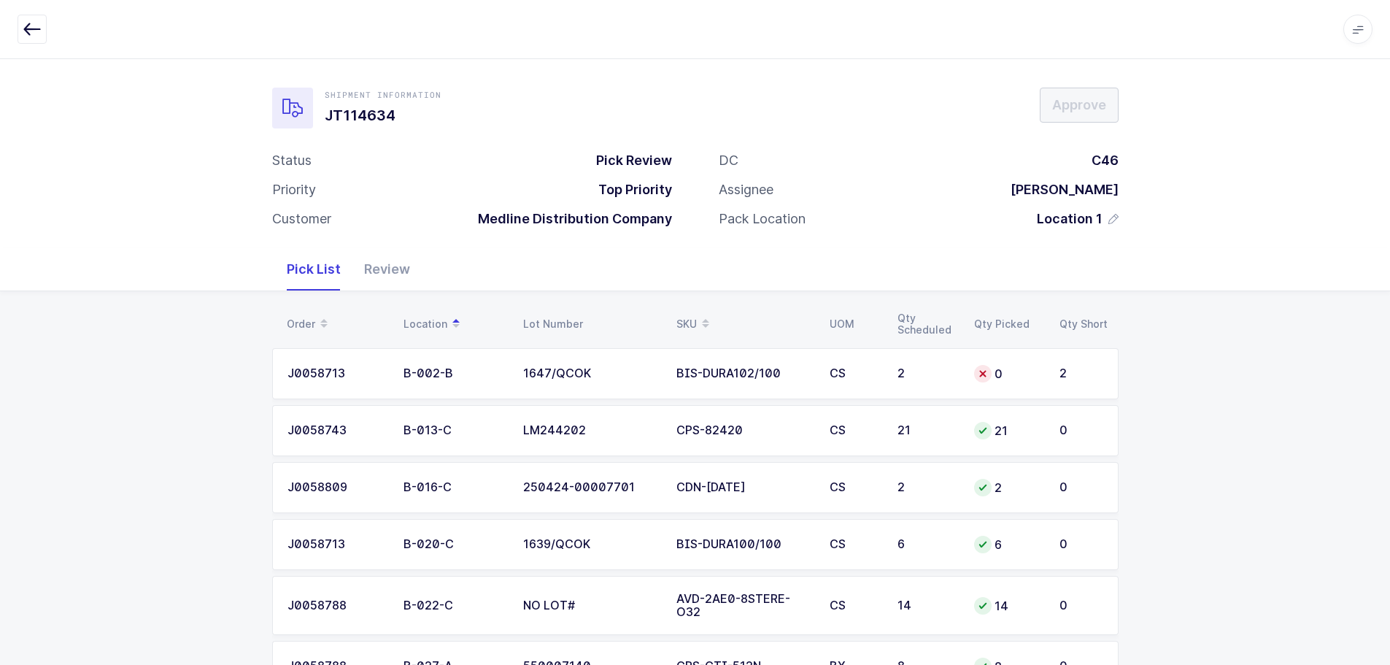
click at [701, 314] on span at bounding box center [706, 324] width 18 height 25
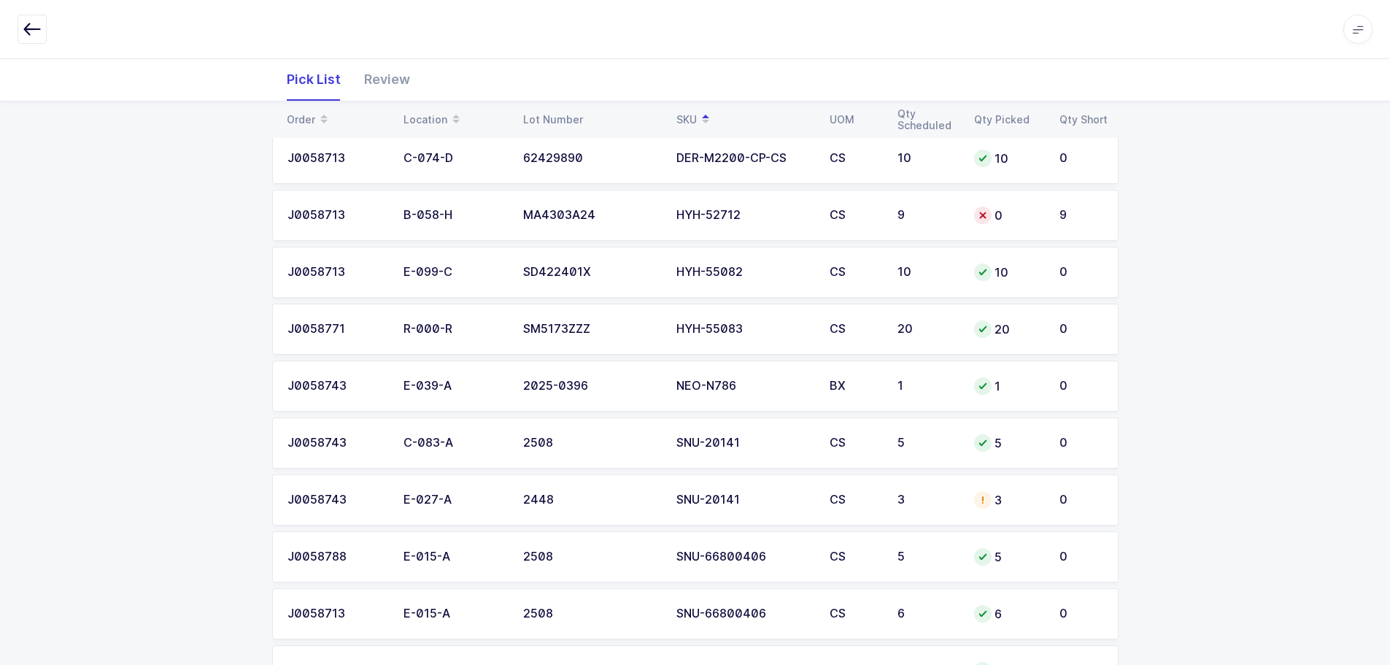
scroll to position [1386, 0]
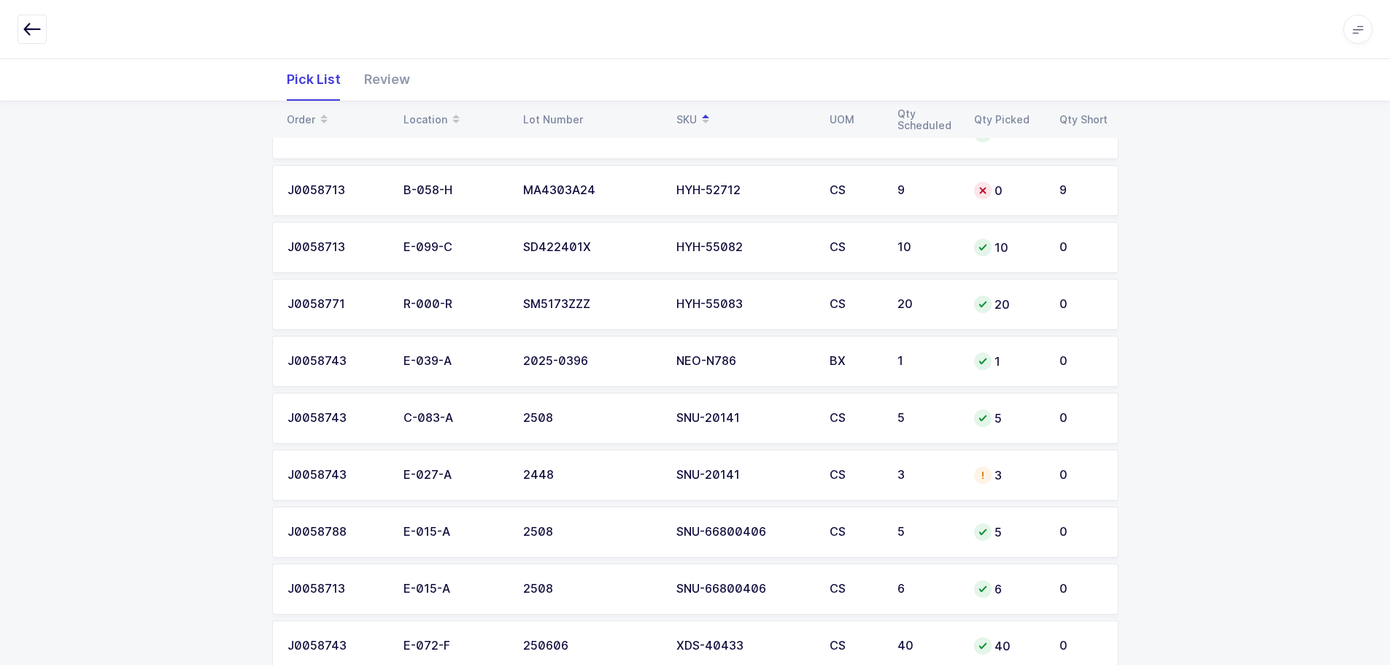
click at [968, 485] on td "3" at bounding box center [1007, 475] width 85 height 51
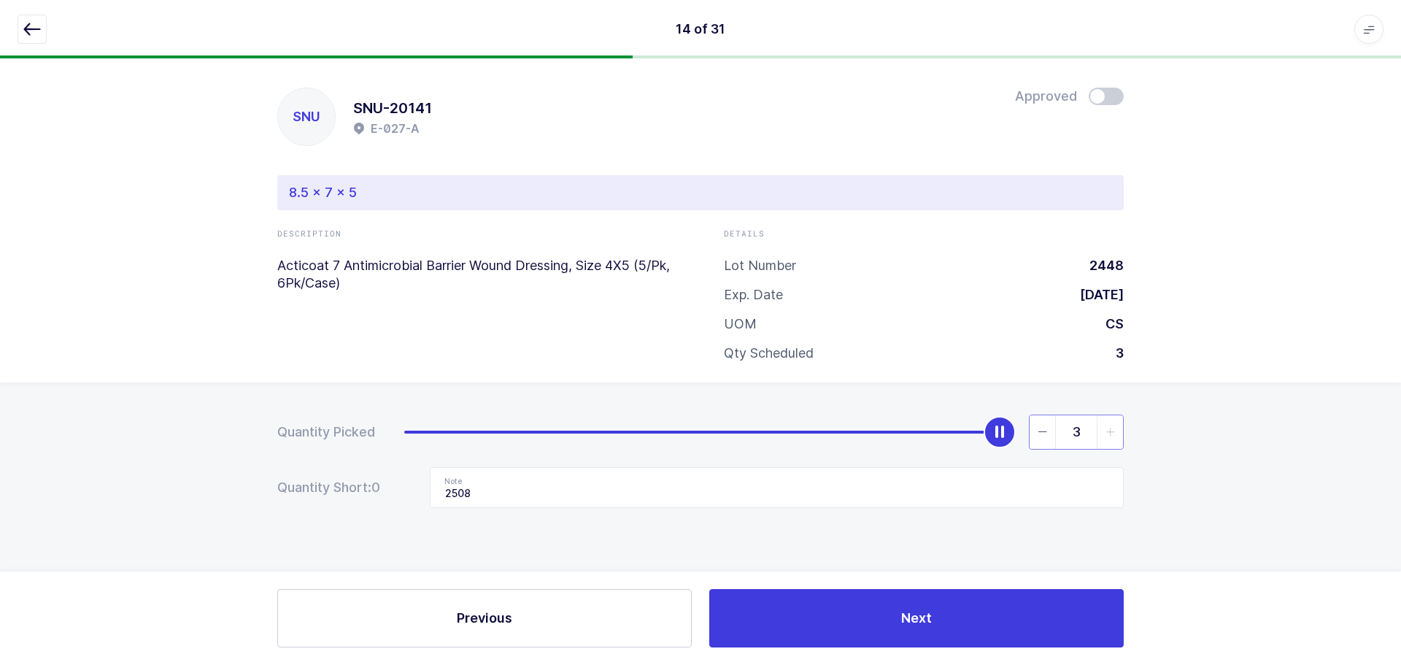
drag, startPoint x: 1029, startPoint y: 431, endPoint x: 1036, endPoint y: 430, distance: 7.3
click at [1029, 431] on input "3" at bounding box center [1076, 431] width 95 height 35
click at [1036, 430] on span "slider between 0 and 3" at bounding box center [1043, 432] width 26 height 34
click at [1035, 434] on span "slider between 0 and 3" at bounding box center [1043, 432] width 26 height 34
type input "0"
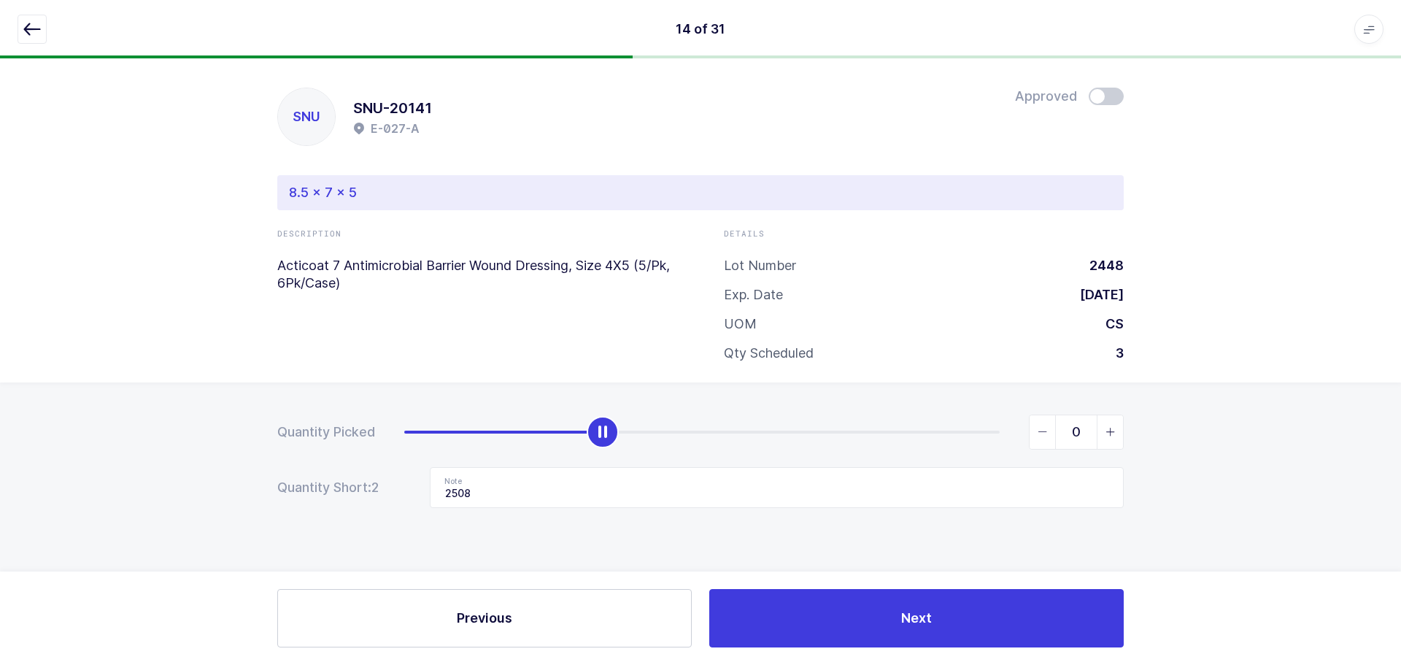
click at [1035, 434] on span "slider between 0 and 3" at bounding box center [1043, 432] width 26 height 34
click at [547, 505] on input "2508" at bounding box center [777, 487] width 694 height 41
drag, startPoint x: 516, startPoint y: 491, endPoint x: 385, endPoint y: 493, distance: 130.6
click at [385, 493] on div "Quantity Short: 3 Note 2508" at bounding box center [700, 487] width 846 height 41
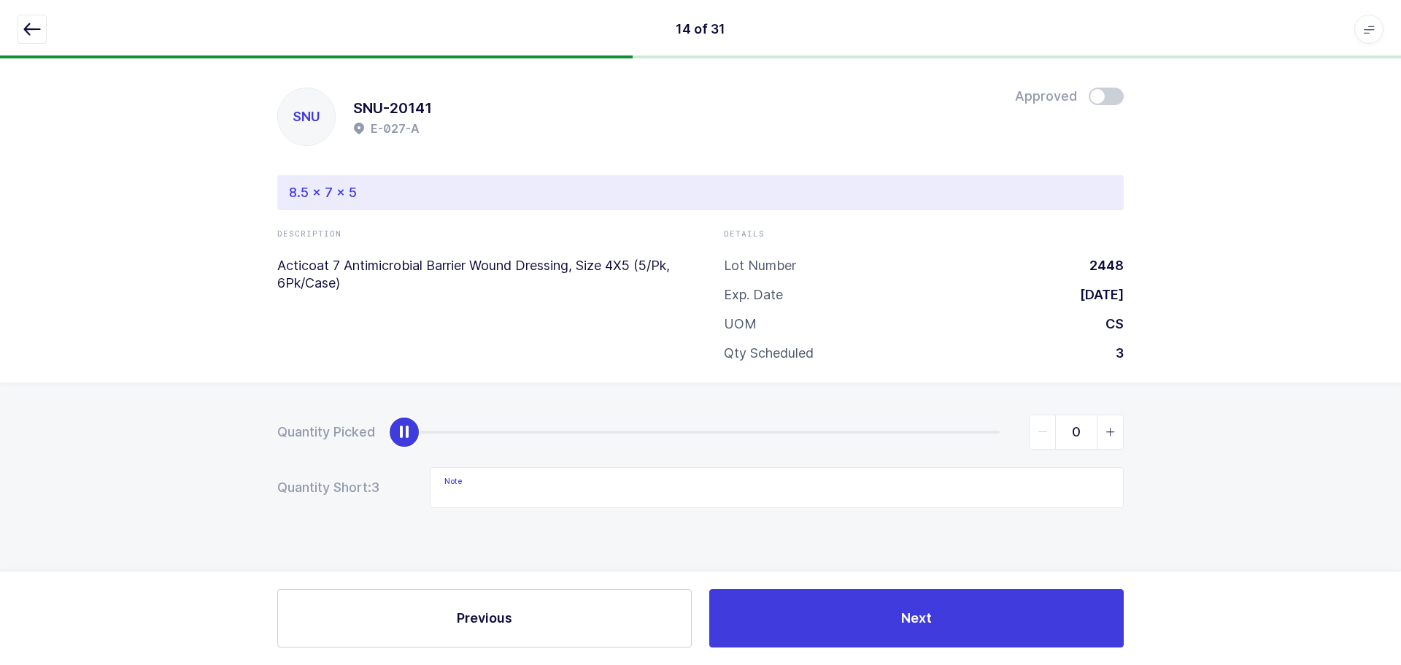
click at [36, 26] on icon "button" at bounding box center [32, 29] width 18 height 18
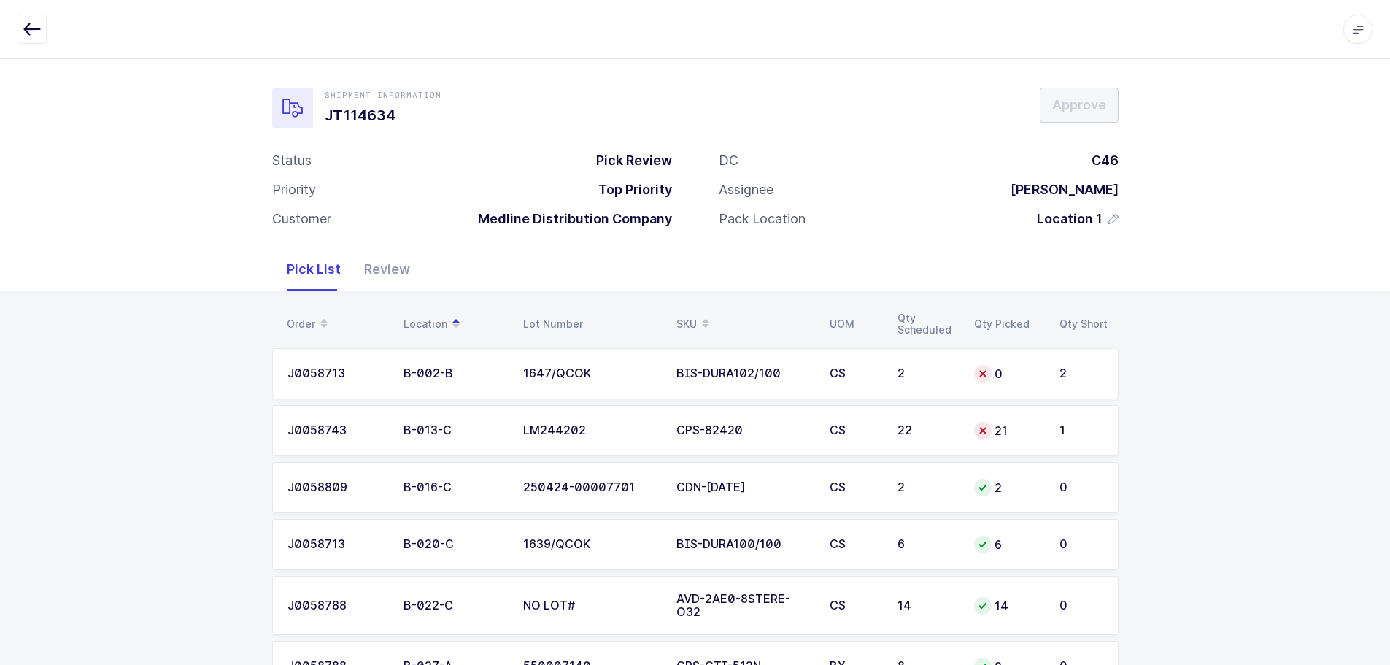
click at [701, 374] on div "BIS-DURA102/100" at bounding box center [744, 373] width 136 height 13
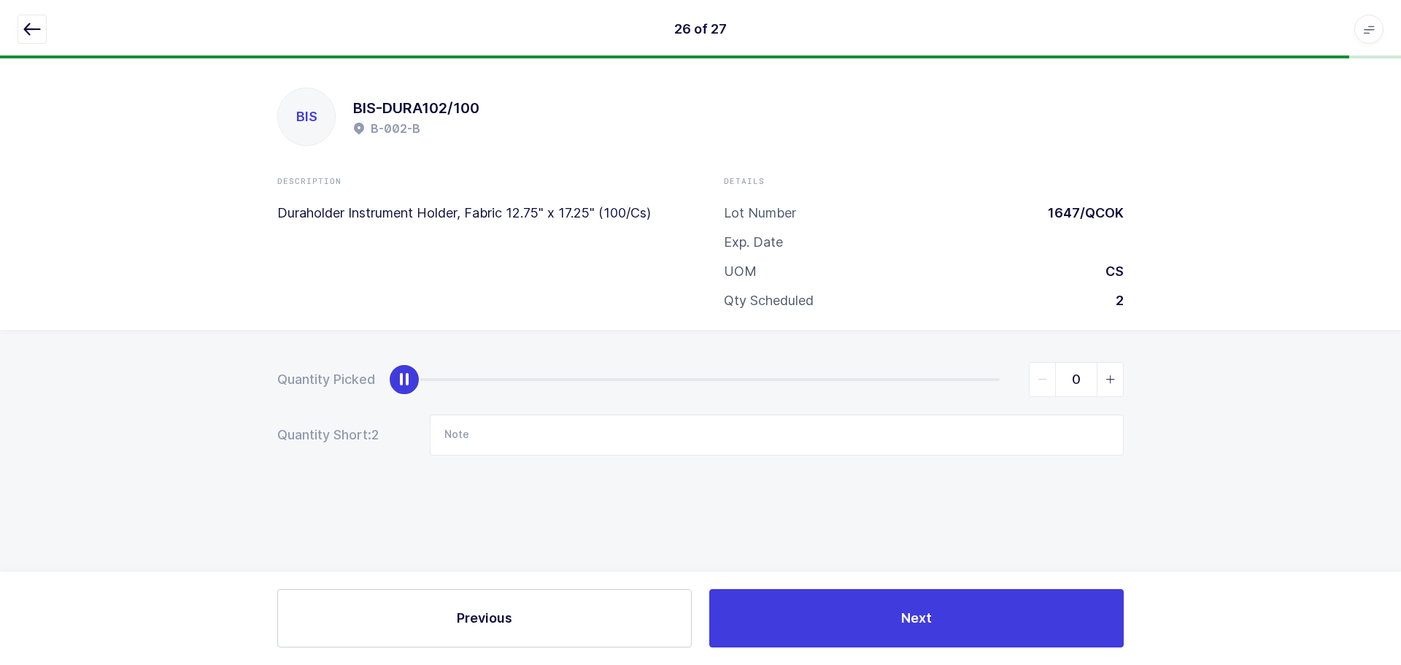
click at [1123, 378] on div "Quantity Picked 0 Quantity Short: 2 Note" at bounding box center [700, 460] width 1401 height 260
type input "2"
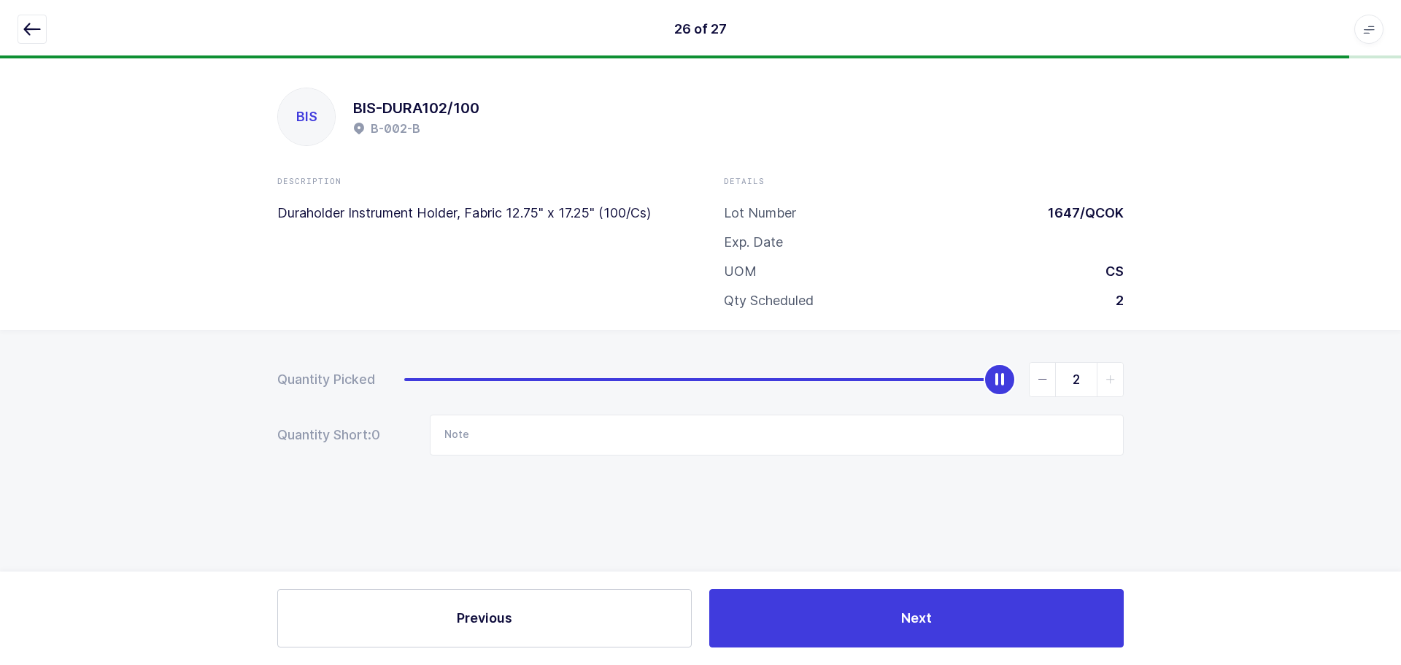
drag, startPoint x: 1111, startPoint y: 380, endPoint x: 1088, endPoint y: 458, distance: 81.5
click at [1111, 380] on icon "slider between 0 and 2" at bounding box center [1111, 379] width 10 height 10
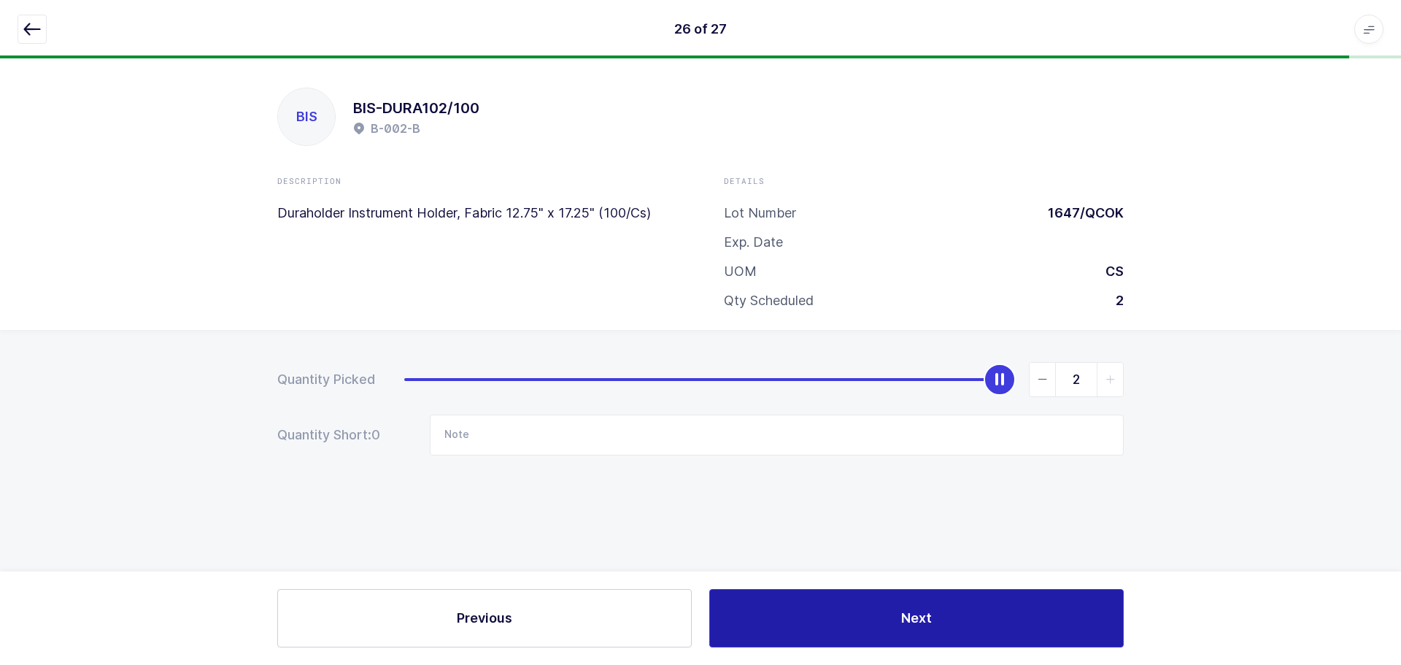
drag, startPoint x: 967, startPoint y: 612, endPoint x: 903, endPoint y: 627, distance: 65.1
click at [965, 612] on button "Next" at bounding box center [916, 618] width 414 height 58
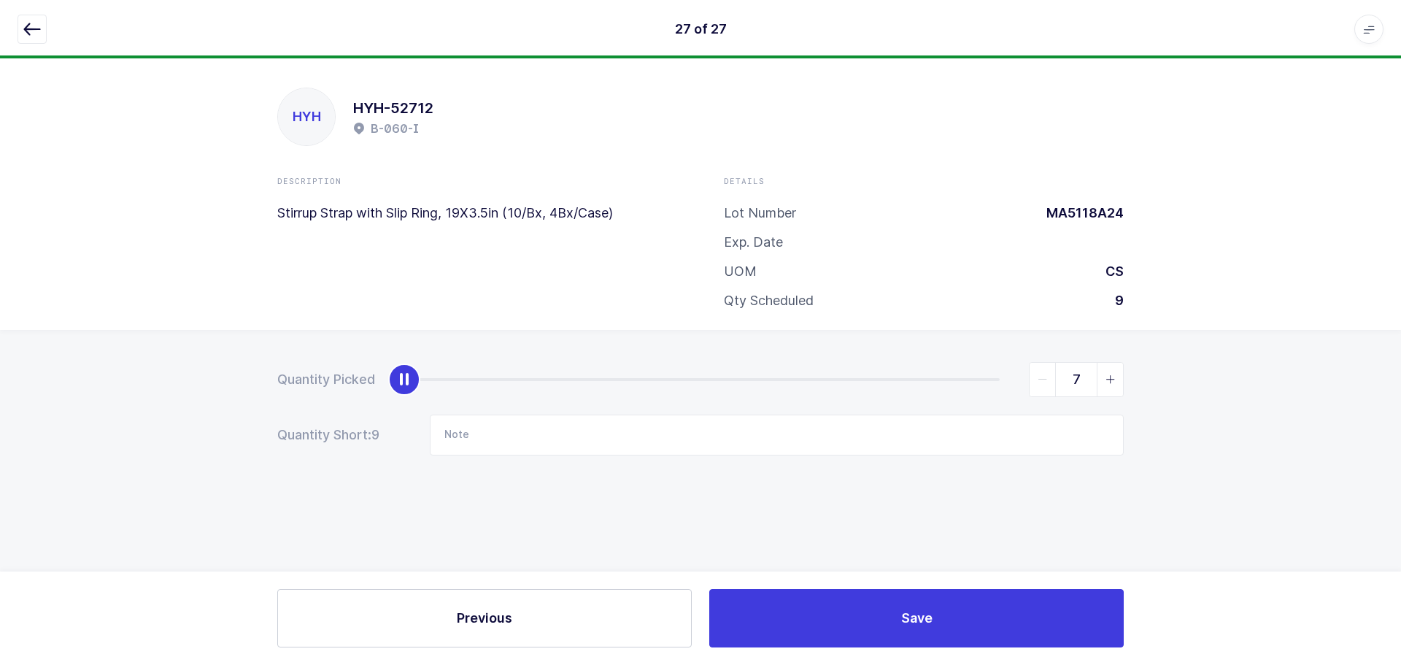
type input "9"
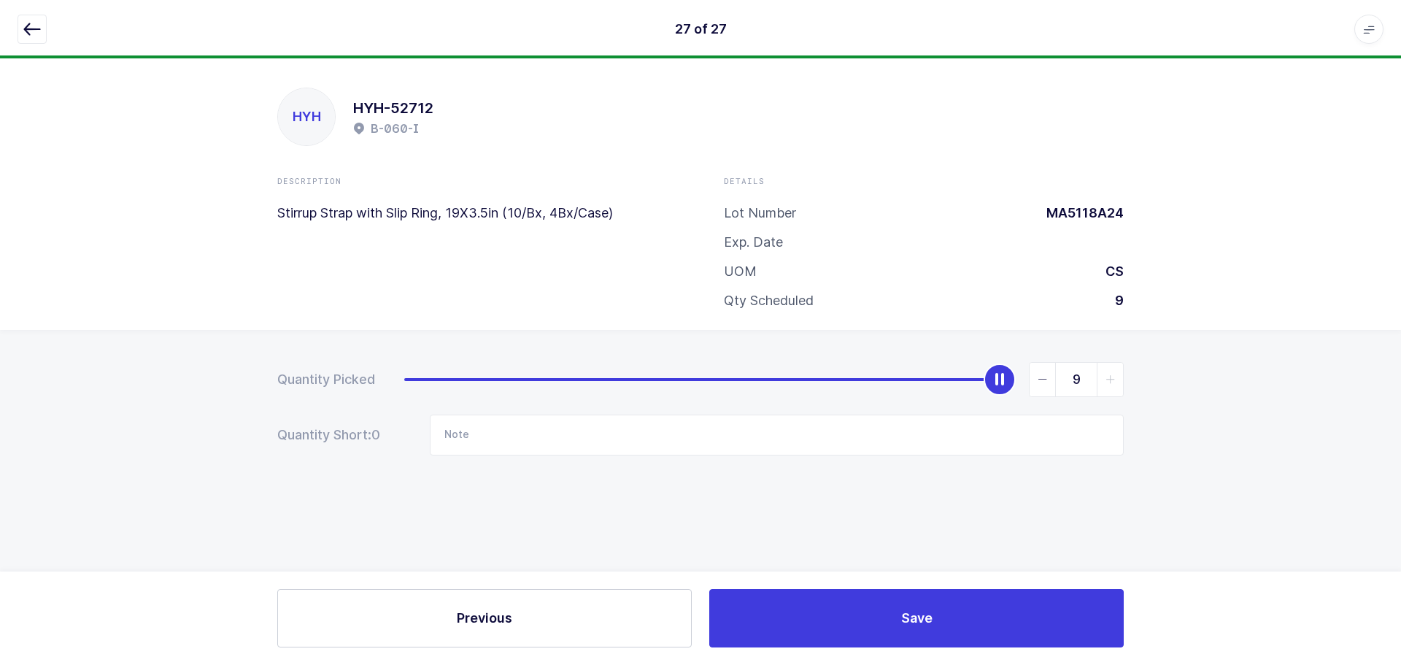
drag, startPoint x: 403, startPoint y: 380, endPoint x: 1234, endPoint y: 380, distance: 831.1
click at [1276, 387] on div "Quantity Picked 9 Quantity Short: 0 Note" at bounding box center [700, 460] width 1401 height 260
click at [34, 28] on icon "button" at bounding box center [32, 29] width 18 height 18
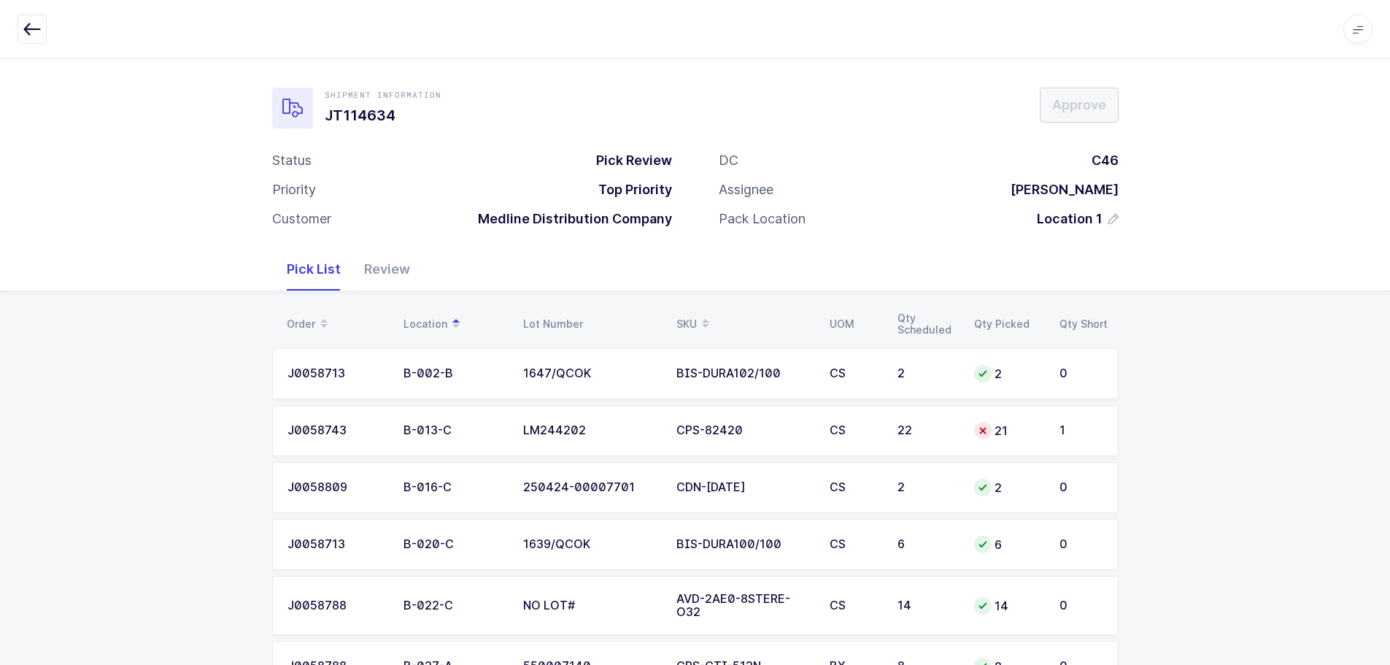
click at [889, 417] on td "22" at bounding box center [927, 430] width 77 height 51
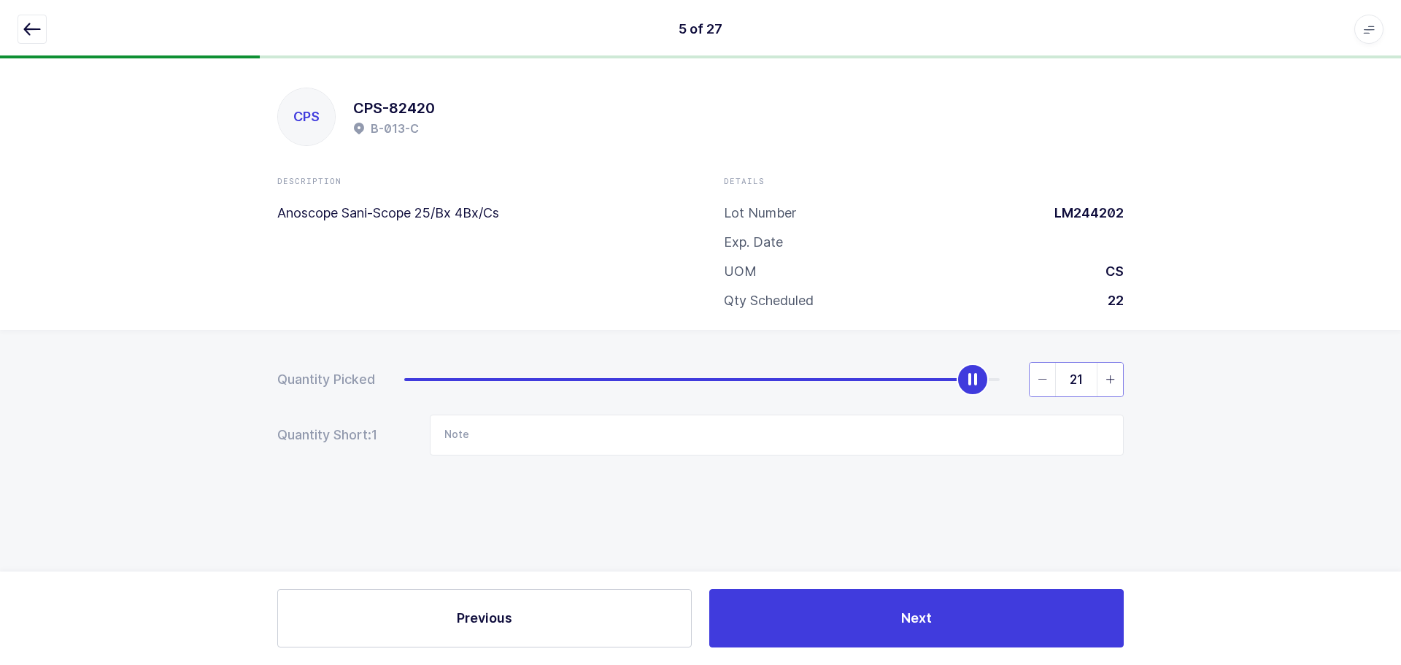
click at [1088, 385] on input "21" at bounding box center [1076, 379] width 95 height 35
click at [1097, 387] on div "21" at bounding box center [1076, 379] width 95 height 35
click at [1099, 390] on span "slider between 0 and 22" at bounding box center [1110, 380] width 26 height 34
type input "22"
click at [1103, 392] on span "slider between 0 and 22" at bounding box center [1110, 380] width 26 height 34
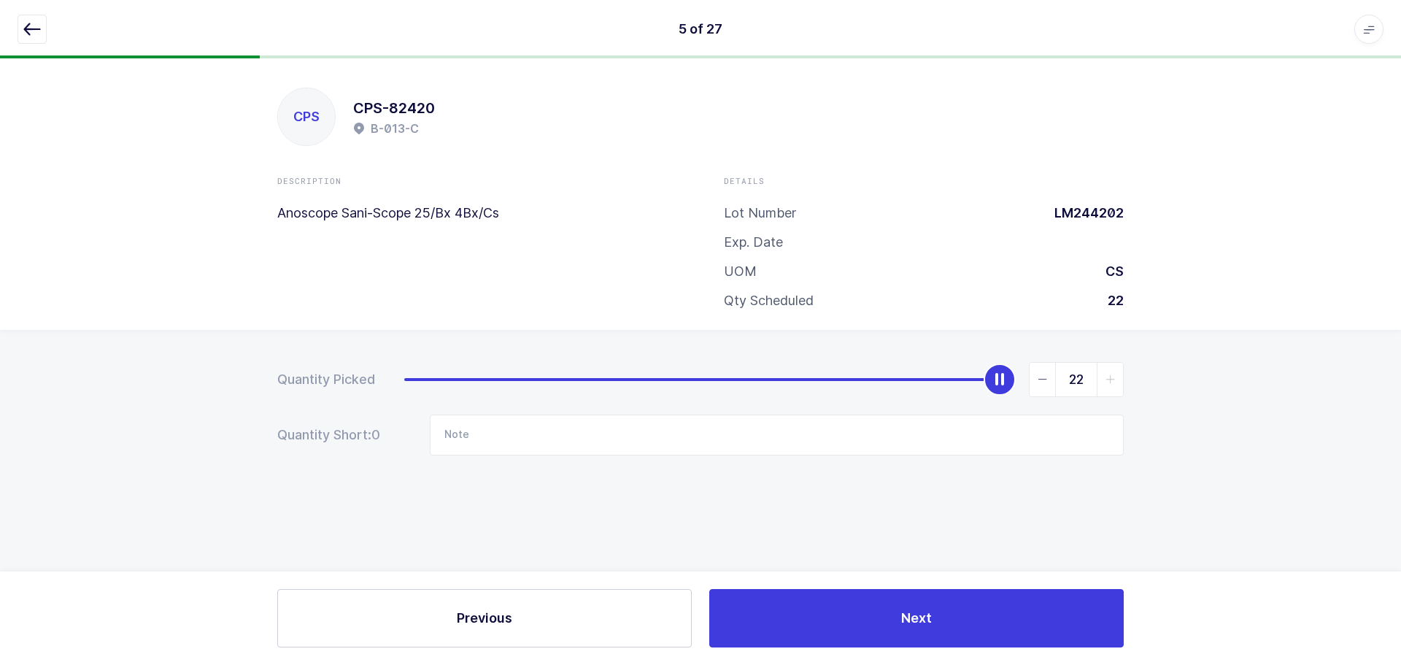
click at [31, 14] on div "5 of 27 Apps Core [GEOGRAPHIC_DATA] Admin Mission Control Purchasing [PERSON_NA…" at bounding box center [700, 29] width 1401 height 58
click at [34, 17] on button "button" at bounding box center [32, 29] width 29 height 29
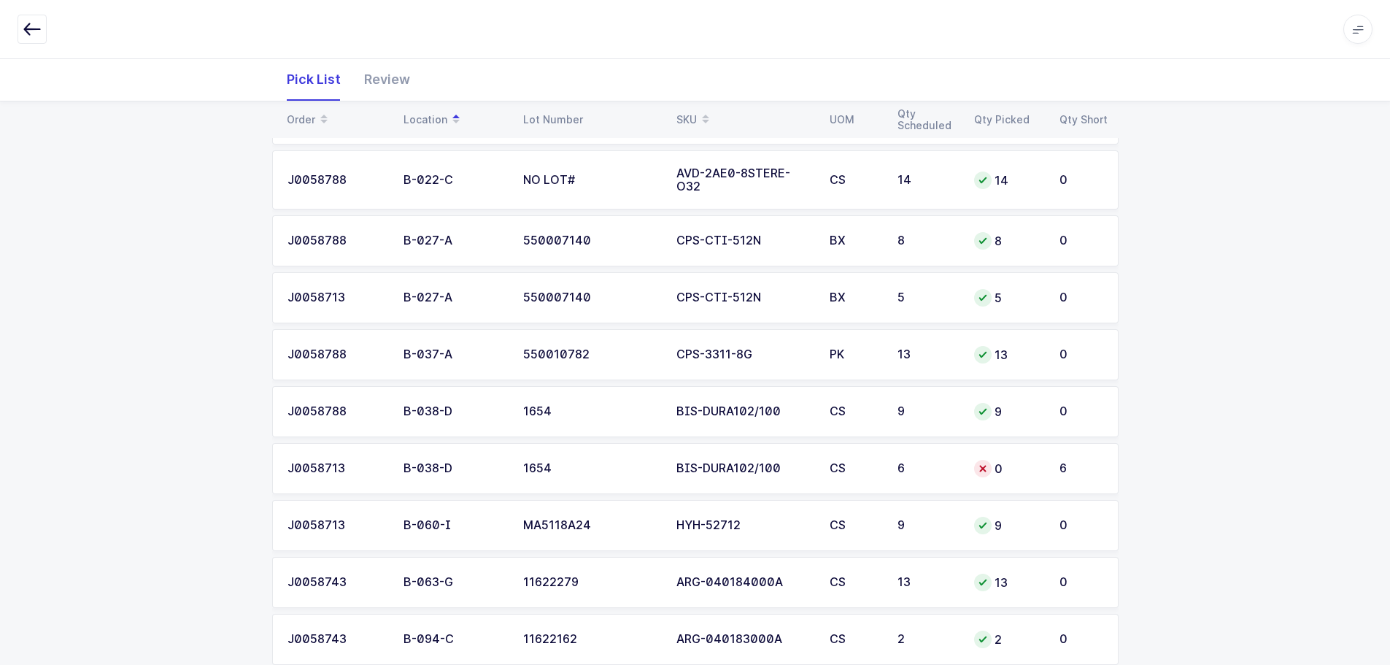
scroll to position [438, 0]
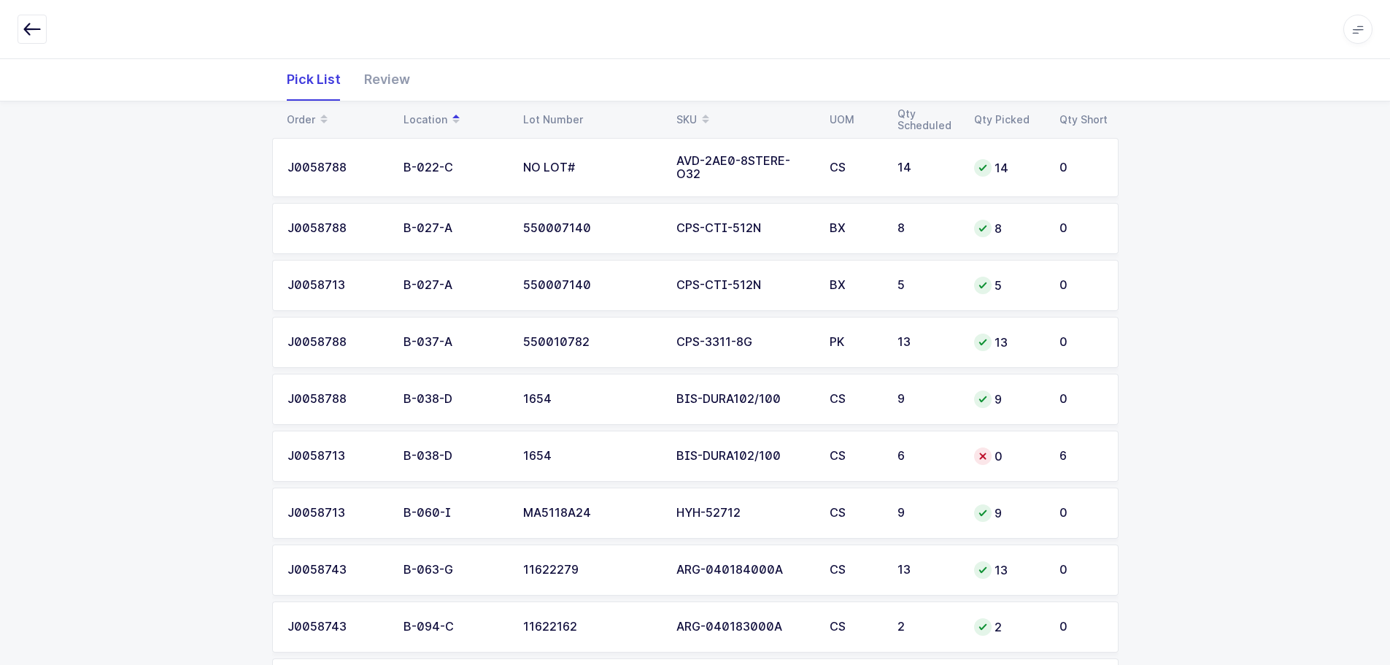
click at [755, 453] on div "BIS-DURA102/100" at bounding box center [744, 456] width 136 height 13
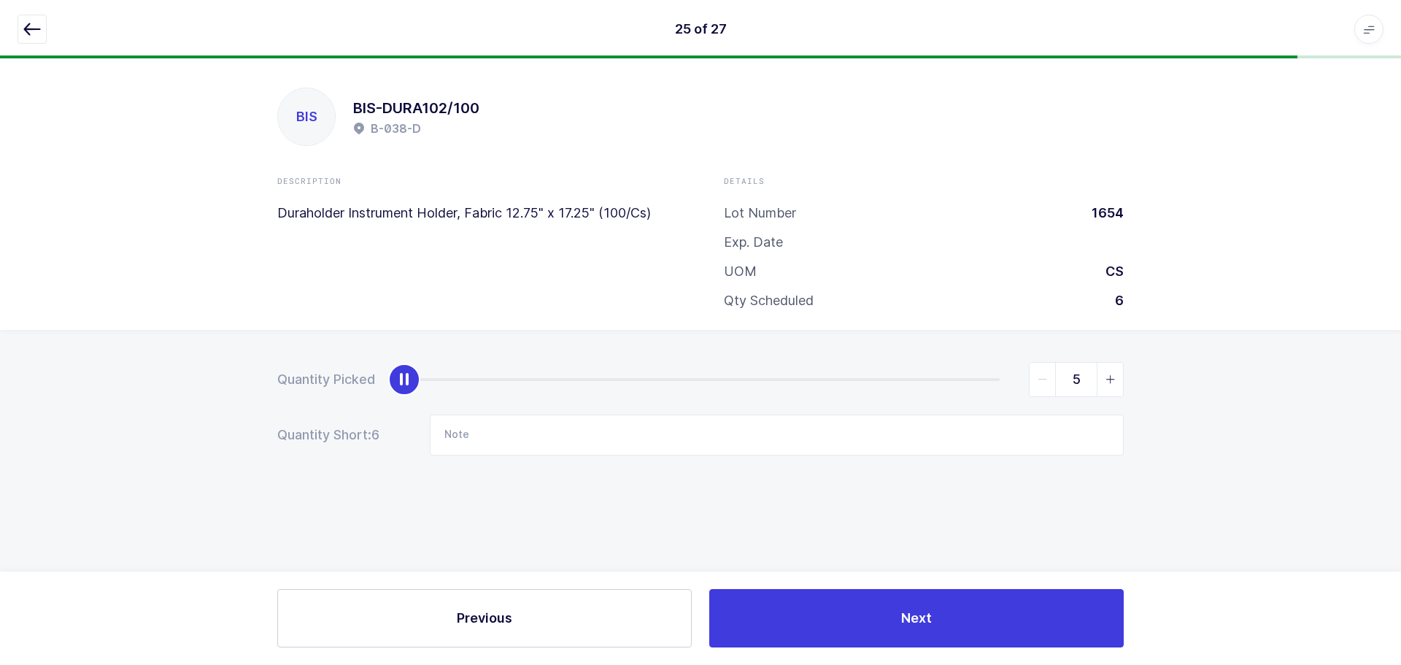
type input "6"
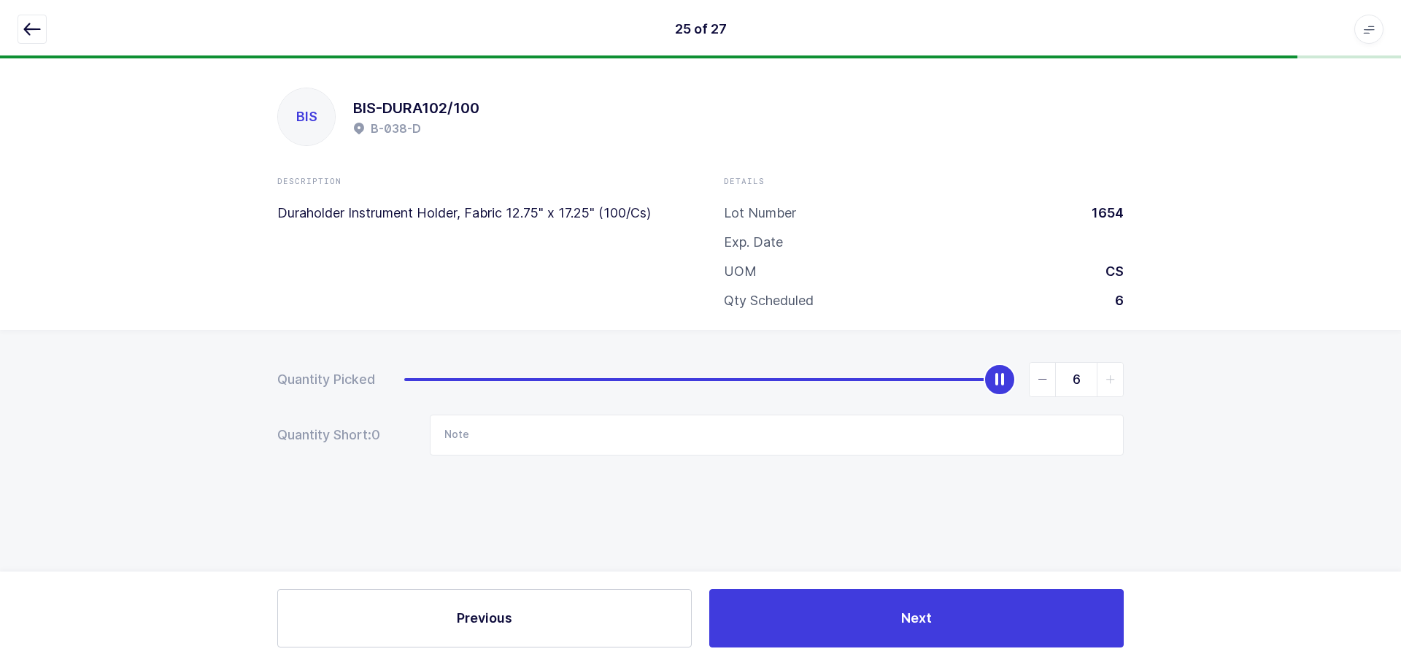
drag, startPoint x: 402, startPoint y: 383, endPoint x: 1287, endPoint y: 336, distance: 886.4
click at [1294, 338] on div "Quantity Picked 6 Quantity Short: 0 Note" at bounding box center [700, 460] width 1401 height 260
click at [35, 24] on icon "button" at bounding box center [32, 29] width 18 height 18
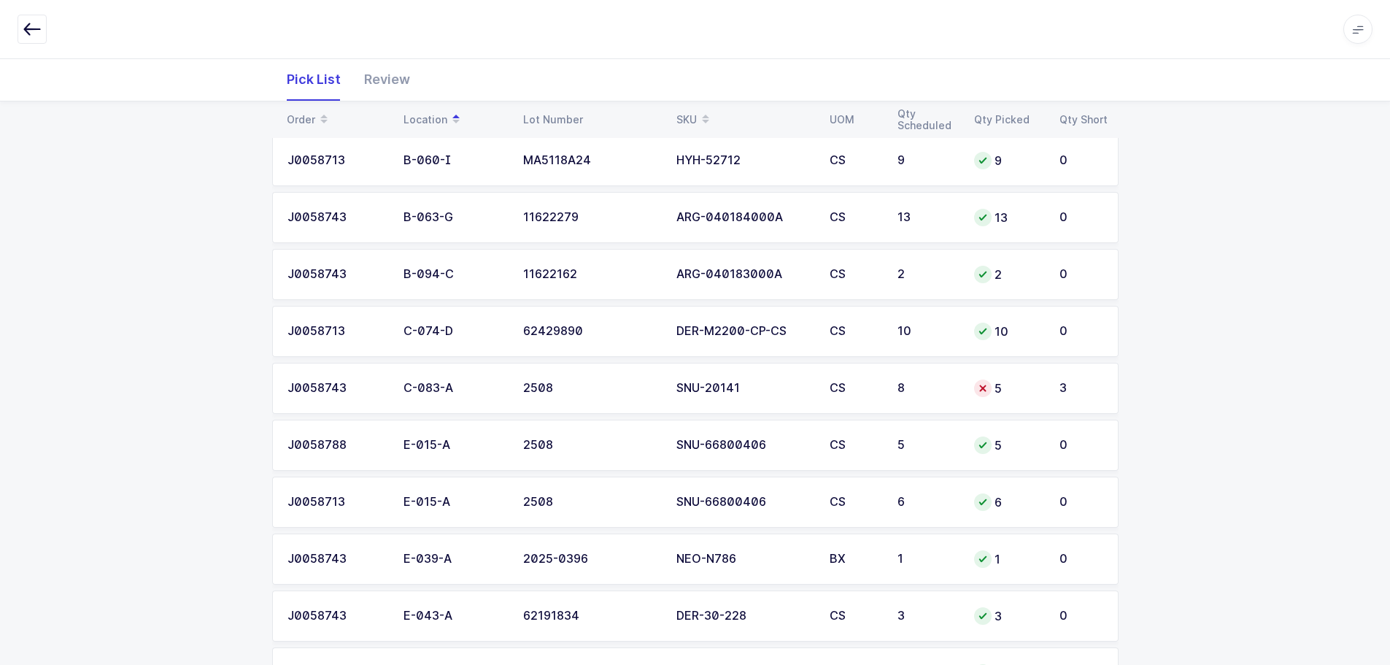
scroll to position [803, 0]
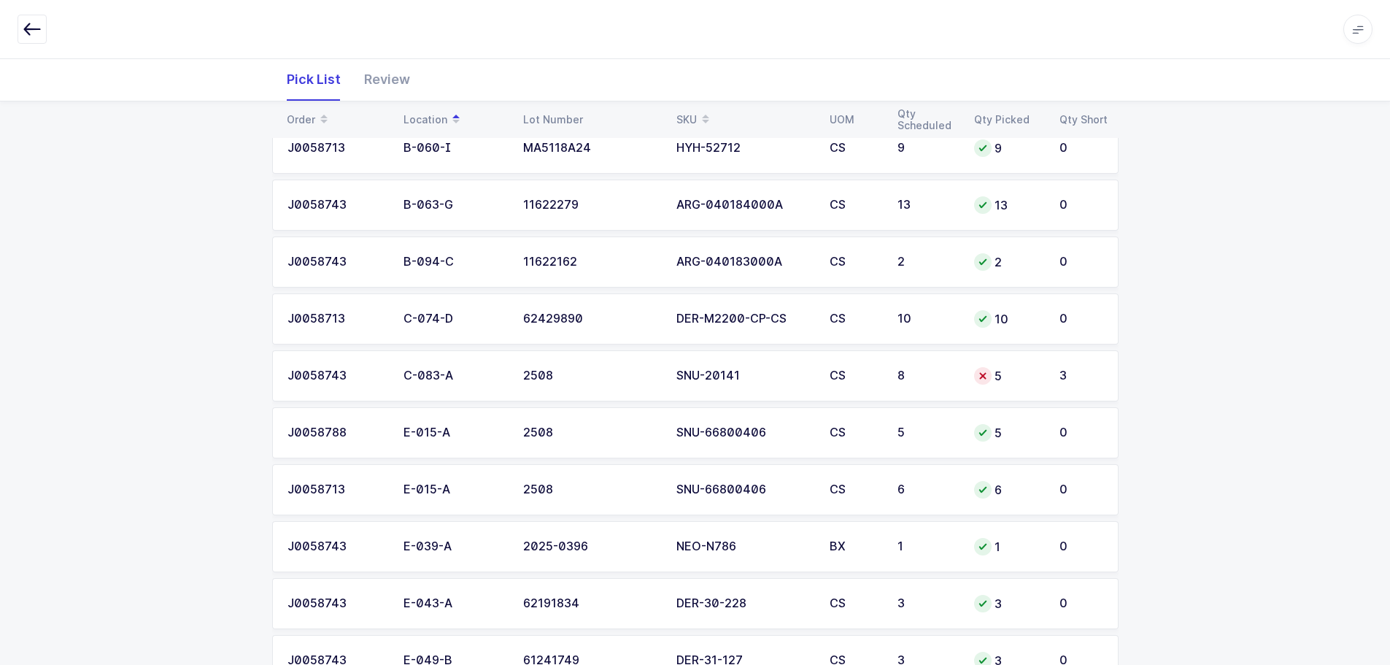
click at [998, 365] on td "5" at bounding box center [1007, 375] width 85 height 51
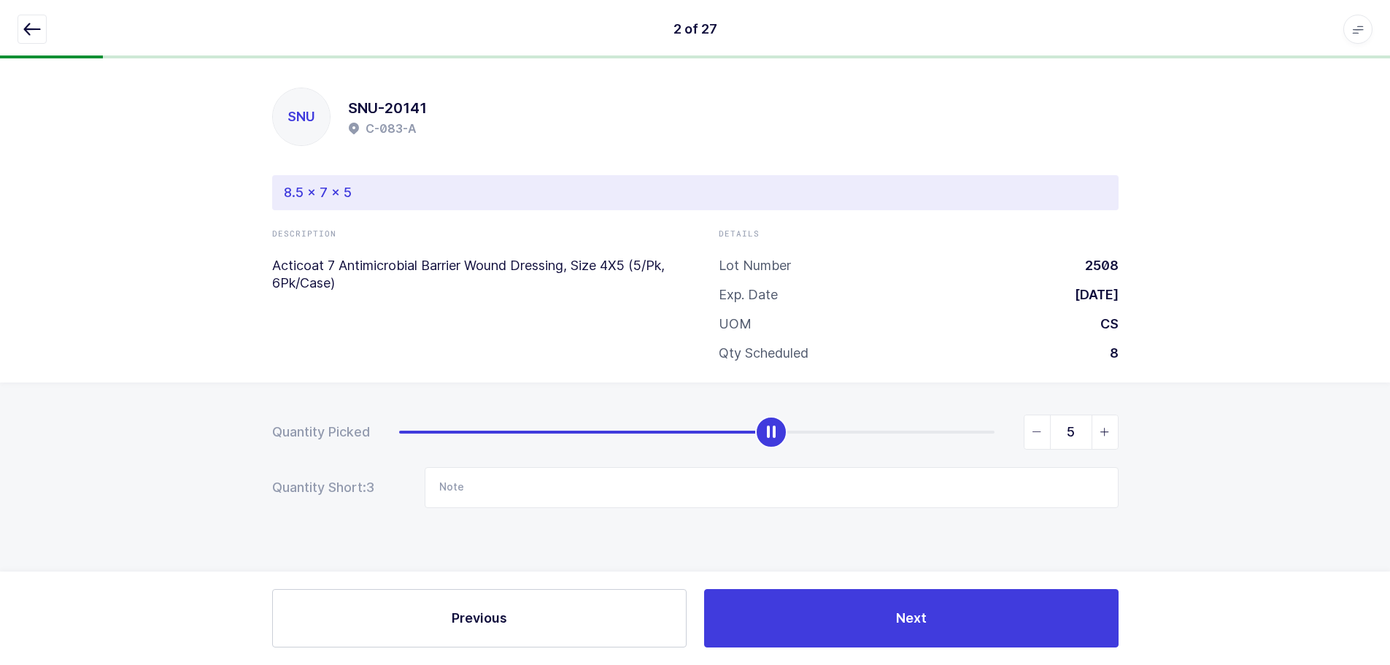
scroll to position [0, 0]
type input "8"
drag, startPoint x: 784, startPoint y: 431, endPoint x: 817, endPoint y: 219, distance: 214.9
click at [1197, 433] on div "Quantity Picked 8 Quantity Short: 0 Note" at bounding box center [700, 512] width 1401 height 260
click at [31, 30] on icon "button" at bounding box center [32, 29] width 18 height 18
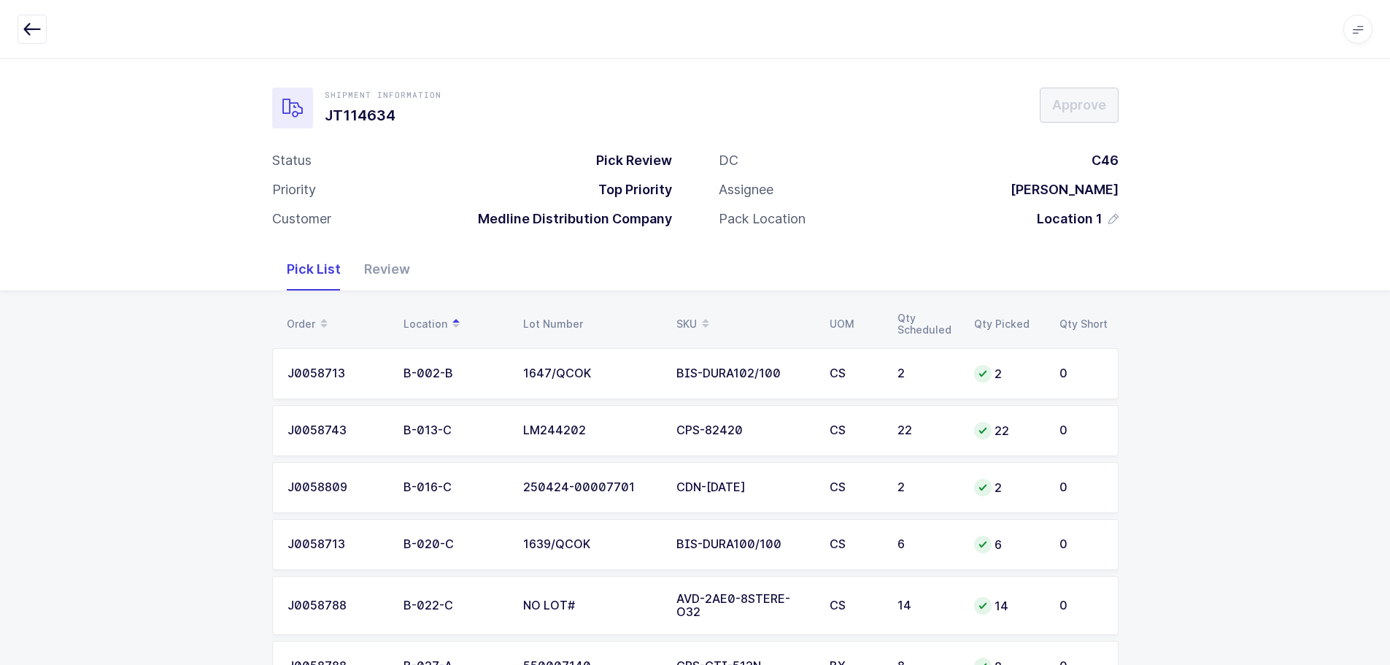
click at [378, 269] on div "Review" at bounding box center [386, 269] width 69 height 42
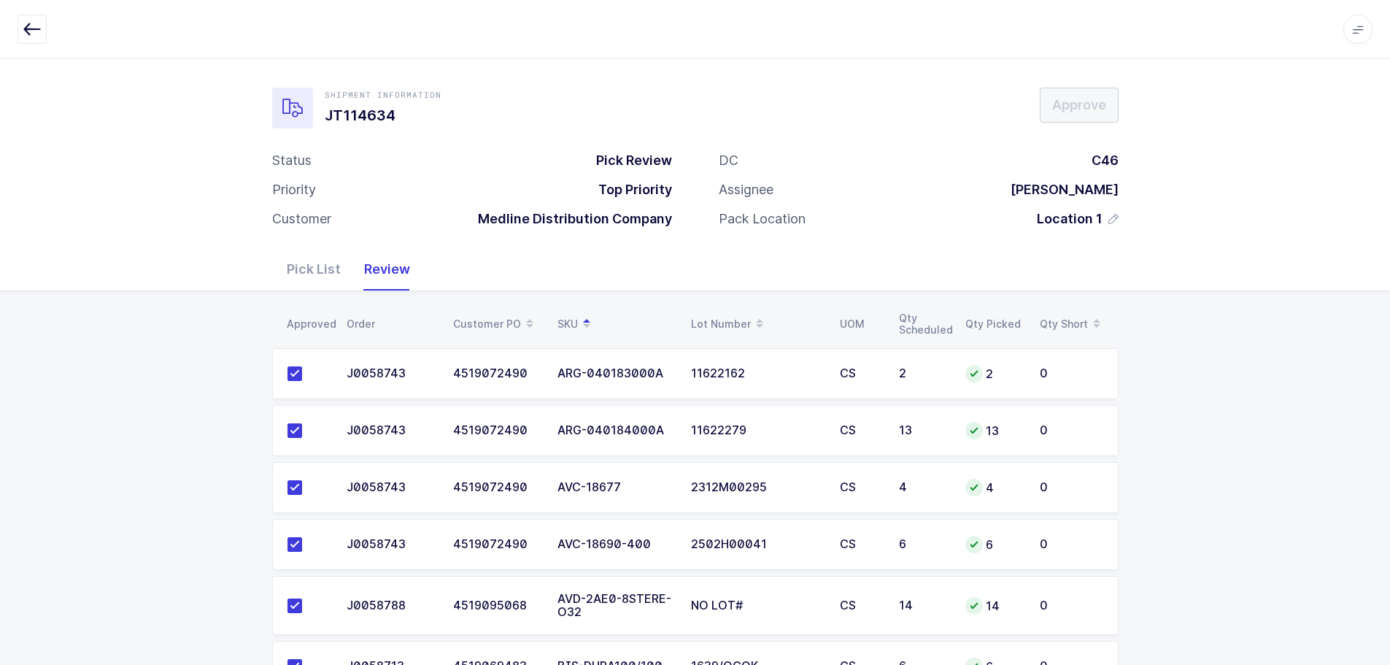
click at [312, 271] on div "Pick List" at bounding box center [313, 269] width 77 height 42
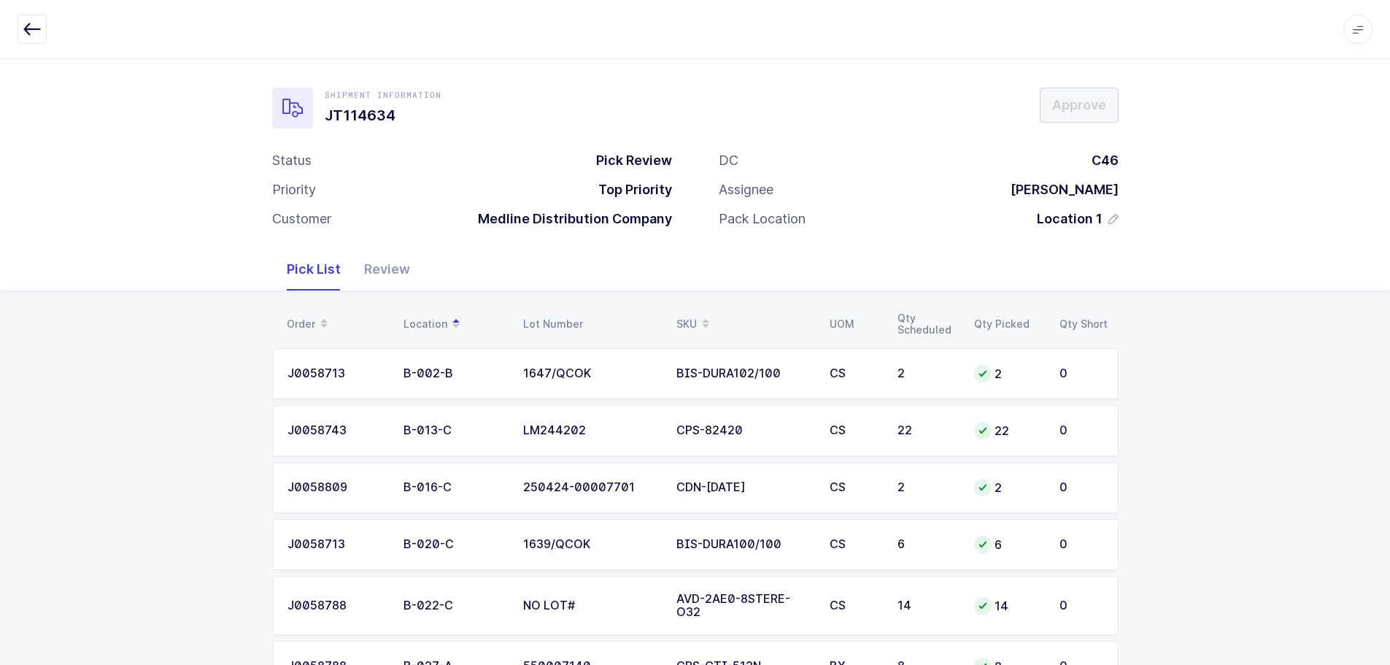
click at [389, 273] on div "Review" at bounding box center [386, 269] width 69 height 42
click at [366, 282] on div "Review" at bounding box center [386, 269] width 69 height 42
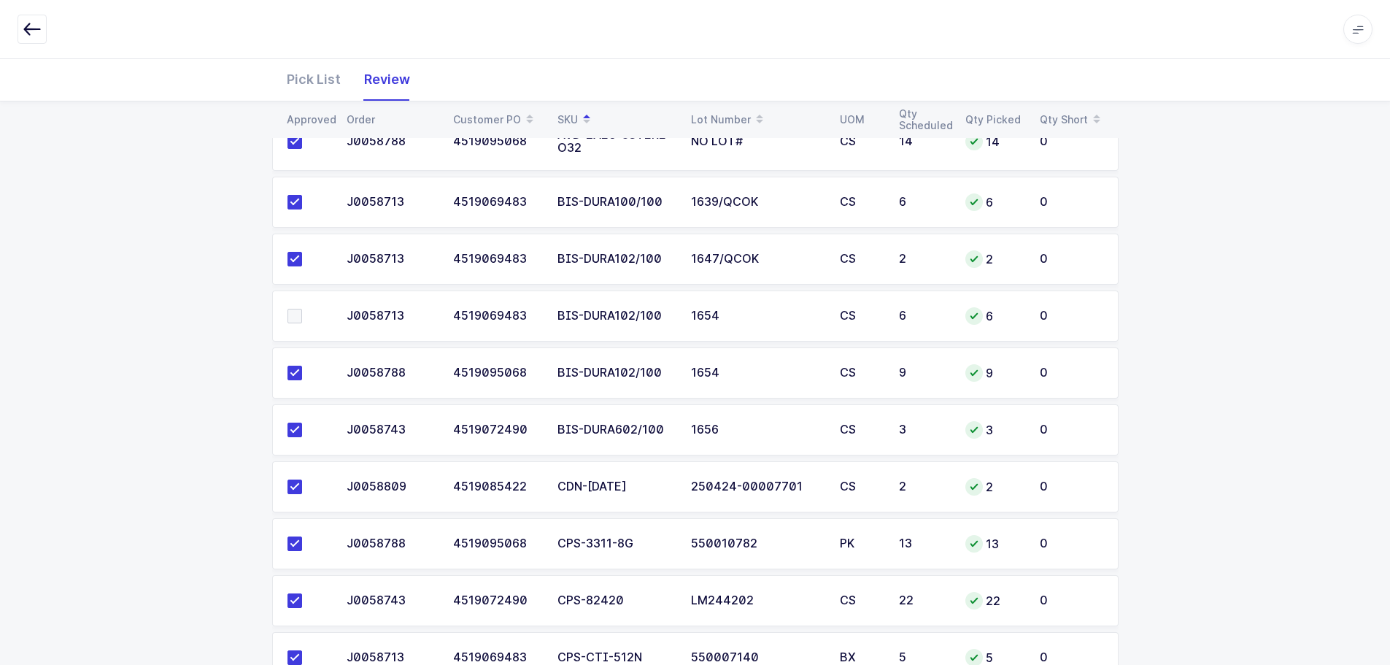
scroll to position [438, 0]
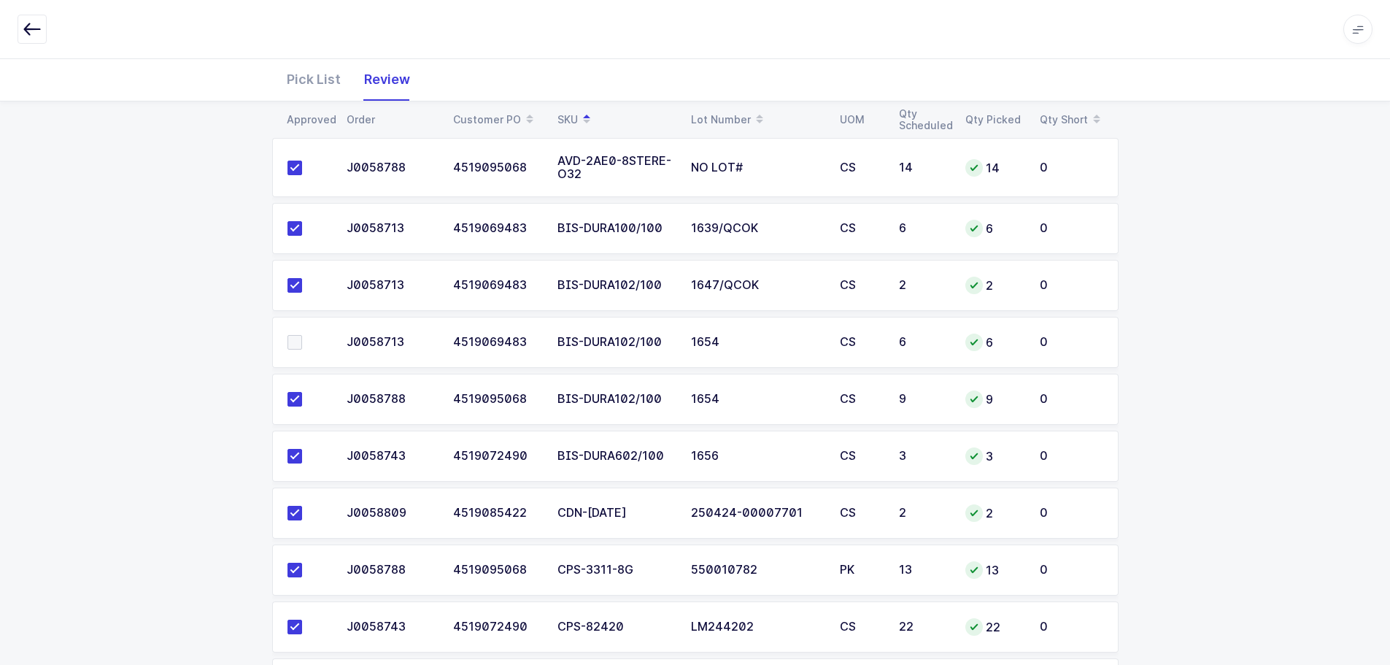
click at [290, 347] on span at bounding box center [295, 342] width 15 height 15
click at [302, 335] on input "checkbox" at bounding box center [302, 335] width 0 height 0
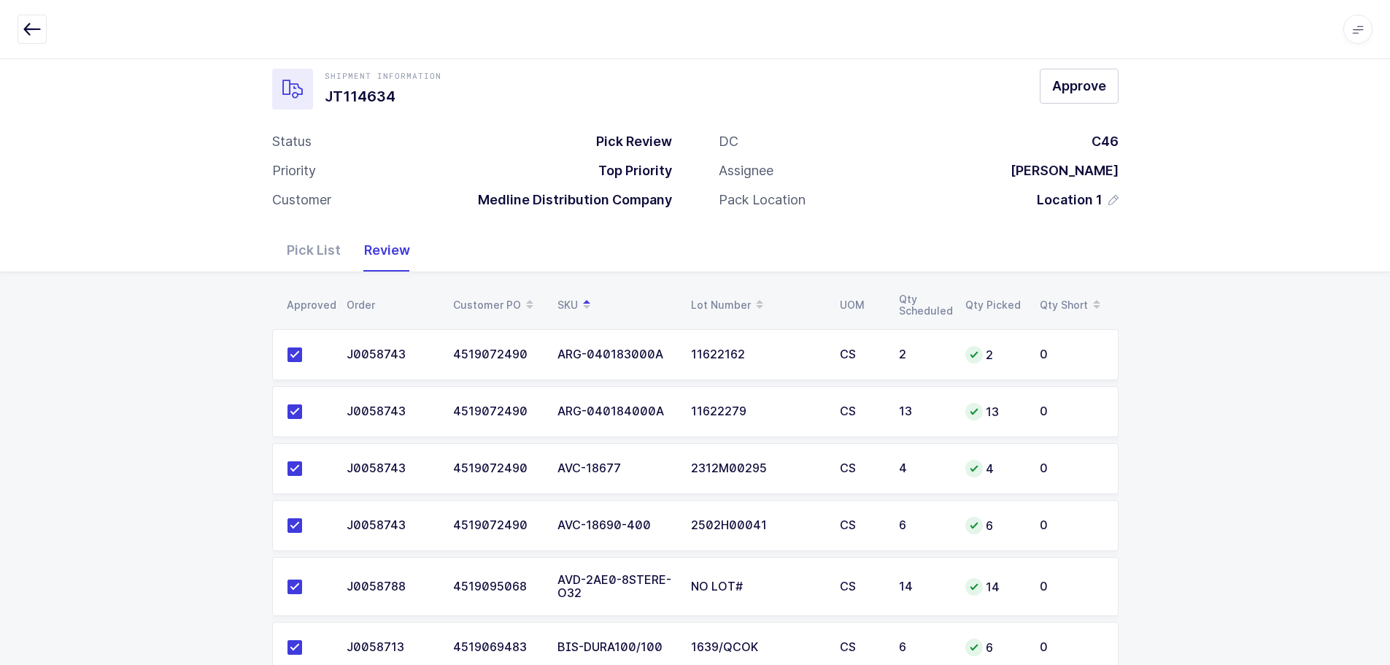
scroll to position [0, 0]
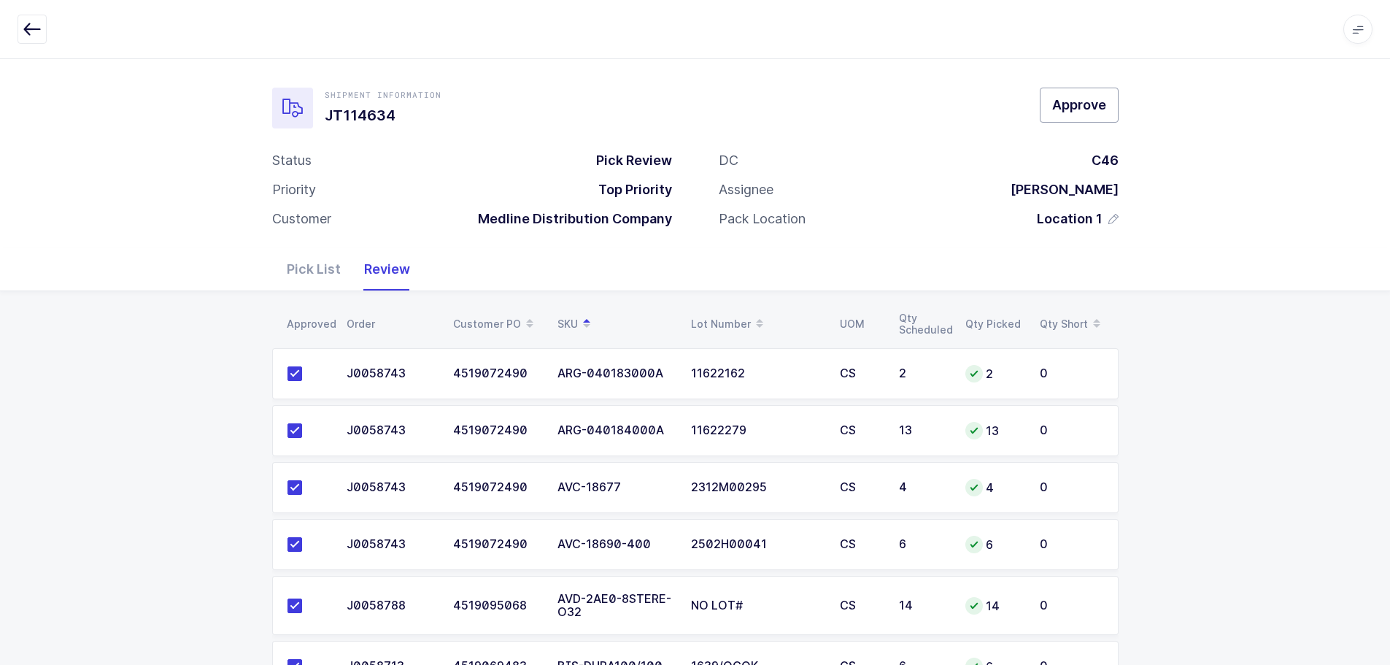
click at [1074, 102] on span "Approve" at bounding box center [1079, 105] width 54 height 18
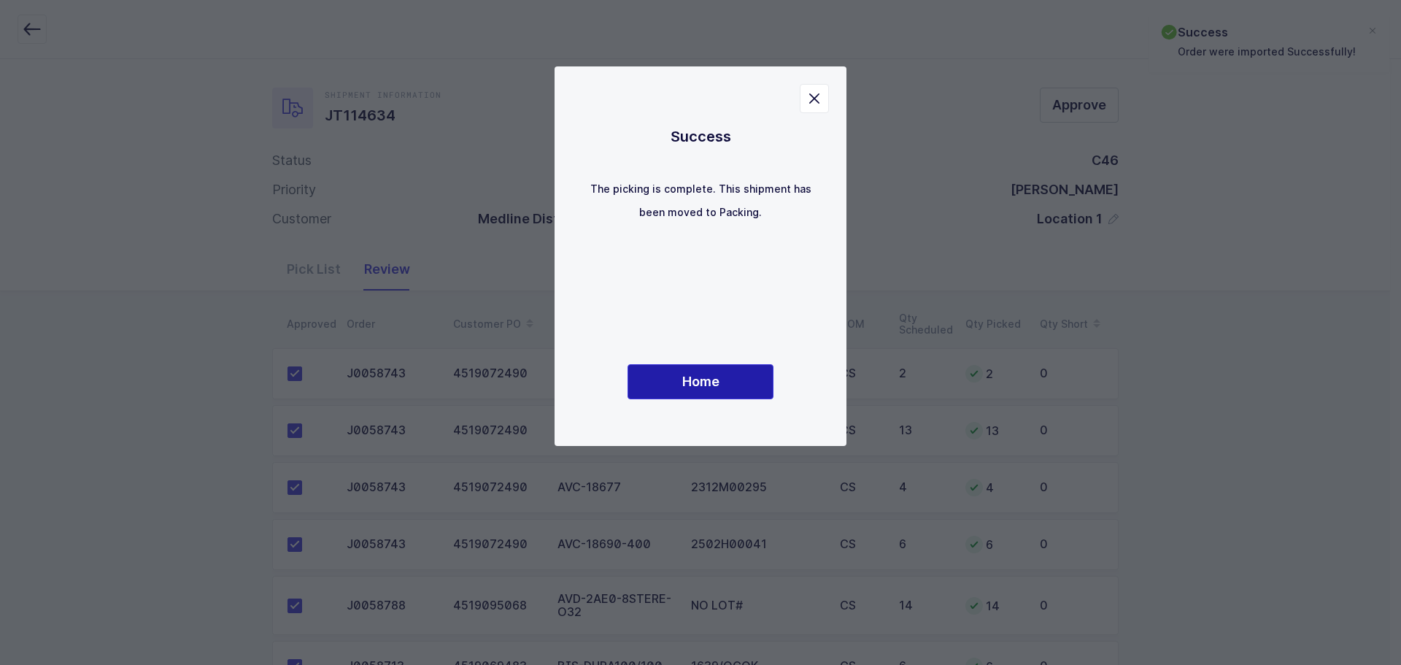
click at [705, 382] on span "Home" at bounding box center [700, 381] width 37 height 18
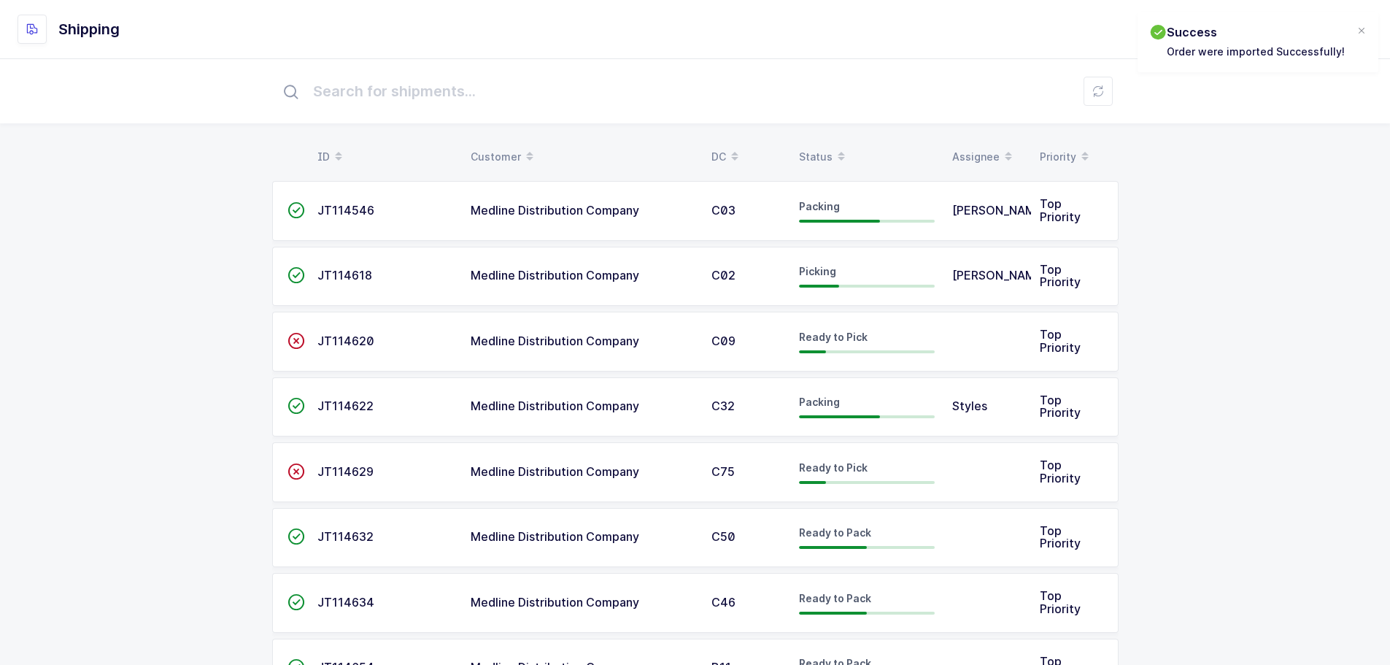
click at [833, 148] on span at bounding box center [842, 156] width 18 height 25
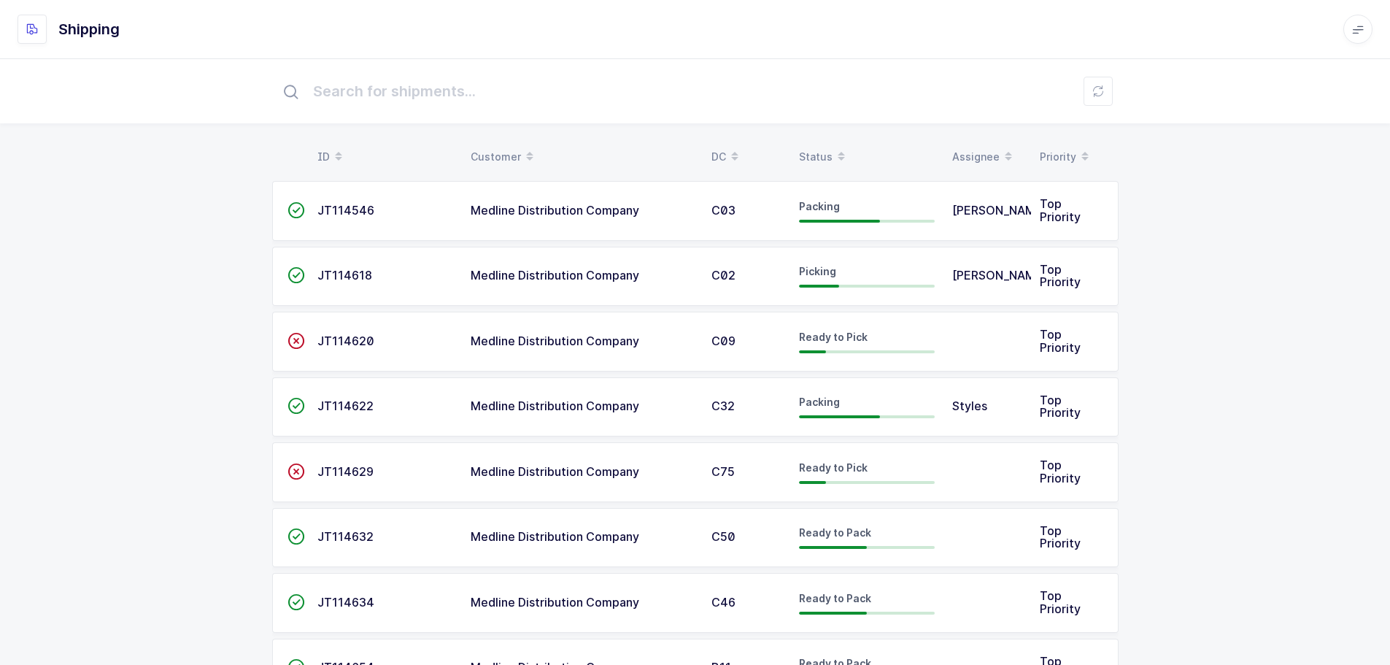
click at [820, 150] on div "Status" at bounding box center [867, 156] width 136 height 25
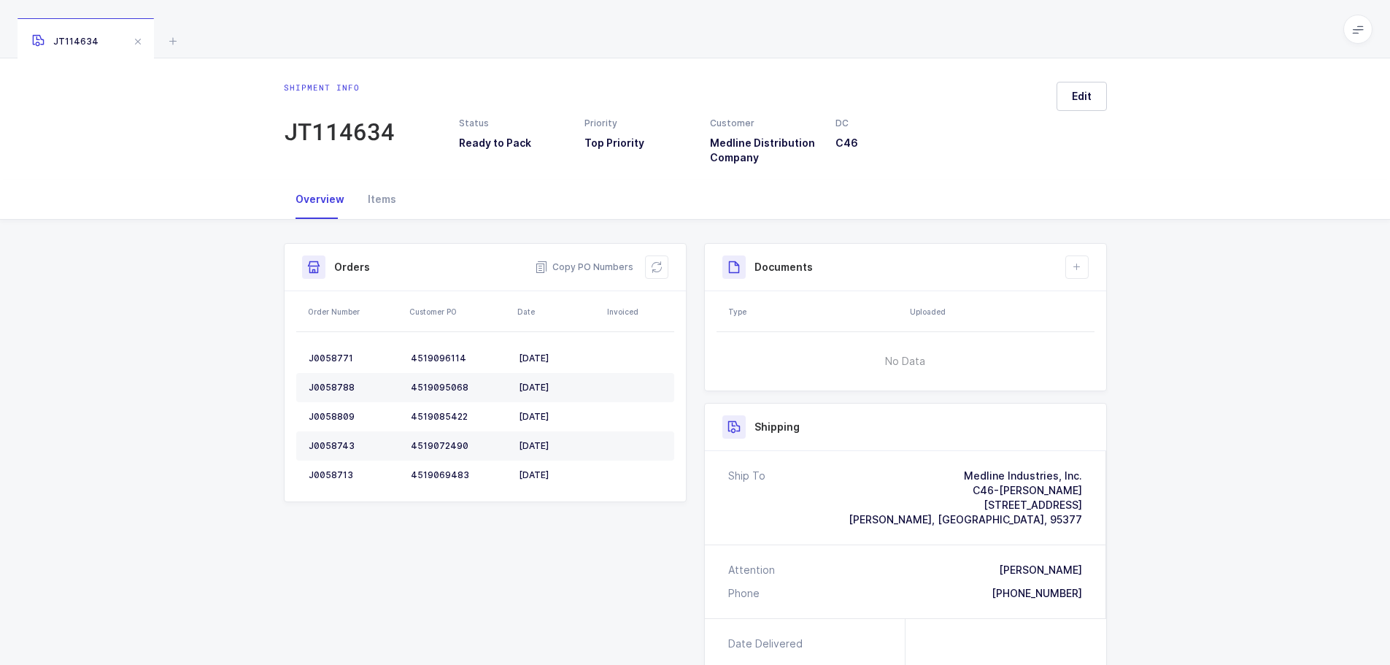
click at [182, 41] on div "JT114634" at bounding box center [695, 29] width 1390 height 58
click at [175, 40] on icon at bounding box center [173, 41] width 18 height 18
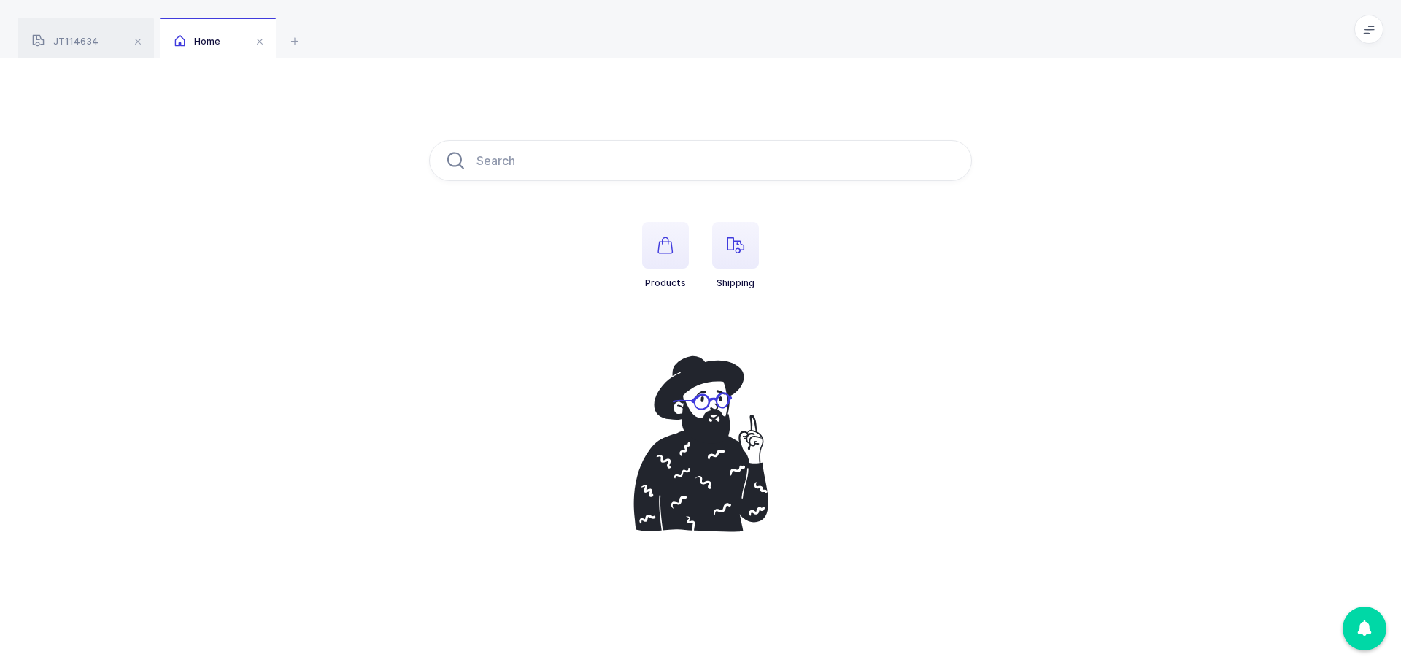
click at [740, 238] on icon "button" at bounding box center [736, 245] width 18 height 18
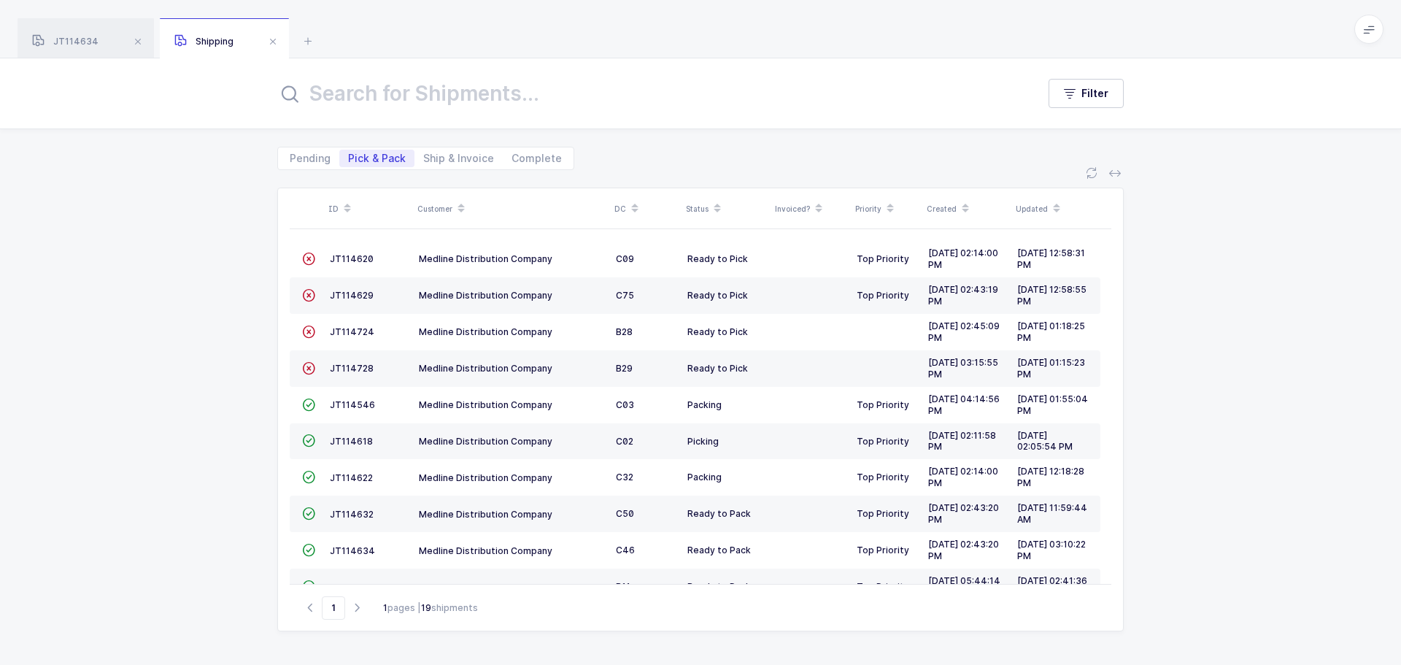
click at [614, 204] on div "DC" at bounding box center [645, 208] width 63 height 25
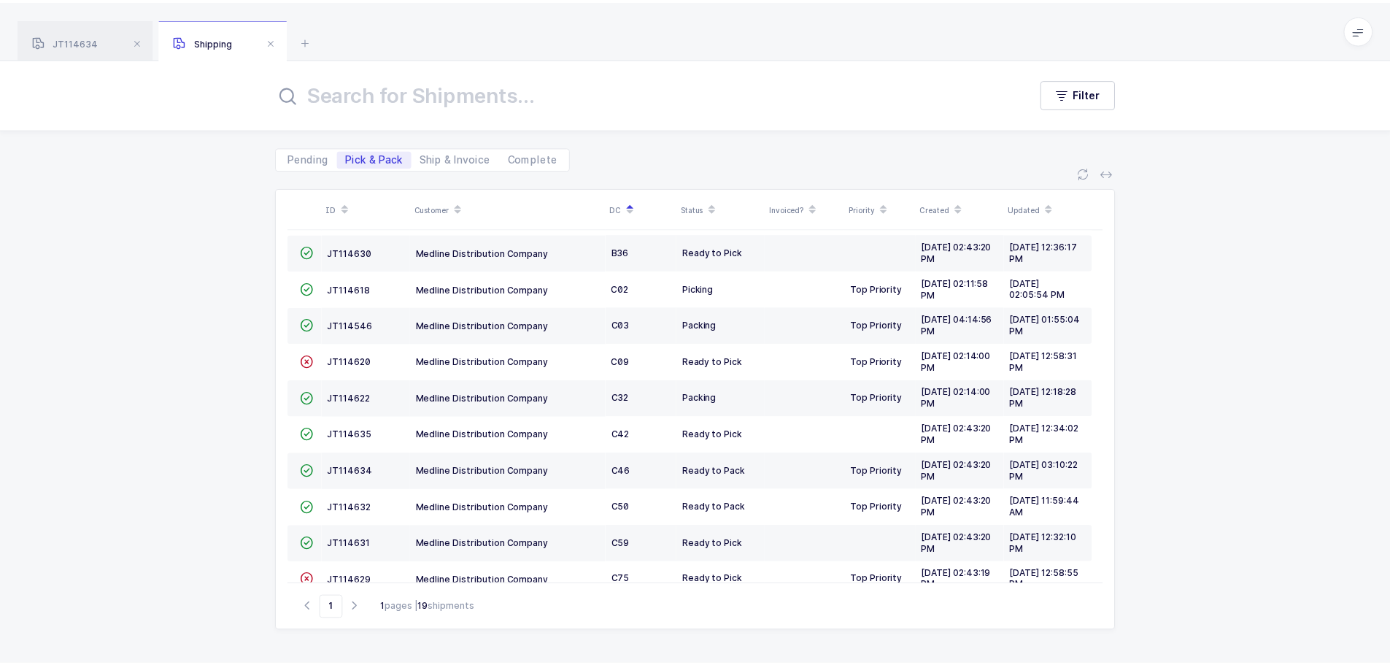
scroll to position [292, 0]
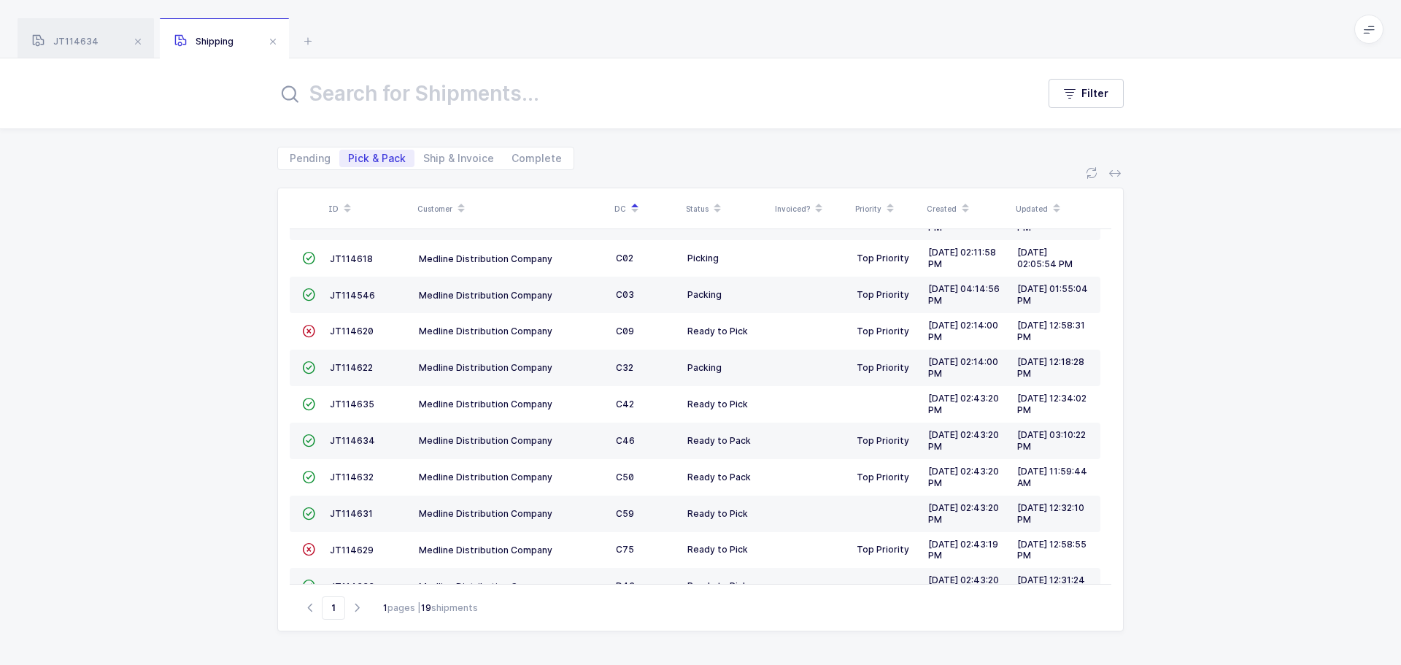
click at [628, 201] on span at bounding box center [635, 208] width 18 height 25
click at [364, 365] on span "JT114630" at bounding box center [352, 367] width 45 height 11
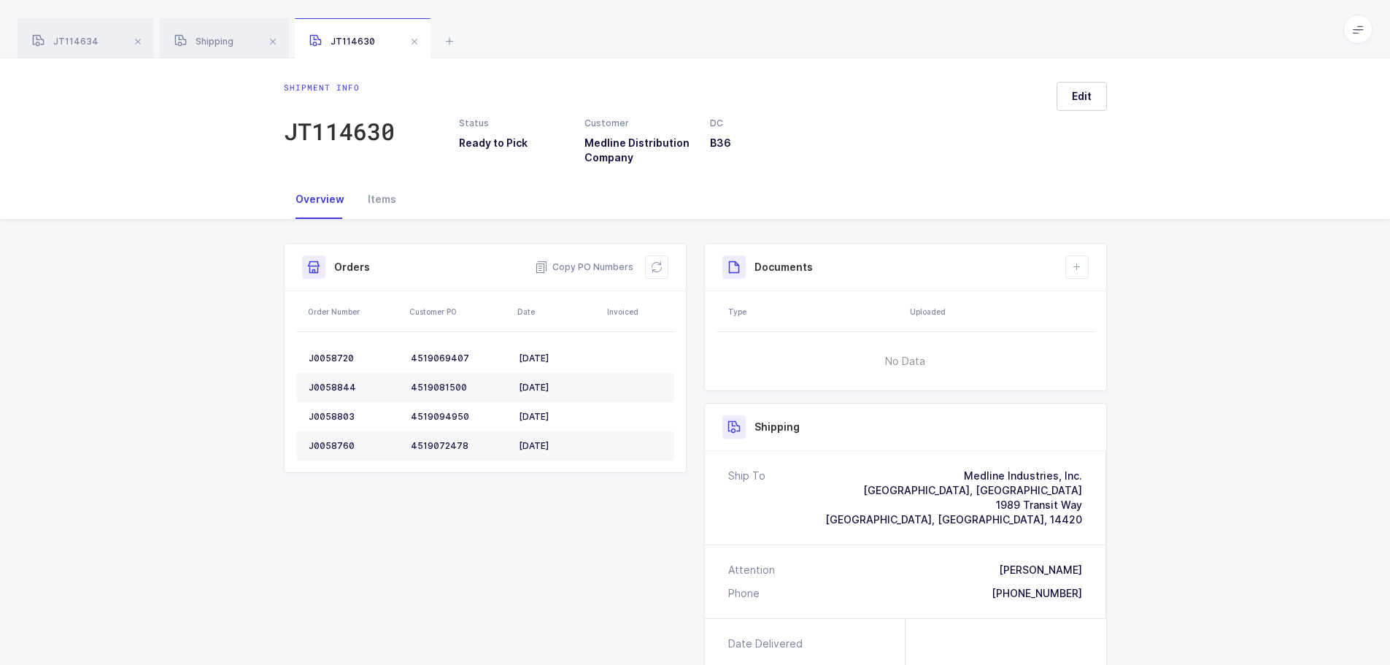
click at [383, 204] on div "Items" at bounding box center [382, 199] width 52 height 39
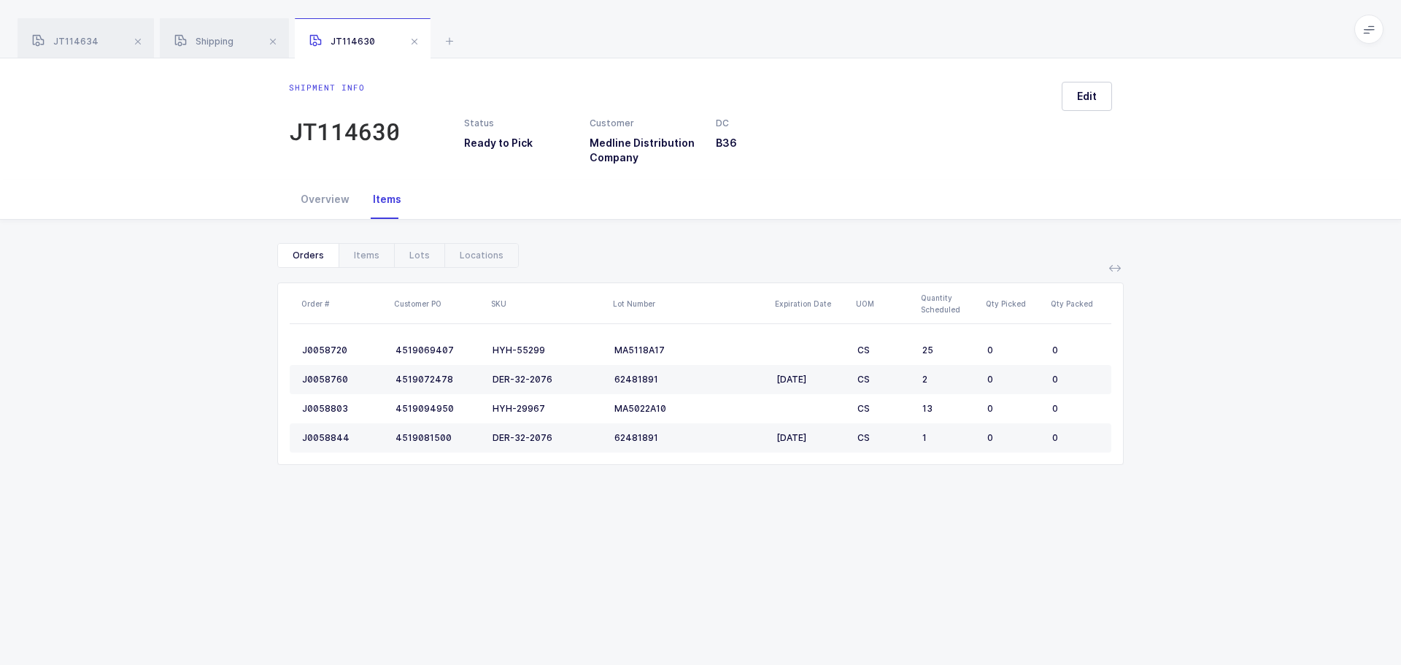
click at [412, 36] on span at bounding box center [415, 42] width 18 height 18
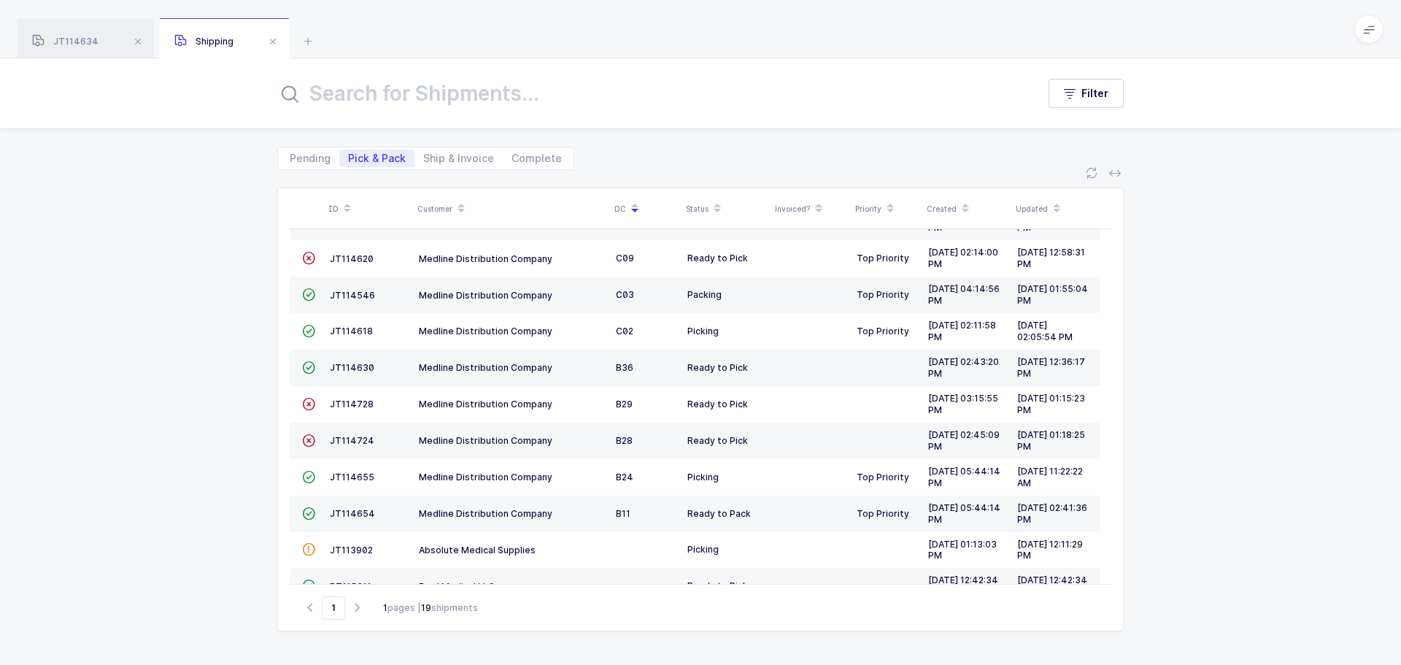
click at [275, 42] on span at bounding box center [273, 42] width 18 height 18
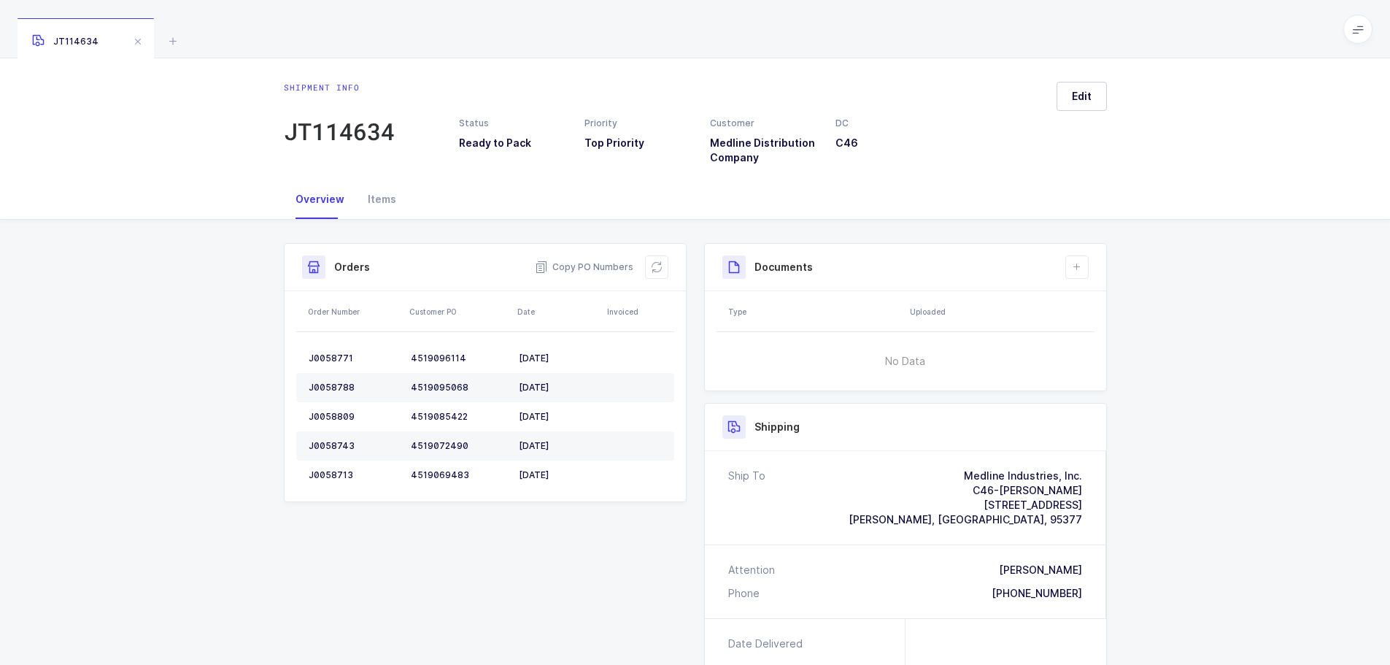
click at [168, 38] on icon at bounding box center [173, 41] width 18 height 18
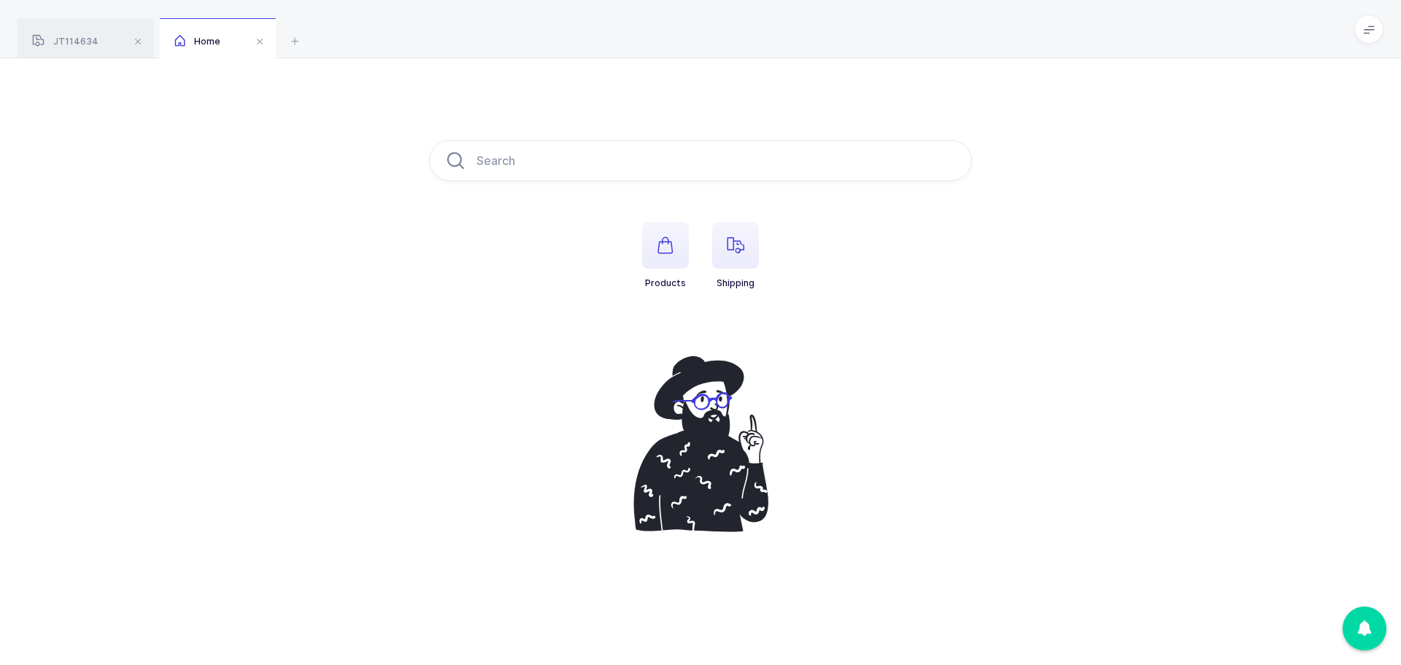
click at [749, 238] on span "button" at bounding box center [735, 245] width 47 height 47
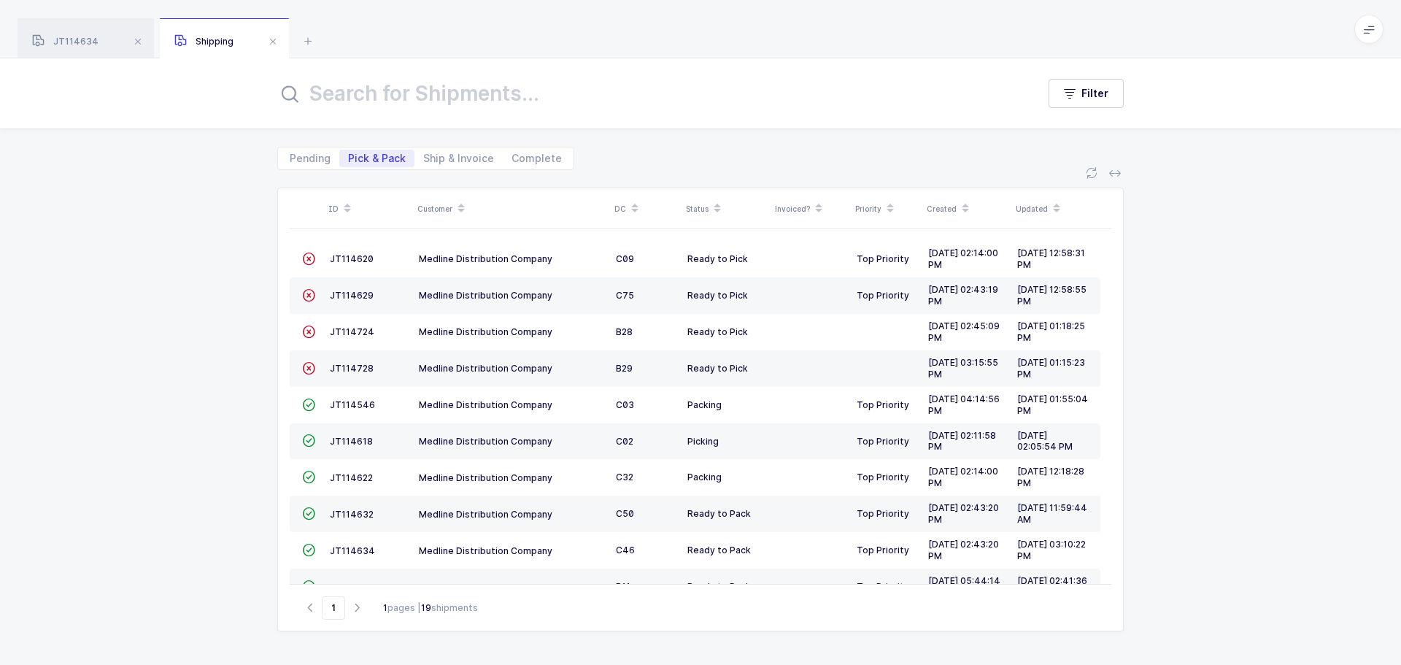
click at [1254, 499] on div "ID Customer DC Status Invoiced? Priority Created Updated  JT114620 Medline Dis…" at bounding box center [700, 417] width 1401 height 495
click at [331, 333] on span "JT114724" at bounding box center [352, 331] width 45 height 11
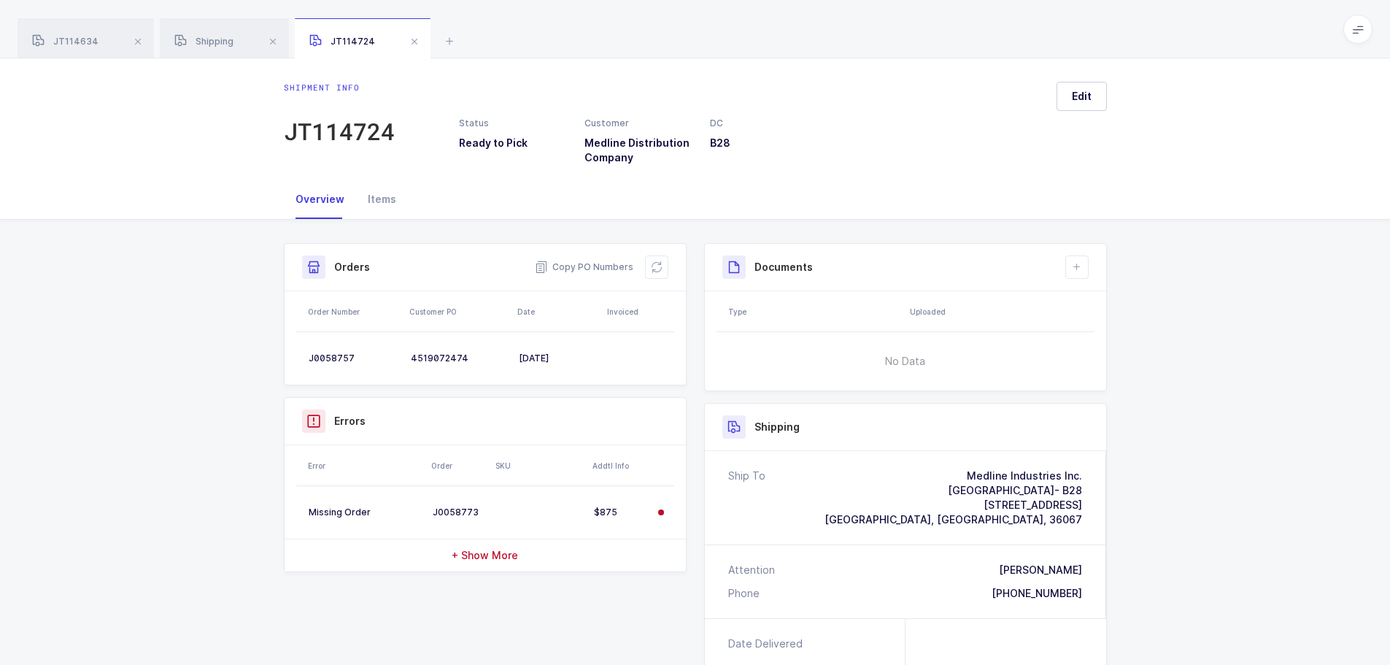
drag, startPoint x: 656, startPoint y: 266, endPoint x: 666, endPoint y: 260, distance: 11.1
click at [656, 266] on icon at bounding box center [657, 267] width 12 height 12
drag, startPoint x: 1360, startPoint y: 26, endPoint x: 1362, endPoint y: 34, distance: 8.2
click at [1360, 26] on div at bounding box center [1362, 31] width 12 height 13
click at [411, 37] on span at bounding box center [415, 42] width 18 height 18
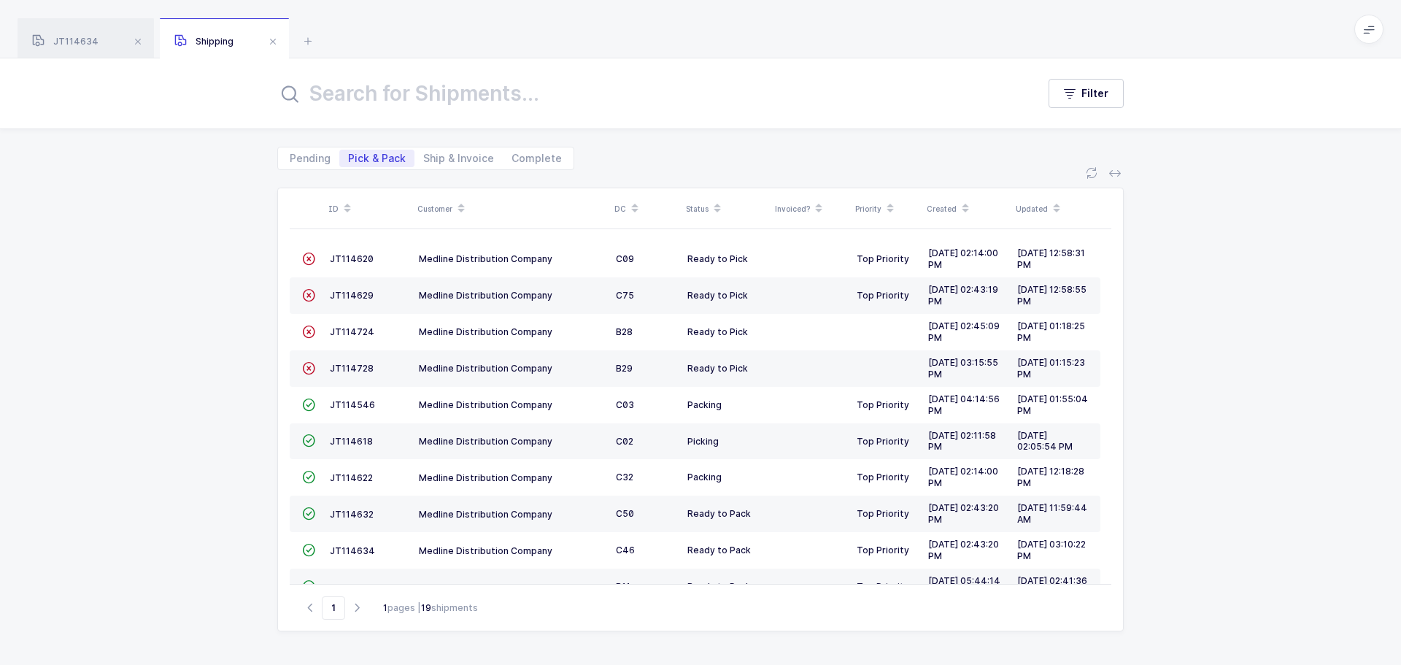
click at [341, 363] on span "JT114728" at bounding box center [352, 368] width 44 height 11
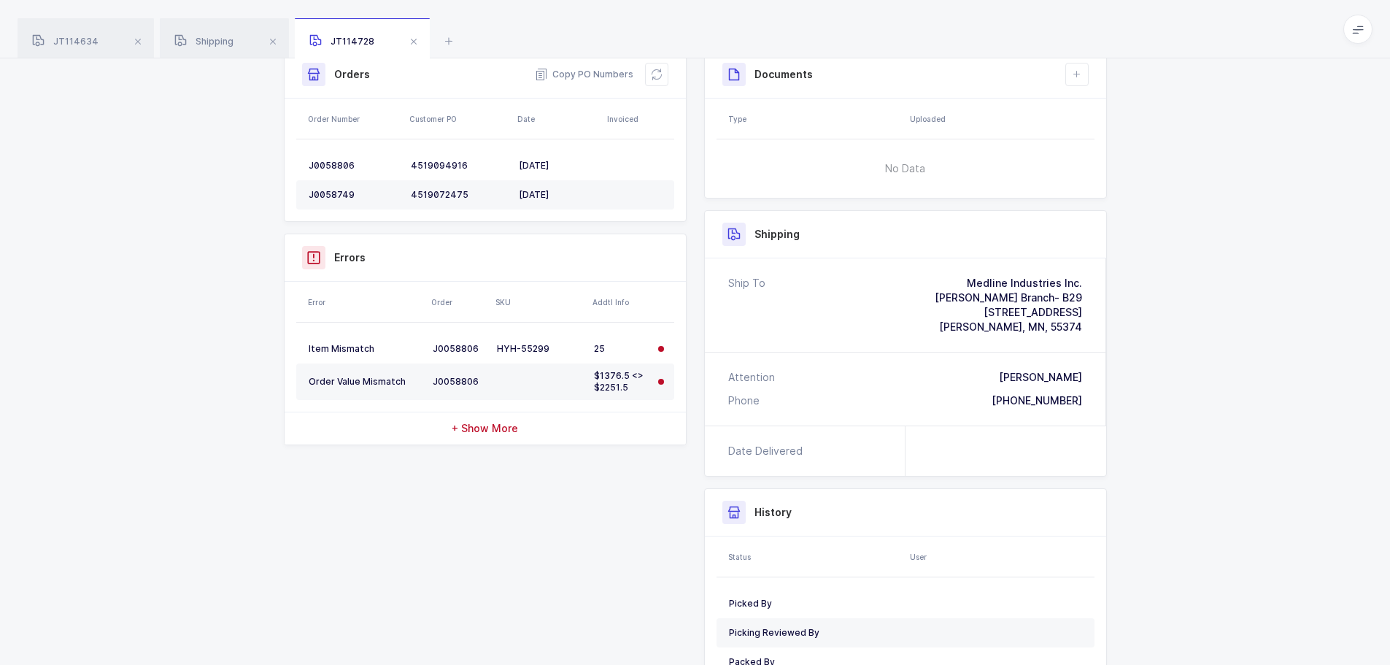
scroll to position [117, 0]
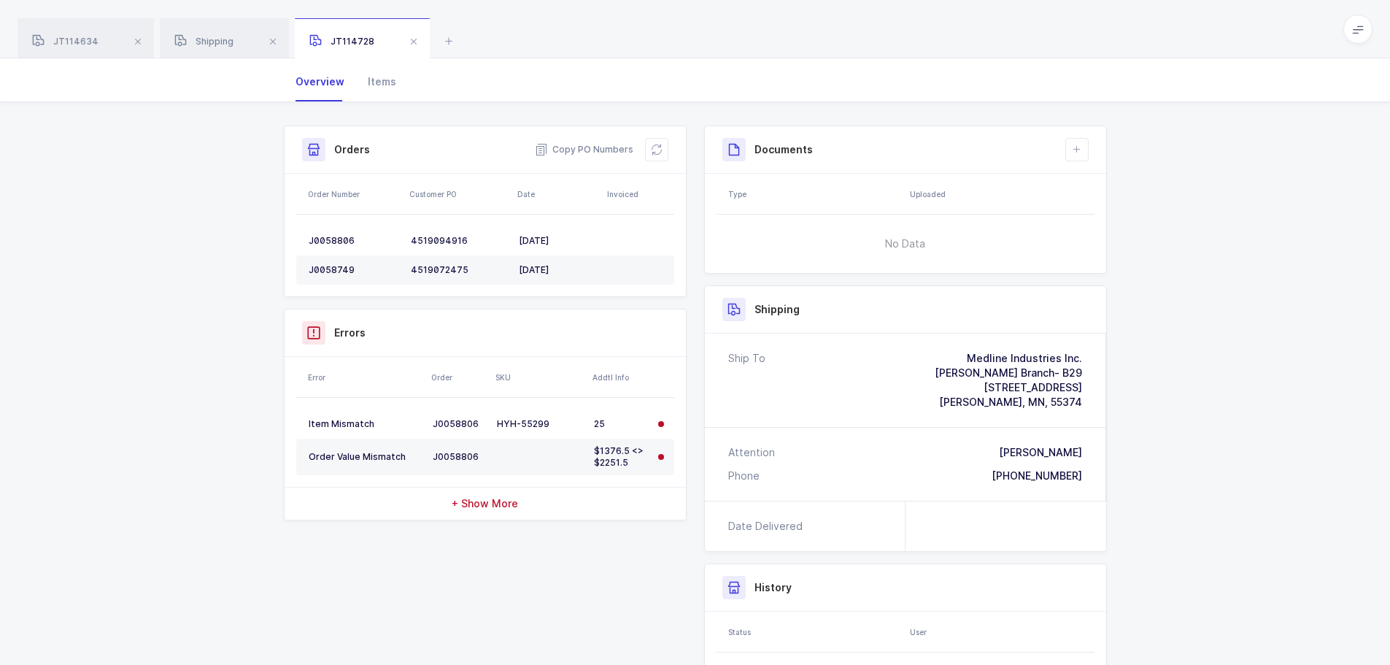
click at [495, 458] on td at bounding box center [539, 457] width 97 height 36
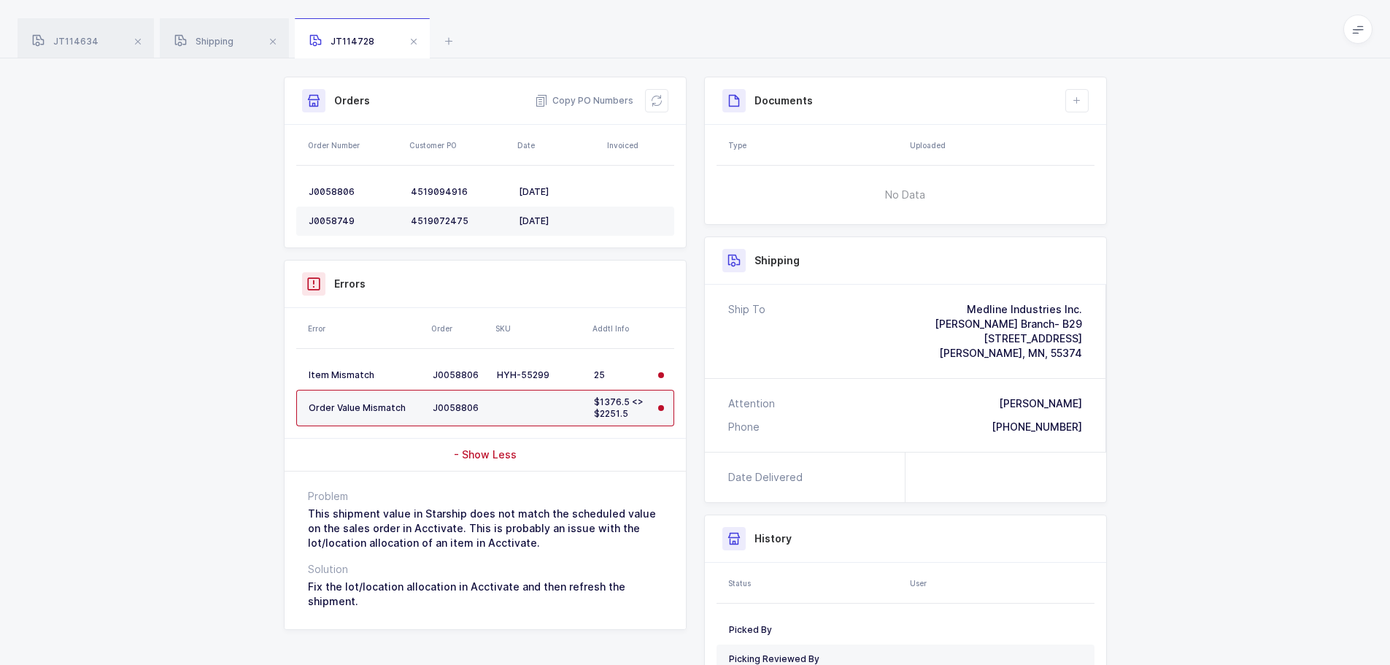
scroll to position [190, 0]
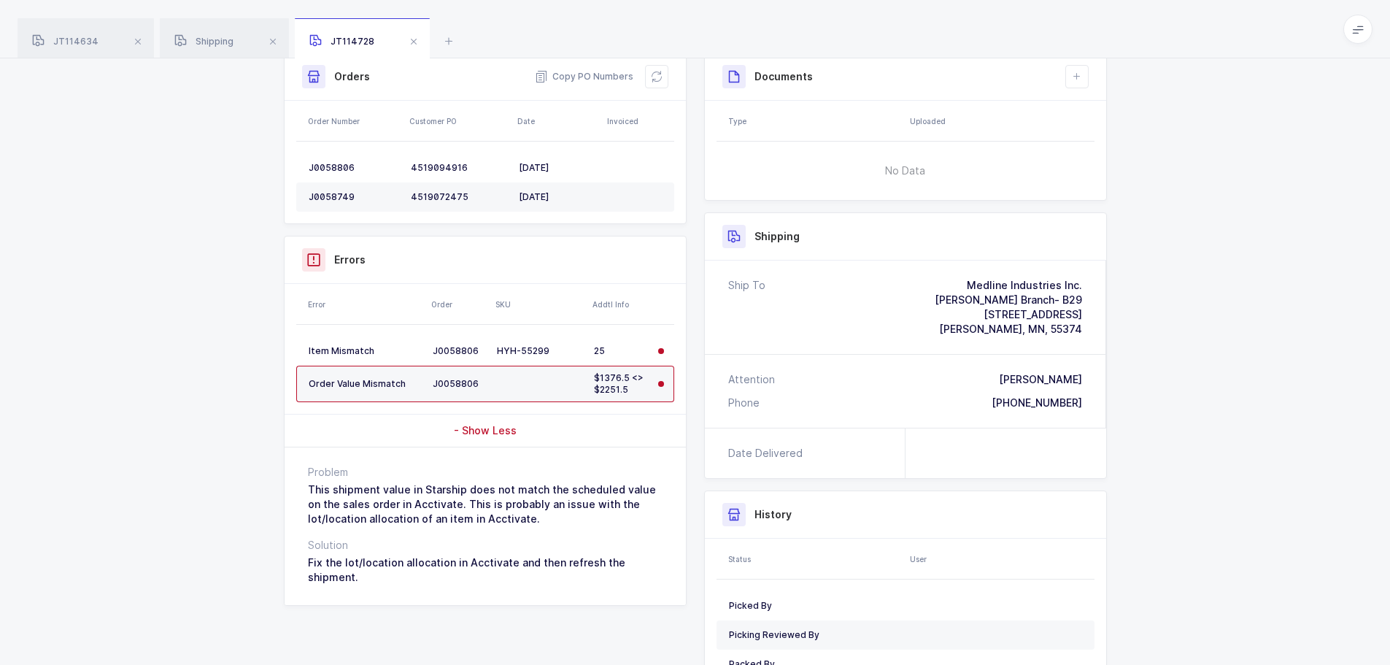
click at [651, 69] on button at bounding box center [656, 76] width 23 height 23
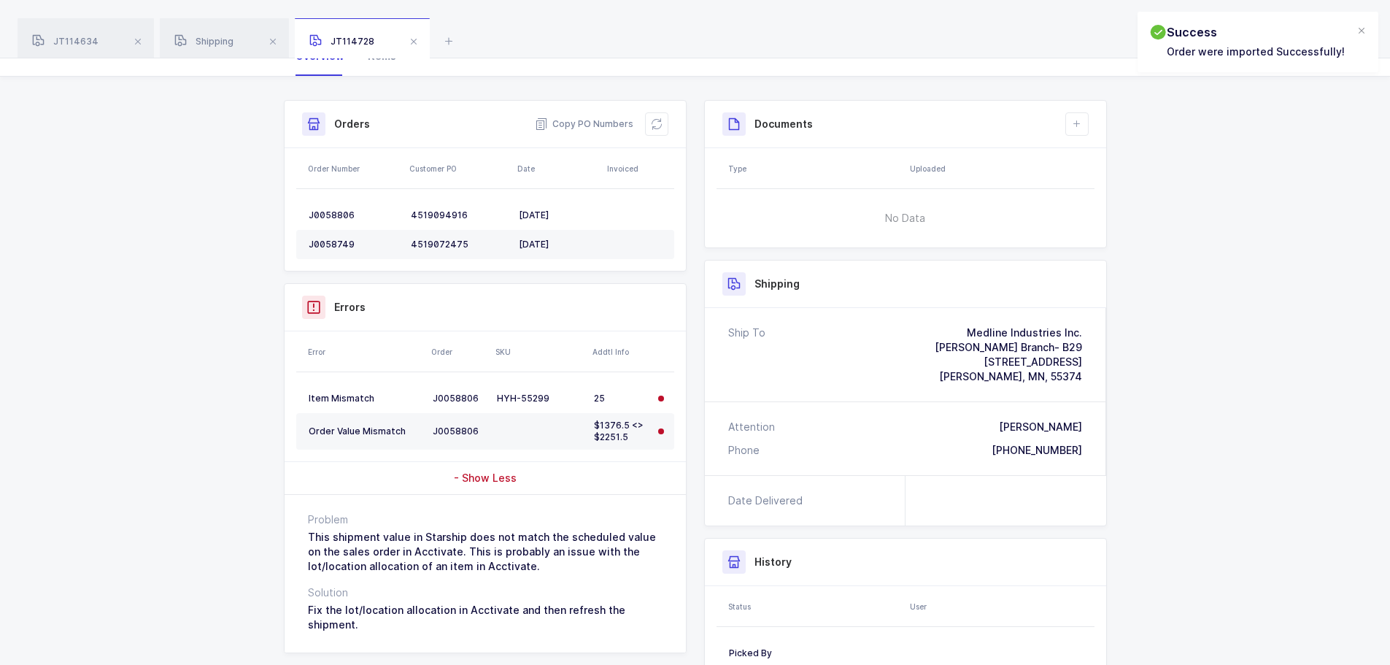
scroll to position [117, 0]
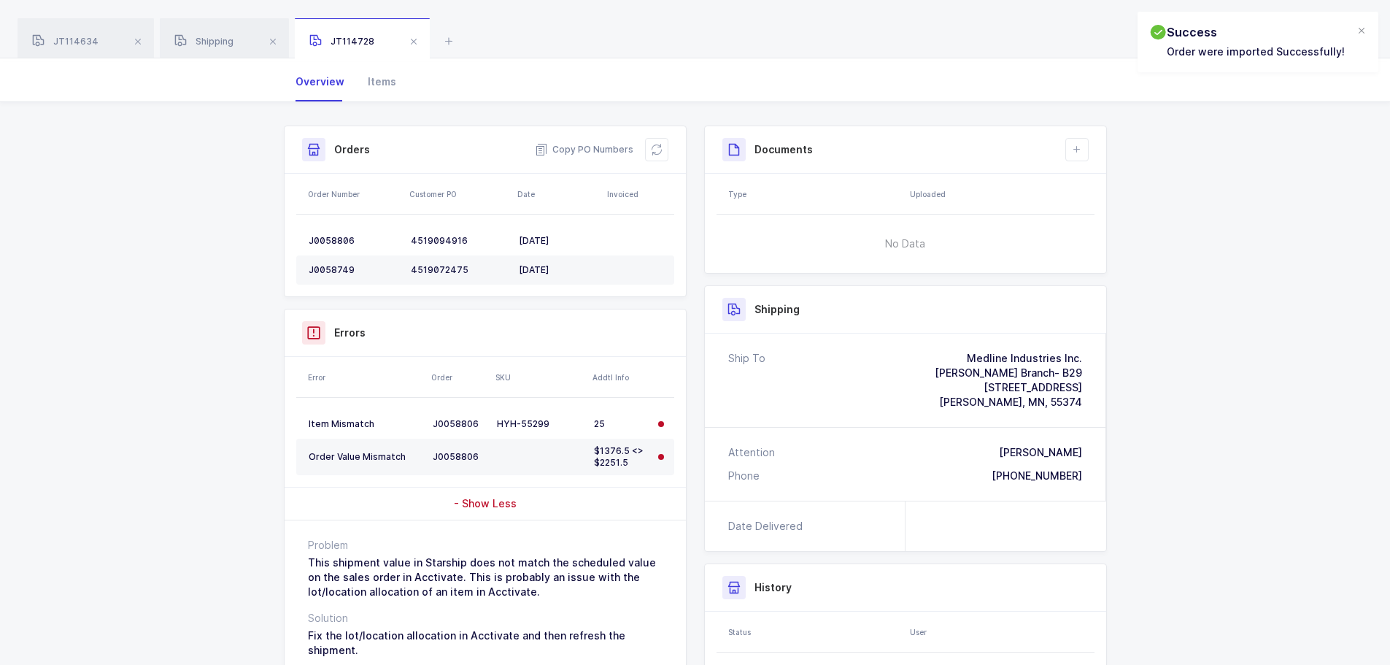
click at [522, 450] on td at bounding box center [539, 457] width 97 height 36
click at [420, 44] on span at bounding box center [414, 42] width 18 height 18
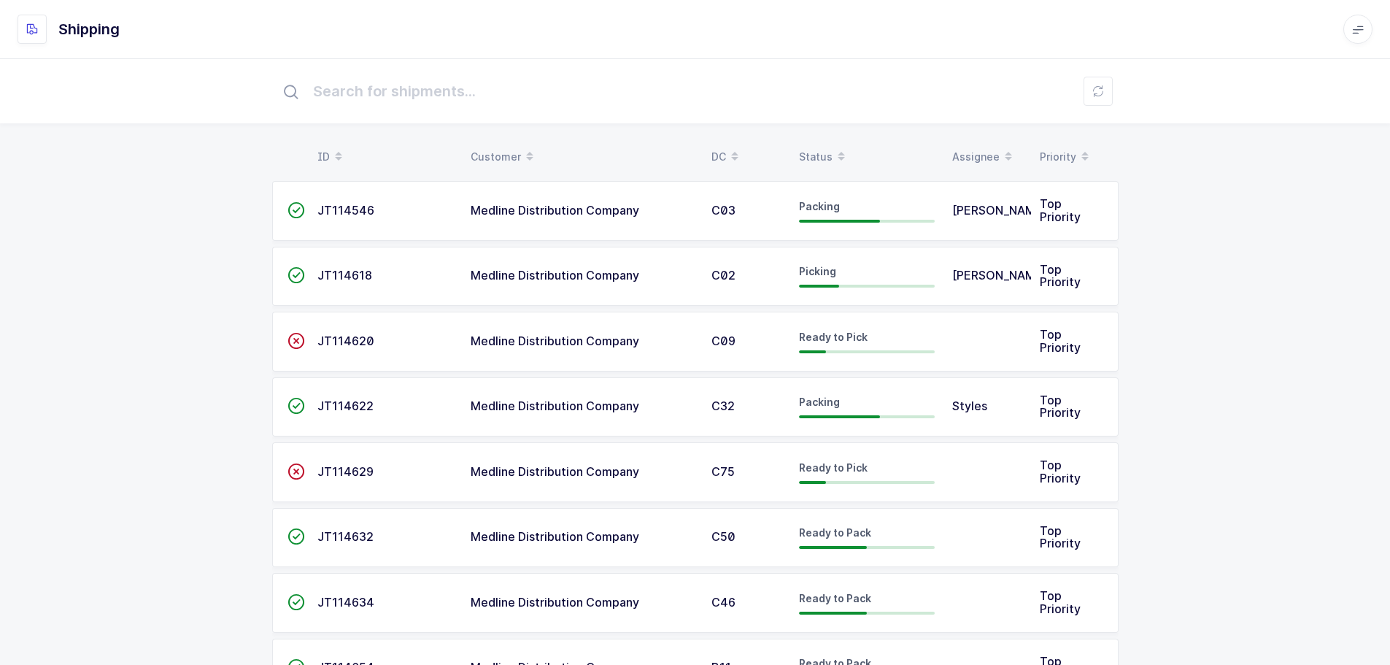
click at [814, 153] on div "Status" at bounding box center [867, 156] width 136 height 25
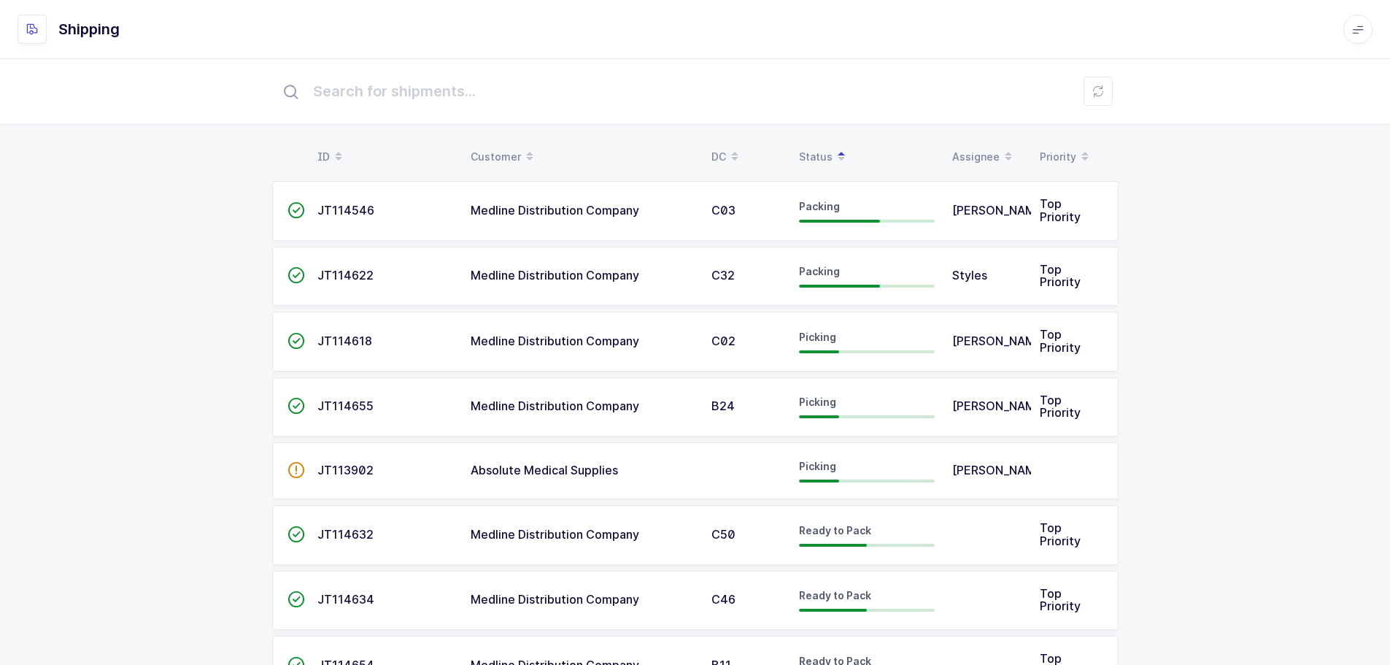
click at [725, 144] on table "ID Customer DC Status Assignee Priority" at bounding box center [695, 157] width 846 height 36
click at [723, 150] on div "DC" at bounding box center [746, 156] width 70 height 25
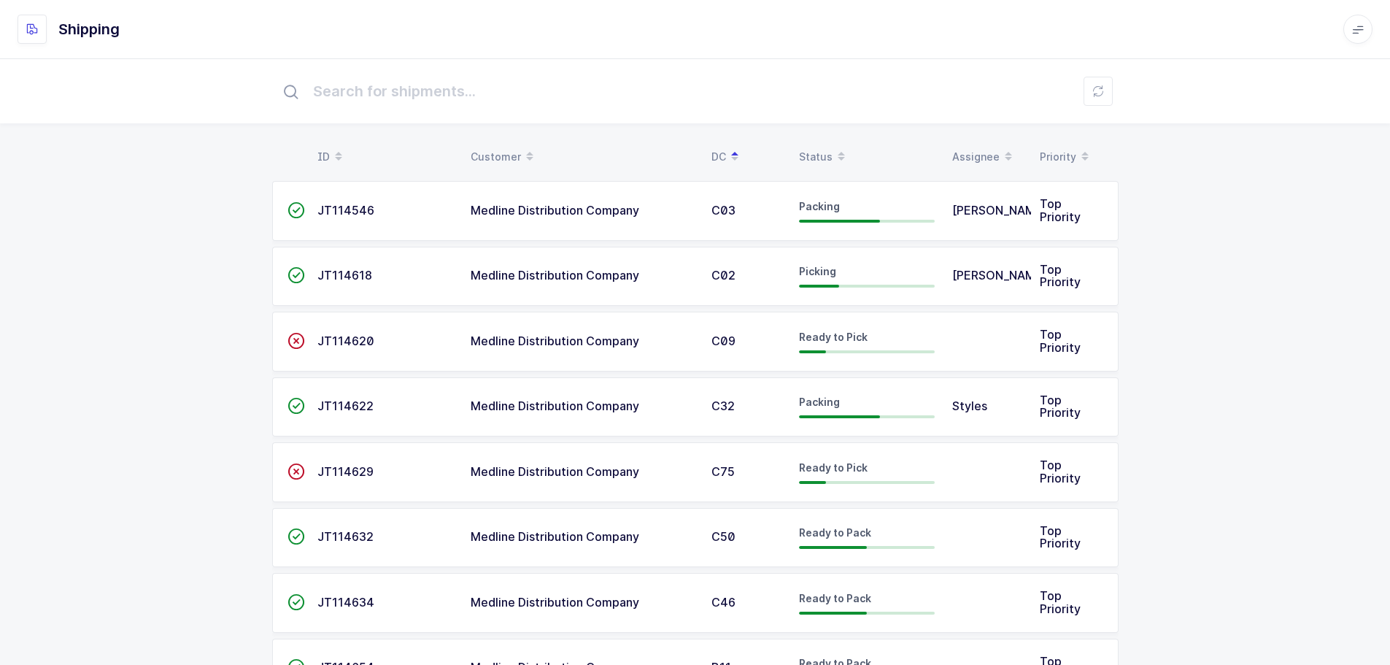
click at [728, 145] on span at bounding box center [735, 156] width 18 height 25
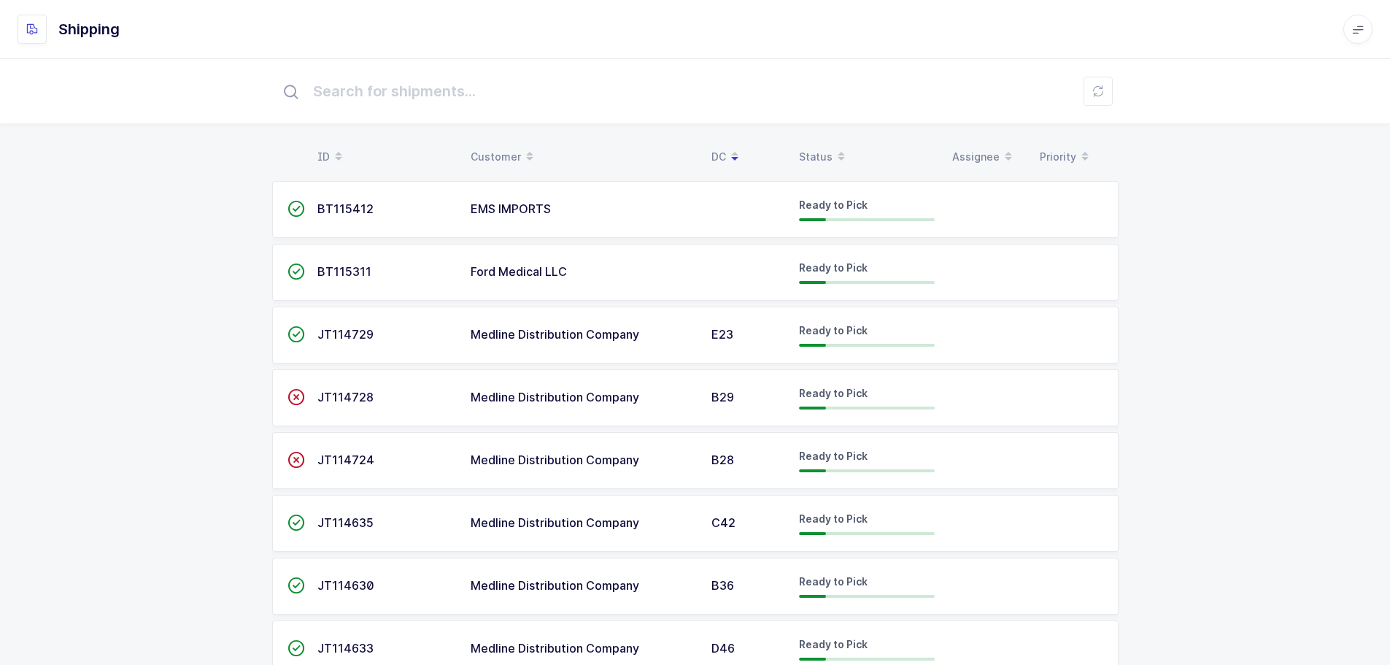
click at [339, 399] on span "JT114728" at bounding box center [345, 397] width 56 height 15
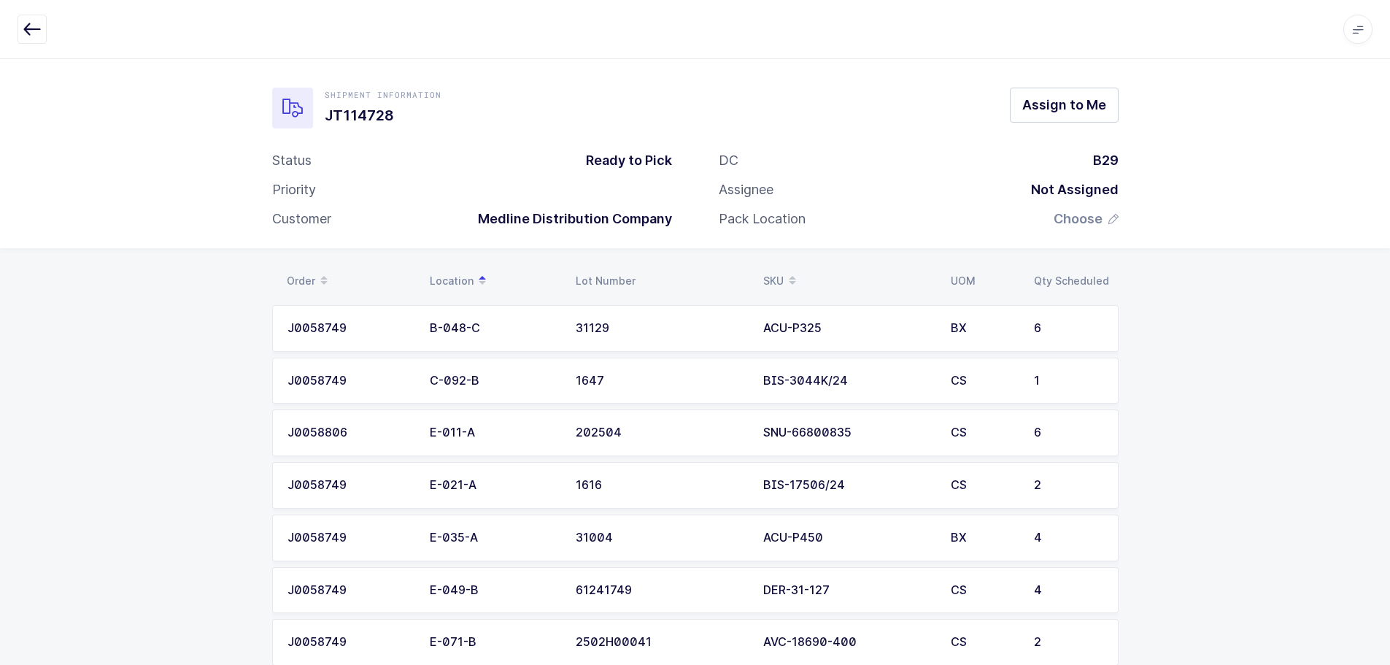
click at [32, 26] on icon "button" at bounding box center [32, 29] width 18 height 18
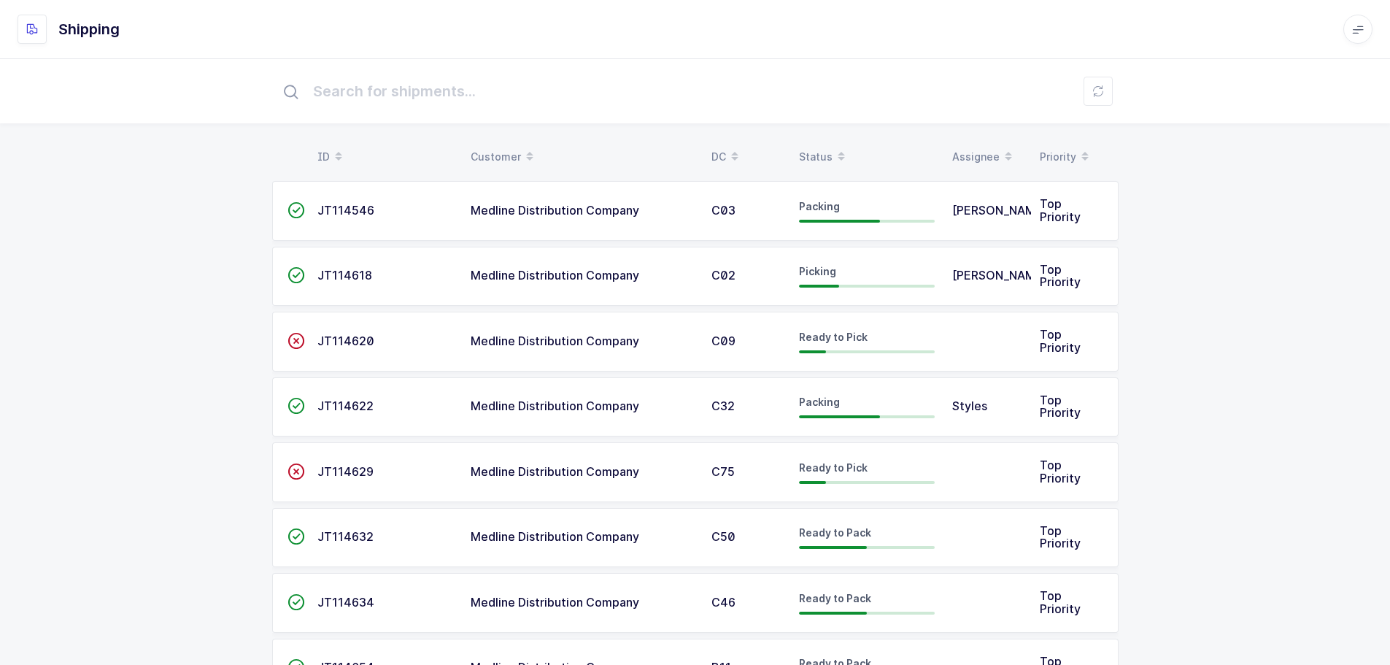
click at [806, 145] on div "Status" at bounding box center [867, 156] width 136 height 25
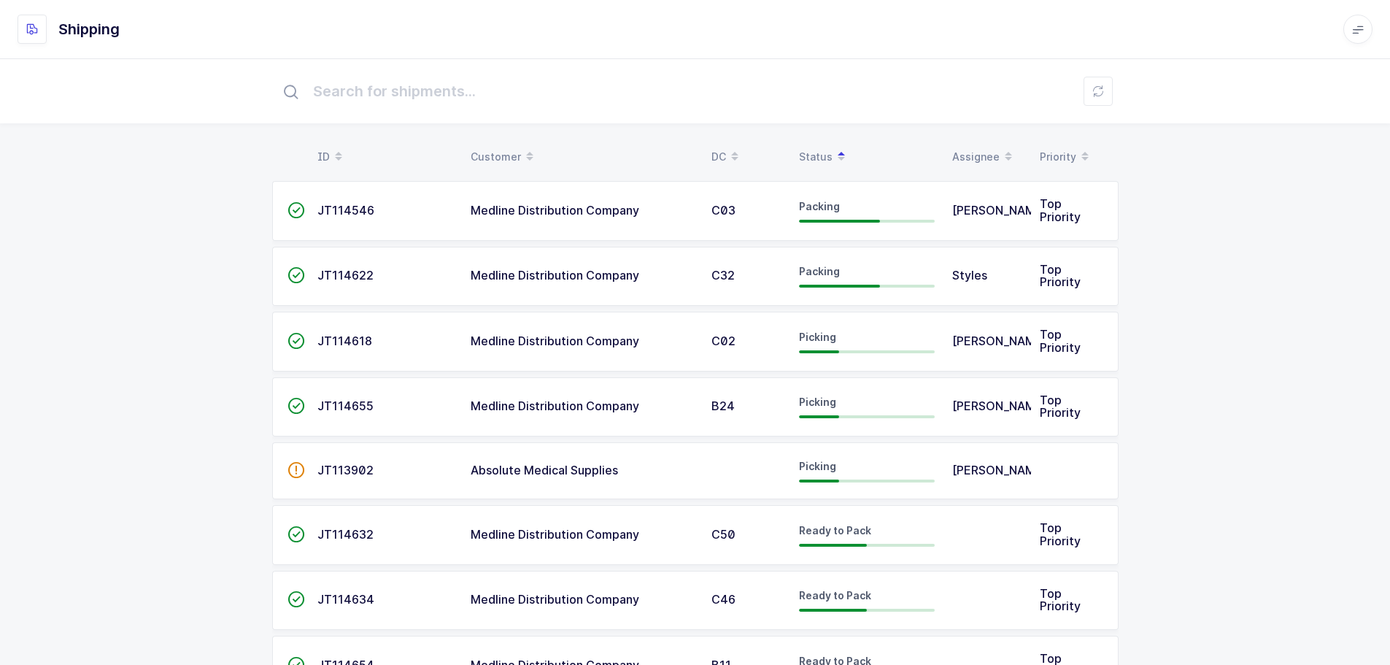
click at [713, 139] on table "ID Customer DC Status Assignee Priority" at bounding box center [695, 157] width 846 height 36
click at [723, 150] on div "DC" at bounding box center [746, 156] width 70 height 25
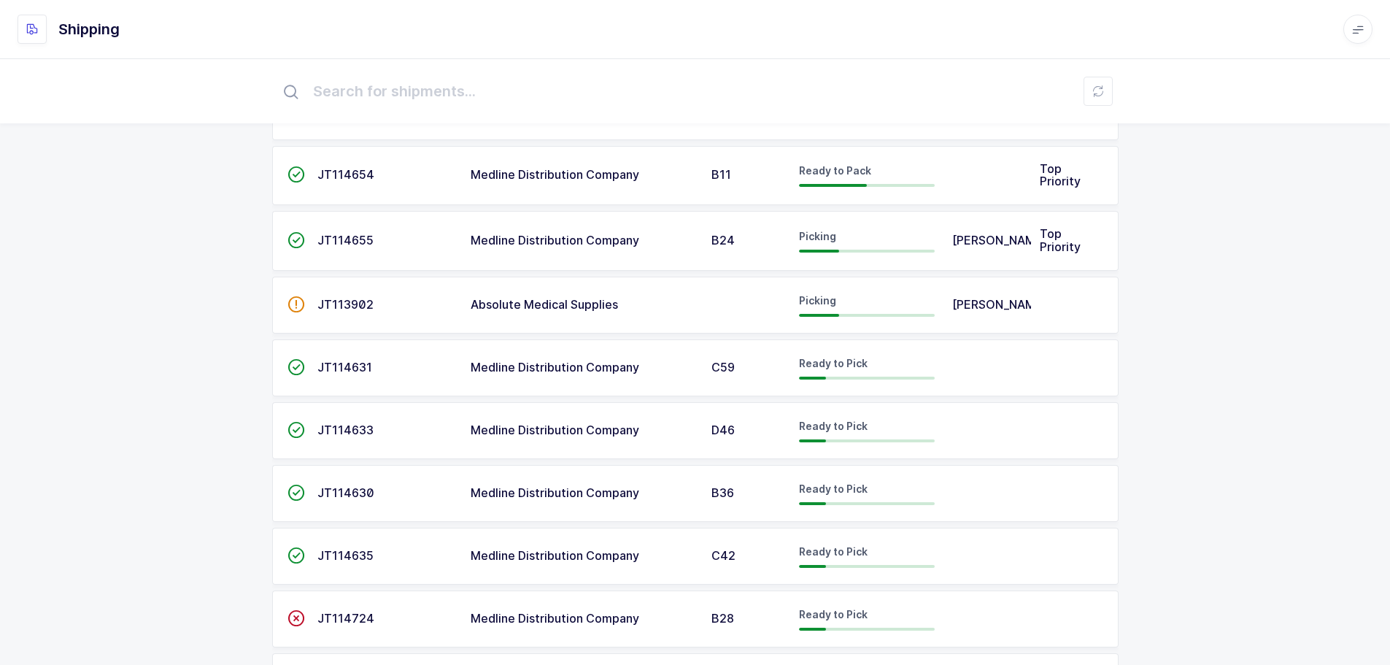
scroll to position [657, 0]
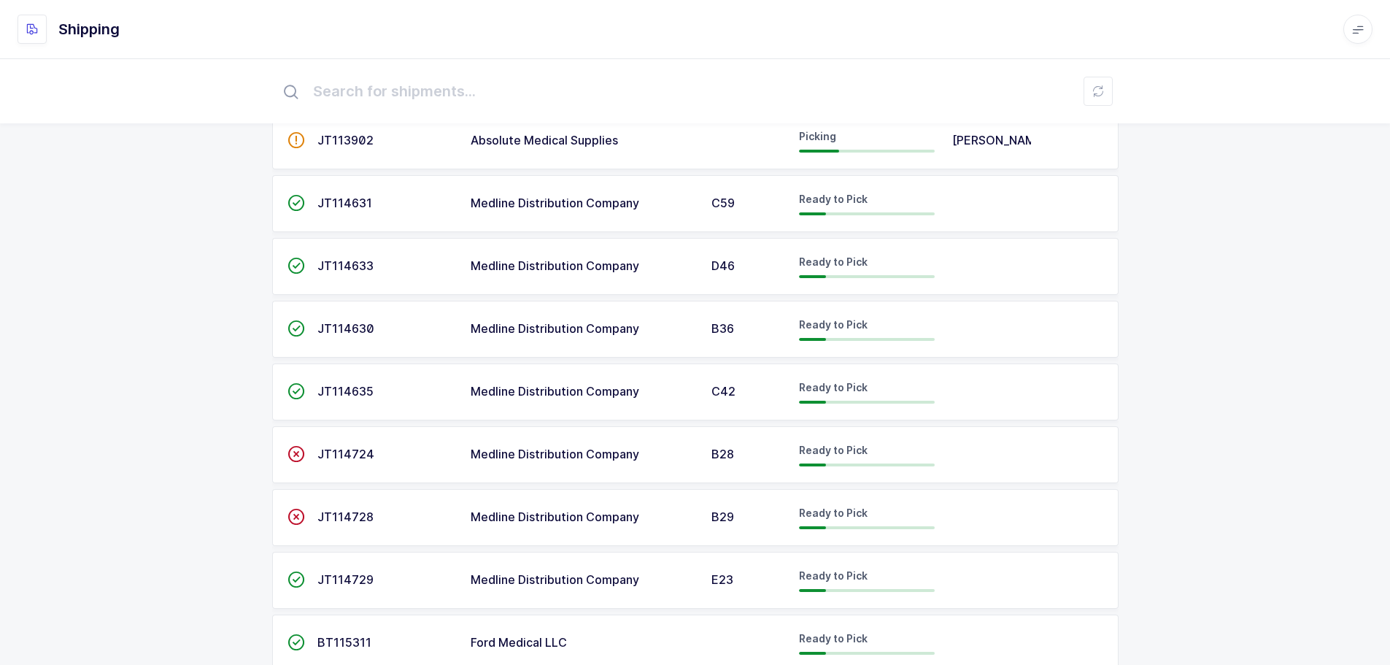
click at [336, 331] on span "JT114630" at bounding box center [345, 328] width 57 height 15
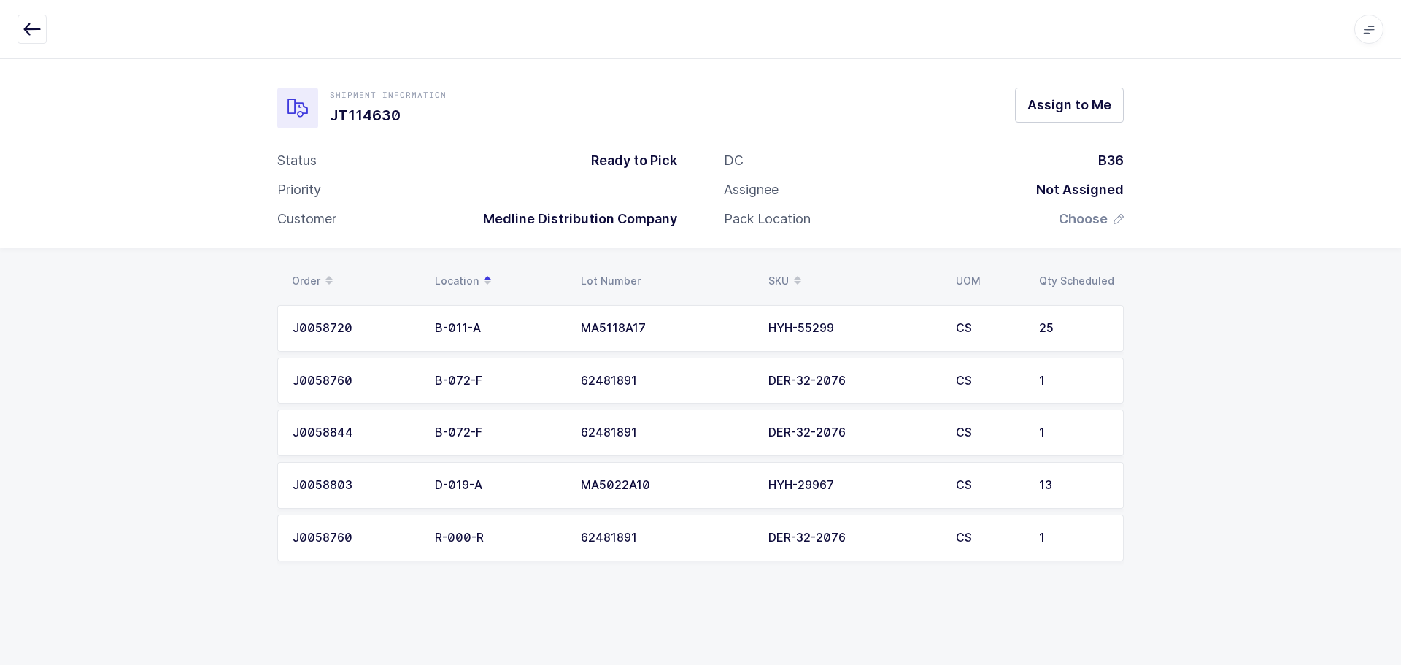
click at [37, 28] on button "button" at bounding box center [32, 29] width 29 height 29
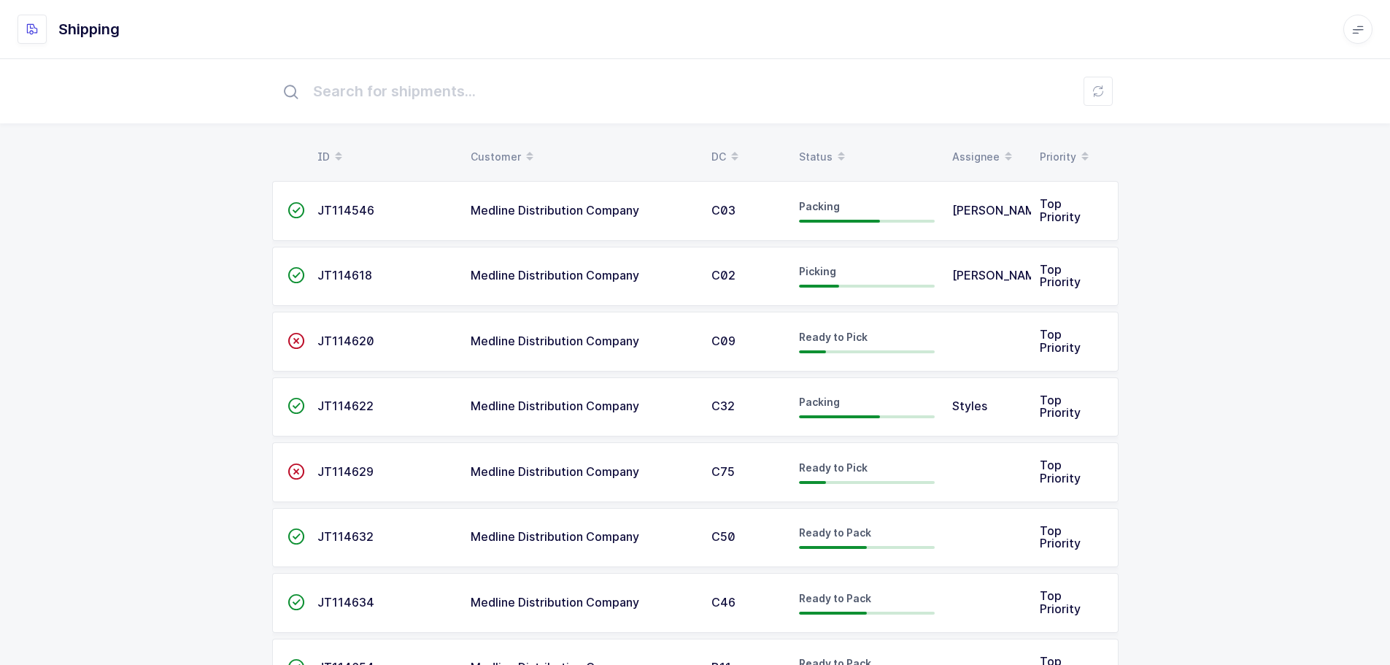
click at [720, 149] on div "DC" at bounding box center [746, 156] width 70 height 25
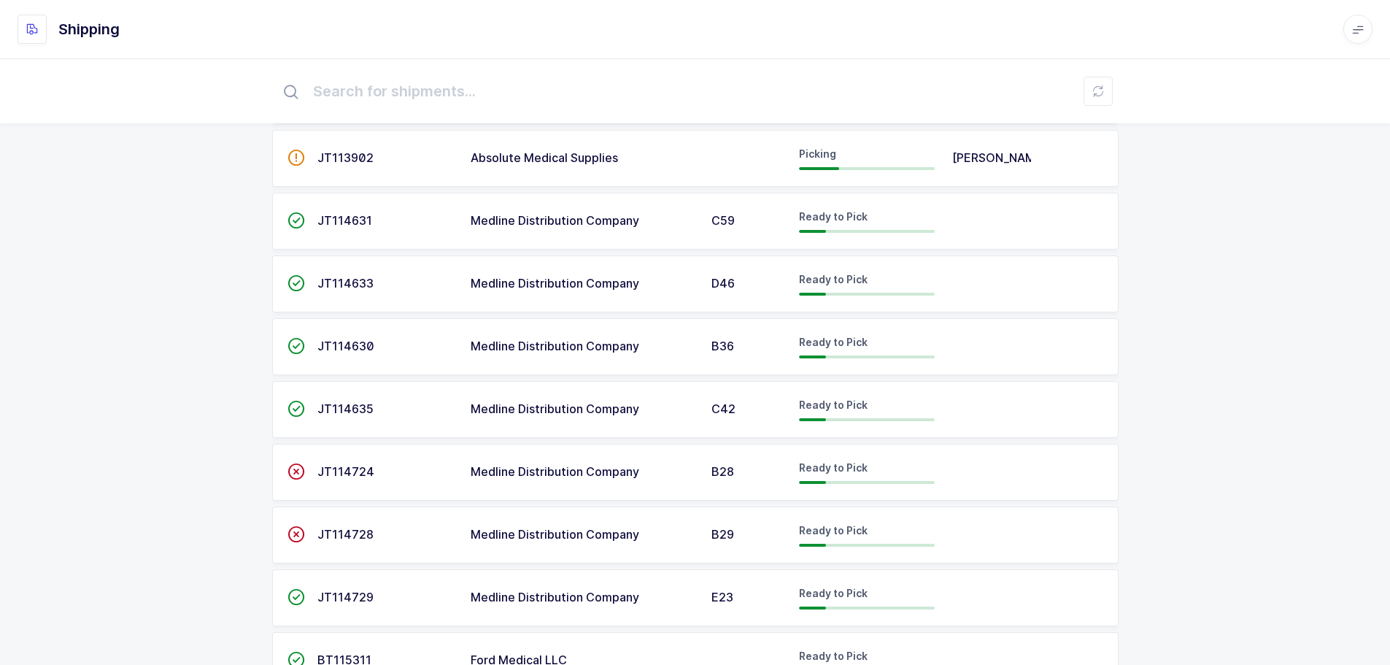
scroll to position [730, 0]
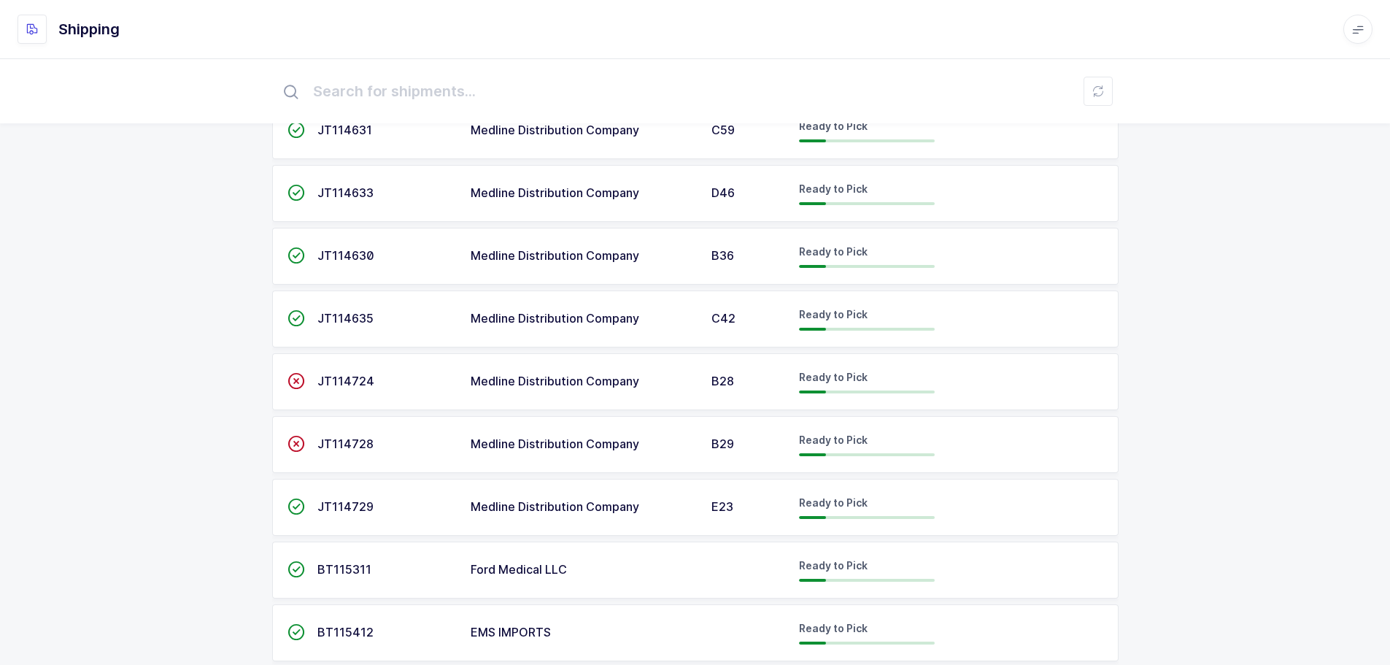
click at [352, 383] on span "JT114724" at bounding box center [345, 381] width 57 height 15
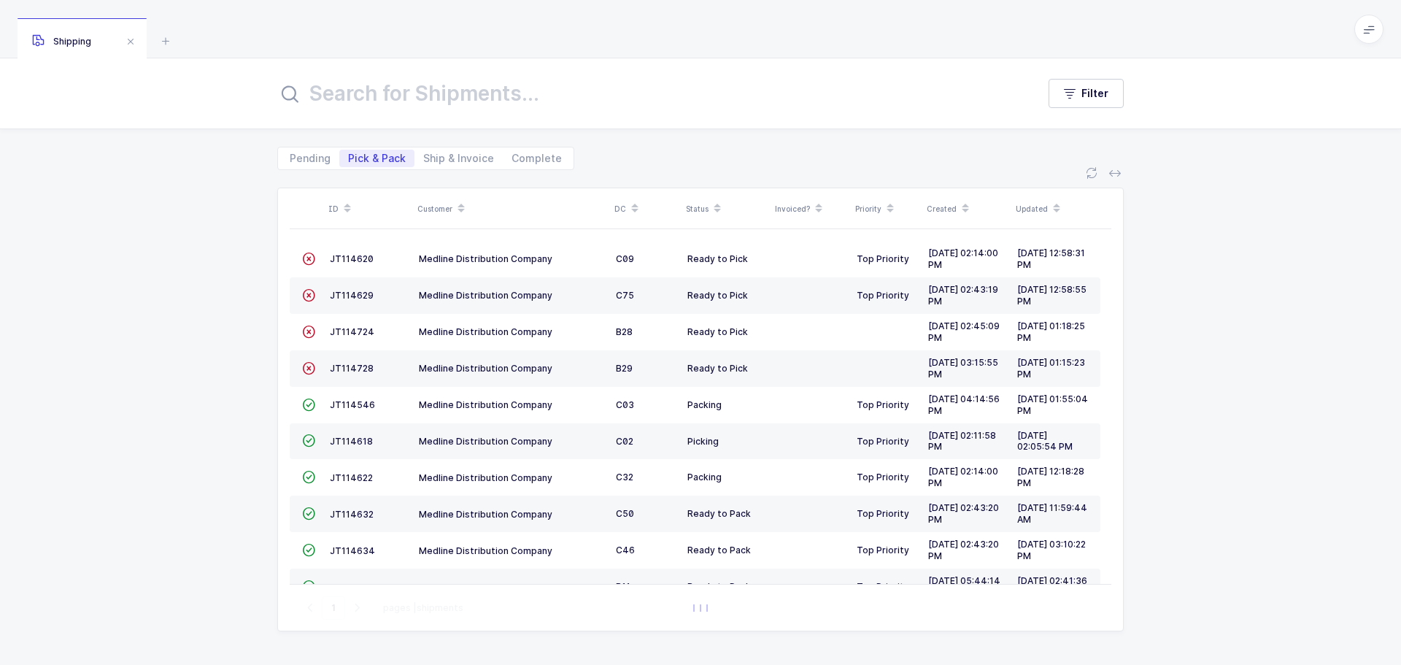
click at [703, 206] on div "Status" at bounding box center [726, 208] width 80 height 25
